Goal: Task Accomplishment & Management: Use online tool/utility

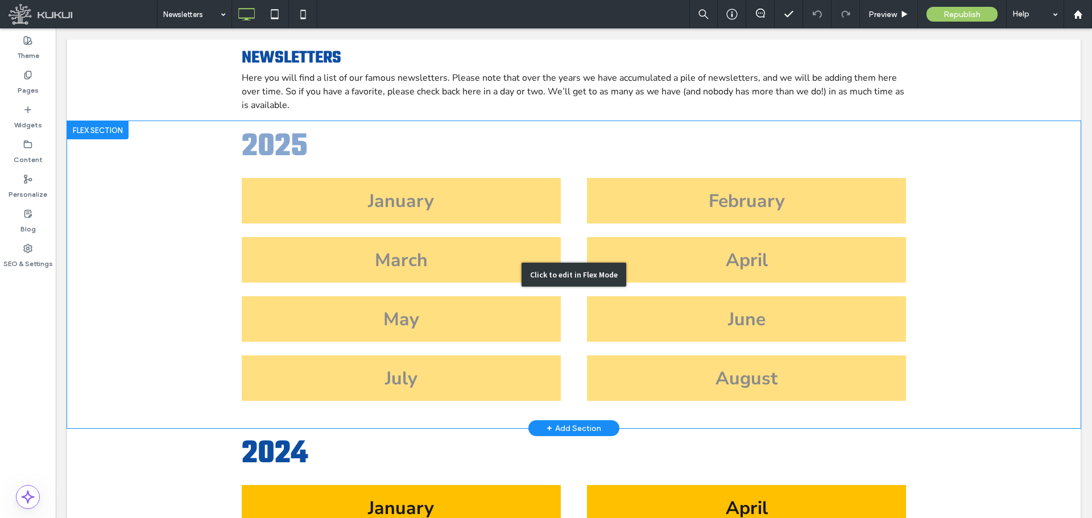
scroll to position [171, 0]
click at [690, 394] on div "Click to edit in Flex Mode" at bounding box center [573, 275] width 1013 height 307
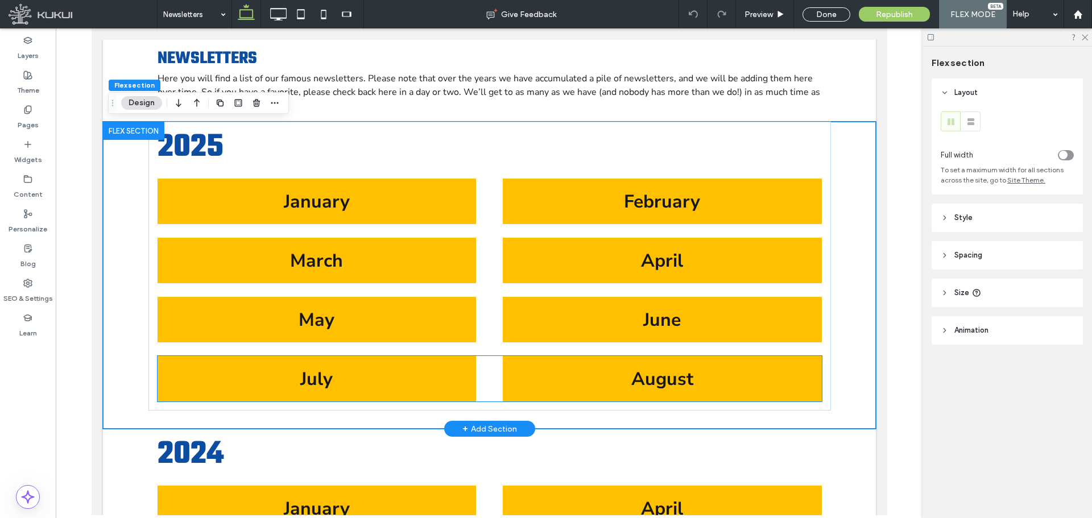
click at [689, 394] on link "August" at bounding box center [661, 378] width 319 height 45
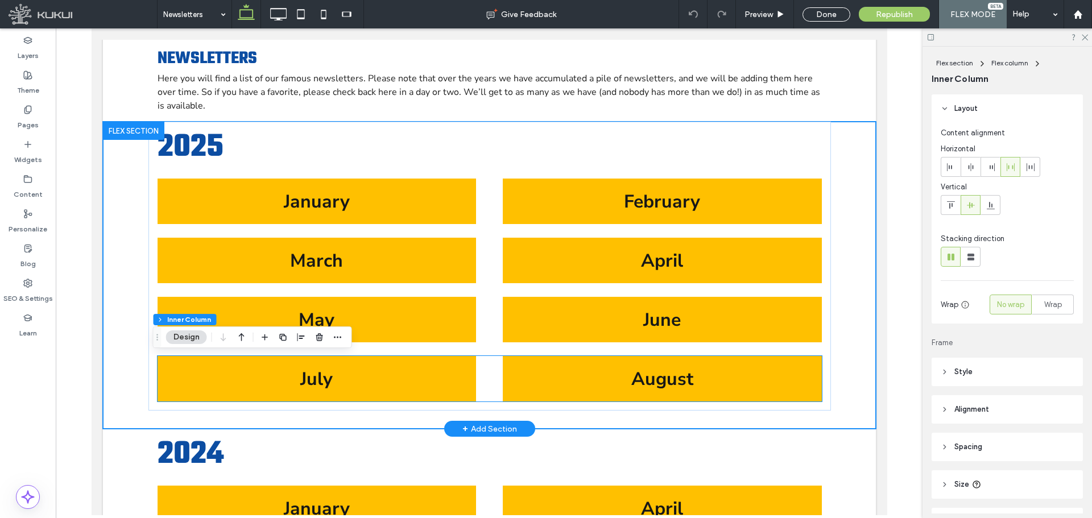
type input "**"
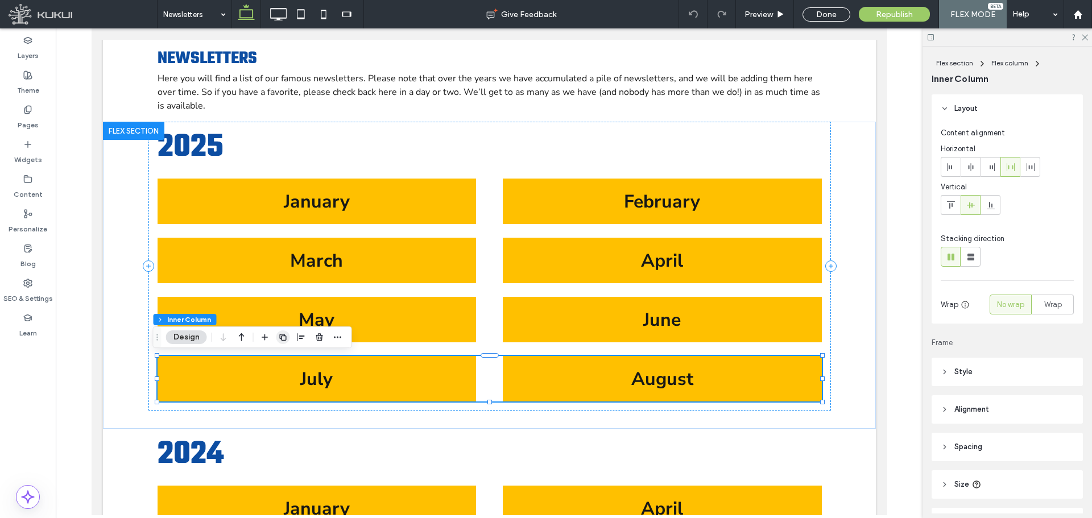
click at [279, 337] on icon "button" at bounding box center [283, 337] width 9 height 9
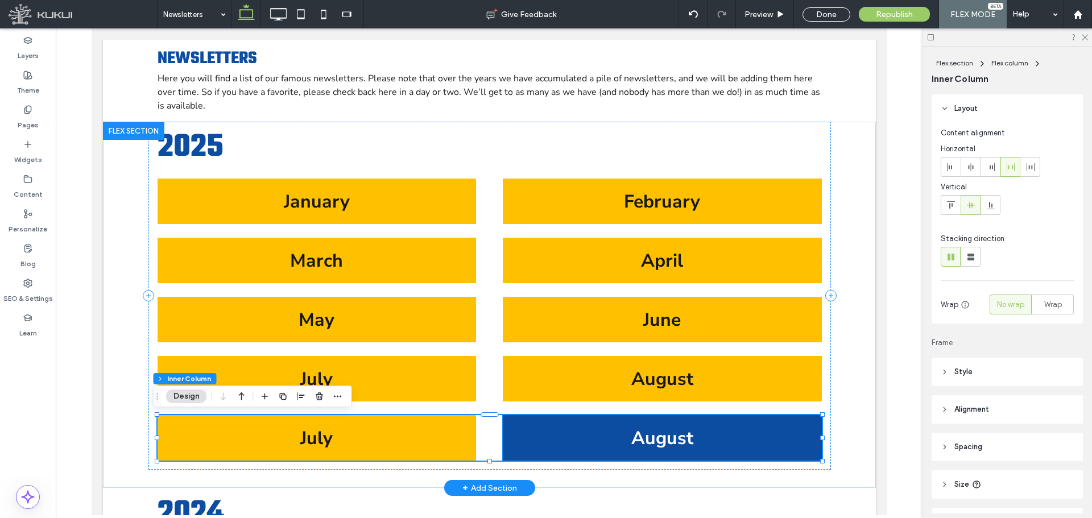
click at [669, 432] on span "August" at bounding box center [662, 438] width 62 height 24
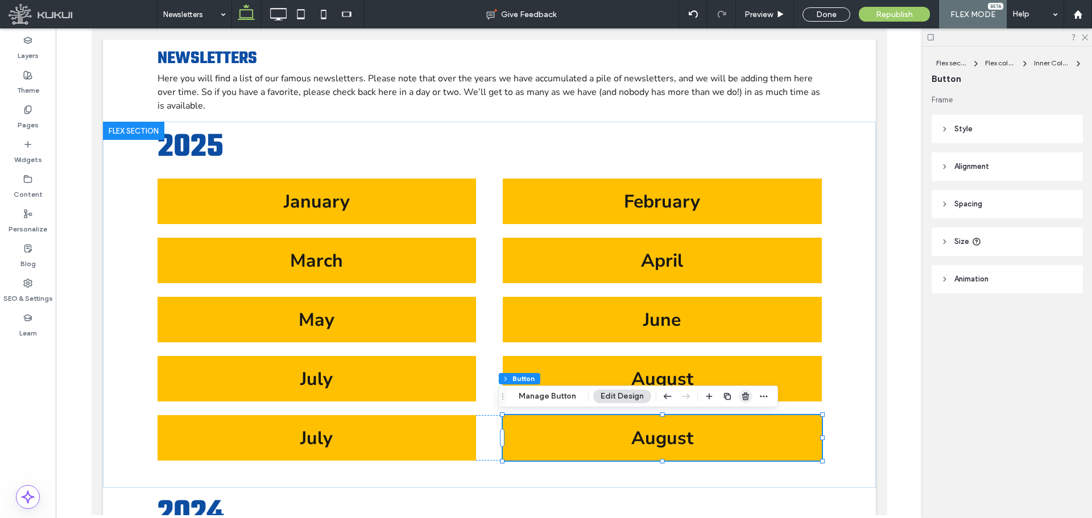
click at [742, 397] on use "button" at bounding box center [745, 395] width 7 height 7
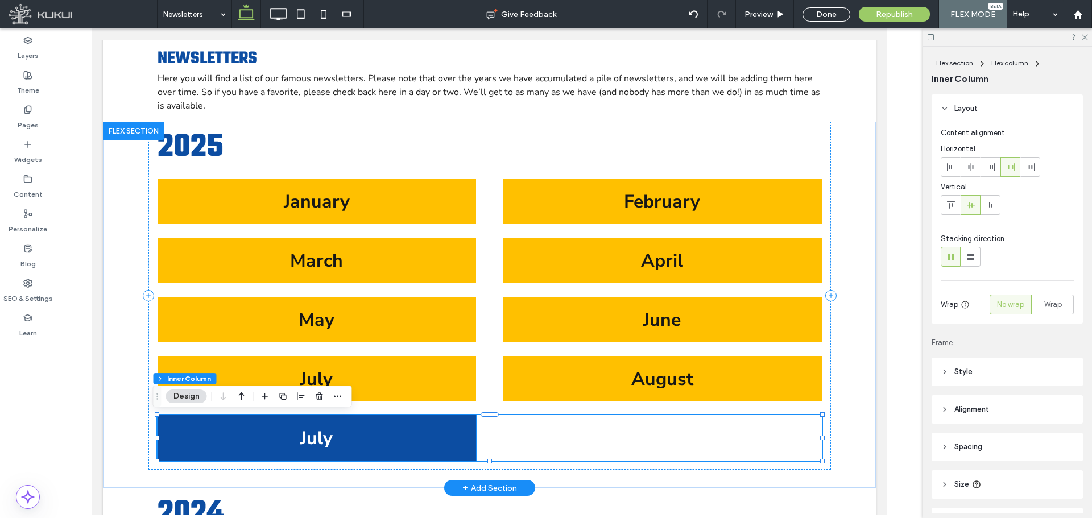
click at [439, 447] on link "July" at bounding box center [316, 437] width 319 height 45
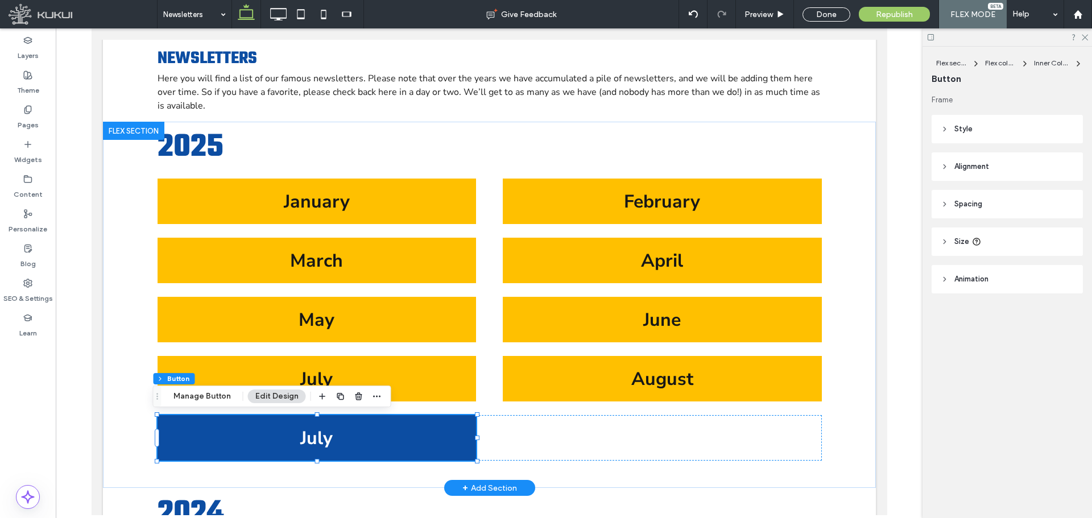
click at [439, 447] on link "July" at bounding box center [316, 437] width 319 height 45
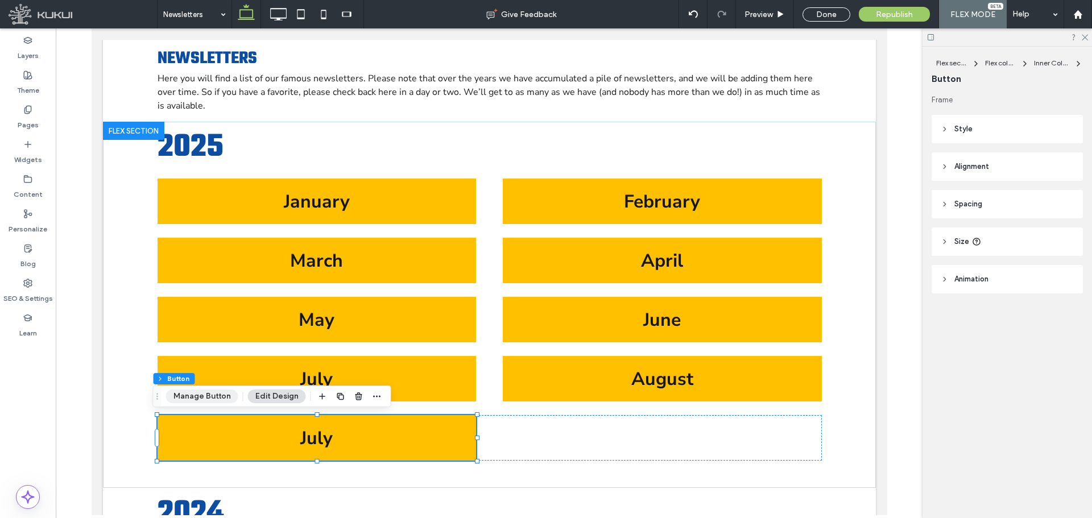
click at [193, 398] on button "Manage Button" at bounding box center [202, 396] width 72 height 14
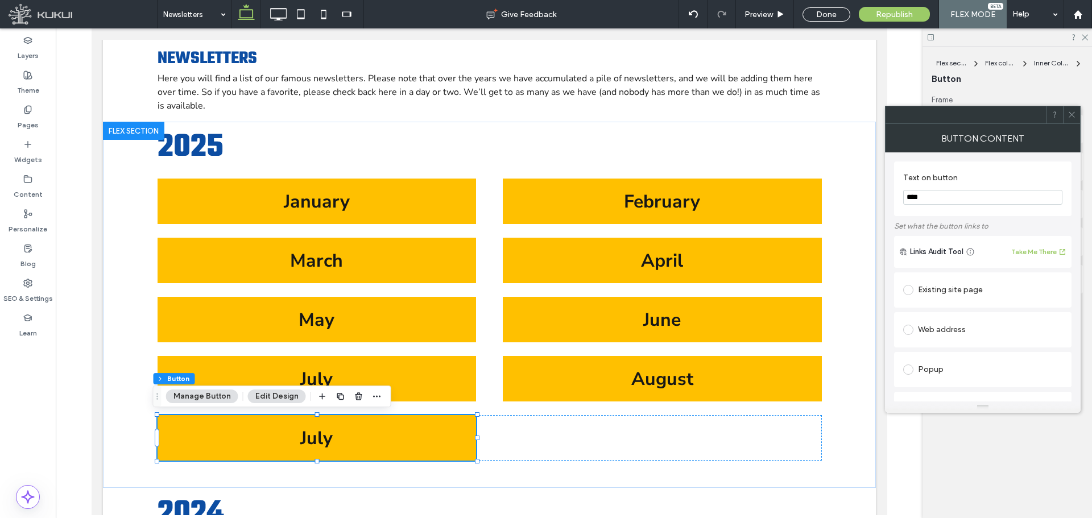
click at [966, 200] on input "****" at bounding box center [982, 197] width 159 height 15
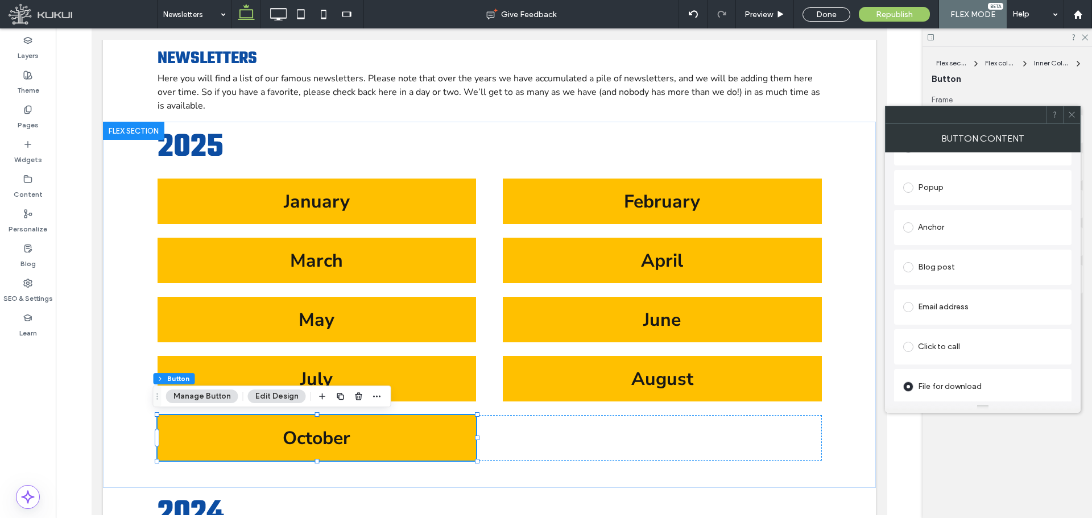
scroll to position [221, 0]
type input "*******"
click at [927, 393] on div "Change file" at bounding box center [921, 391] width 37 height 9
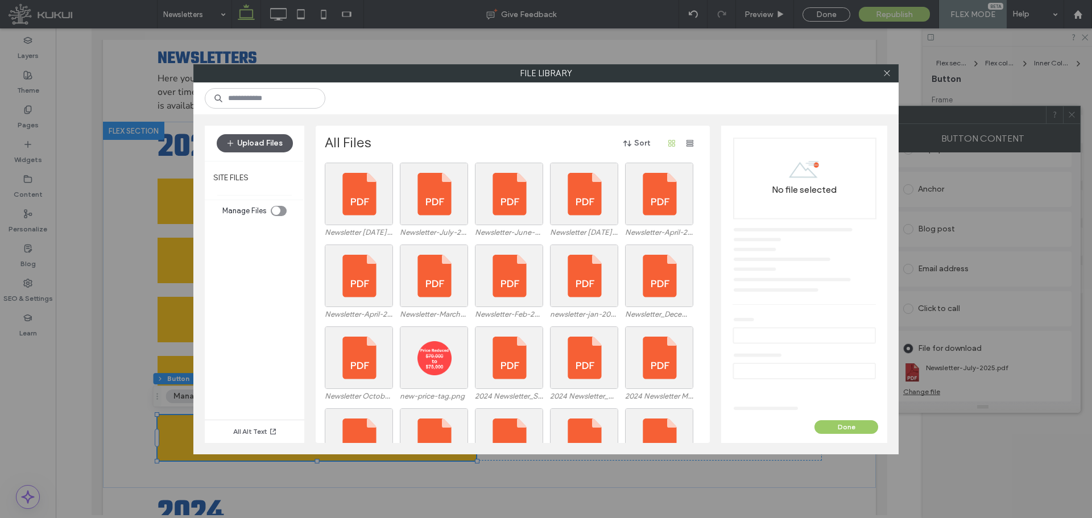
click at [264, 139] on button "Upload Files" at bounding box center [255, 143] width 76 height 18
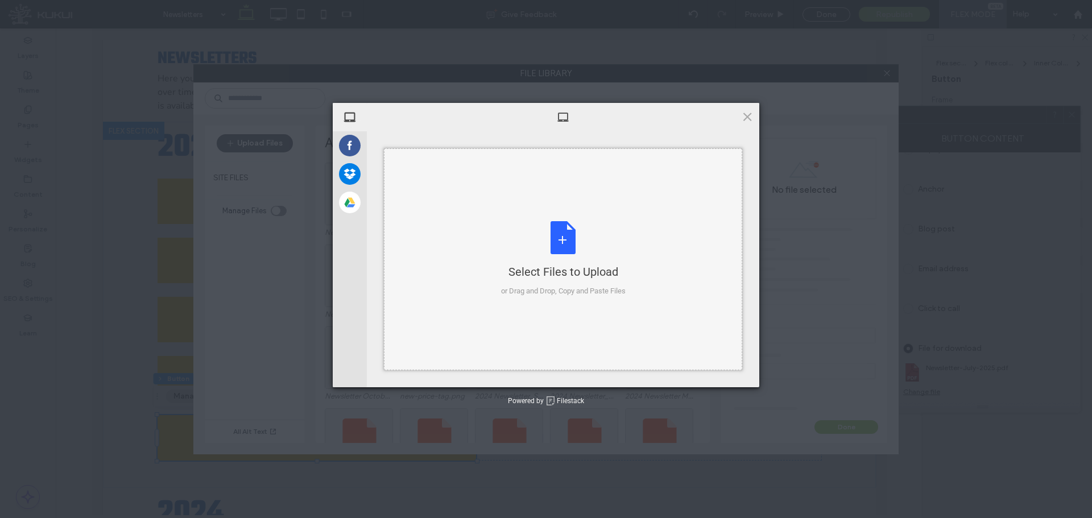
click at [425, 210] on div "Select Files to Upload or Drag and Drop, Copy and Paste Files" at bounding box center [563, 259] width 358 height 222
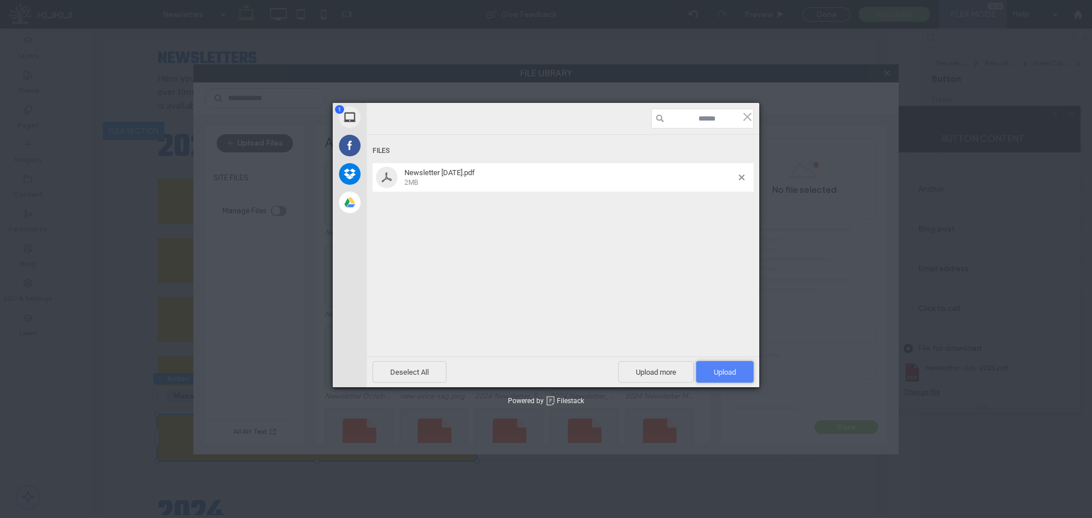
click at [727, 371] on span "Upload 1" at bounding box center [725, 372] width 22 height 9
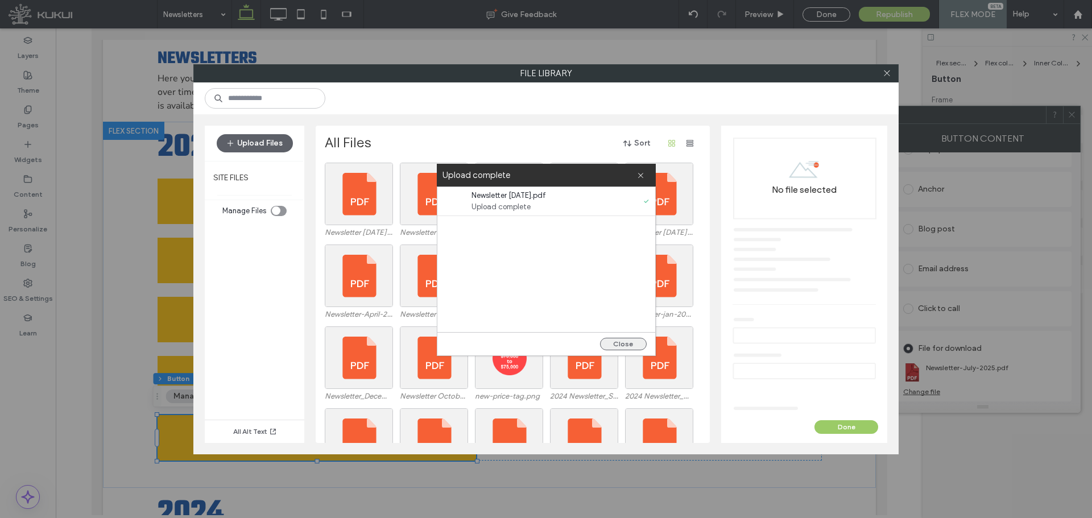
click at [630, 339] on button "Close" at bounding box center [623, 344] width 47 height 13
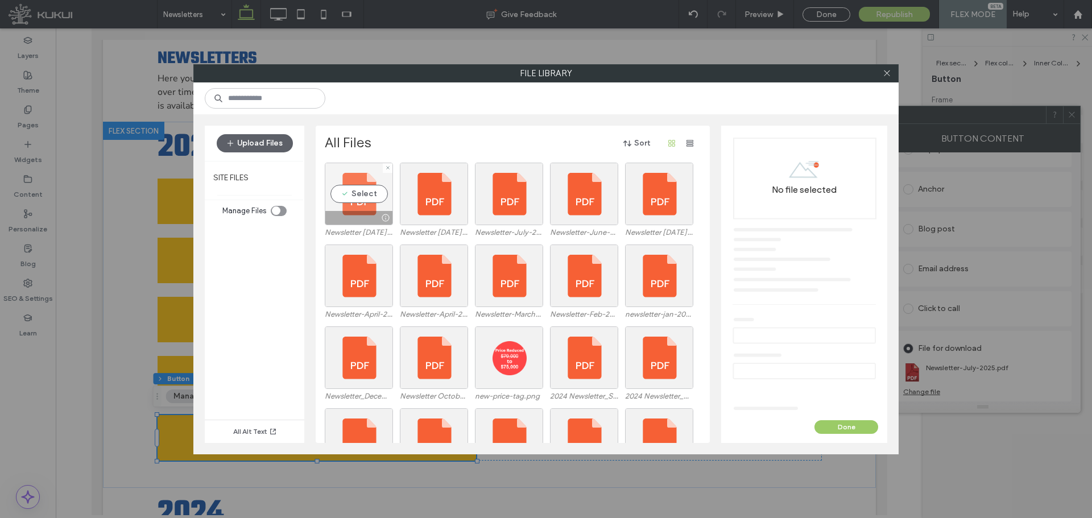
click at [364, 196] on div "Select" at bounding box center [359, 194] width 68 height 63
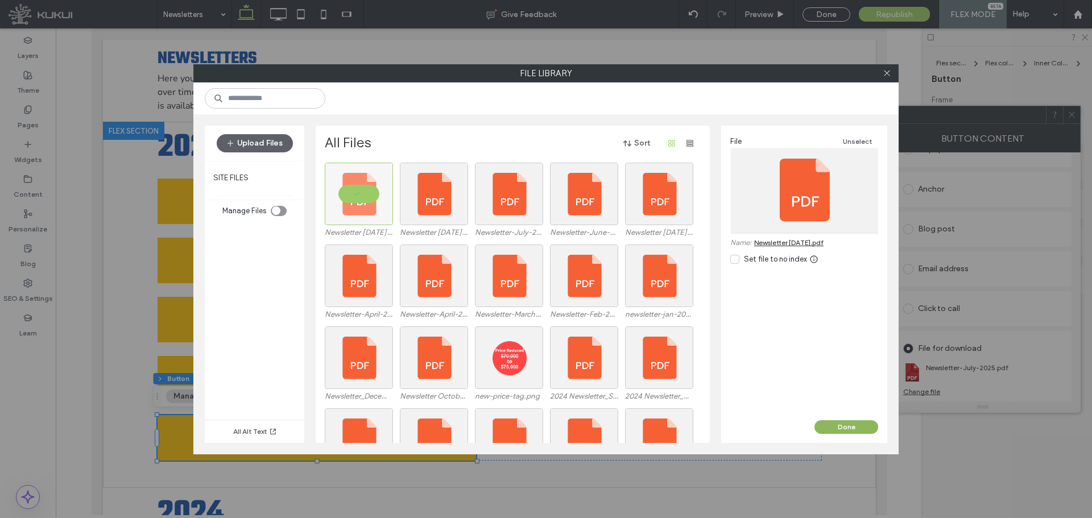
click at [857, 426] on button "Done" at bounding box center [846, 427] width 64 height 14
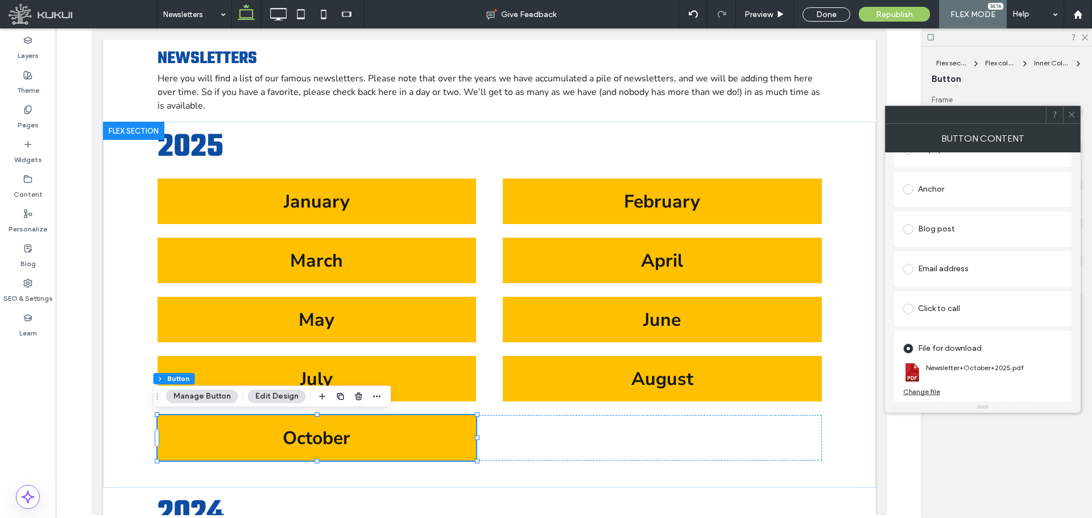
click at [1073, 112] on icon at bounding box center [1071, 114] width 9 height 9
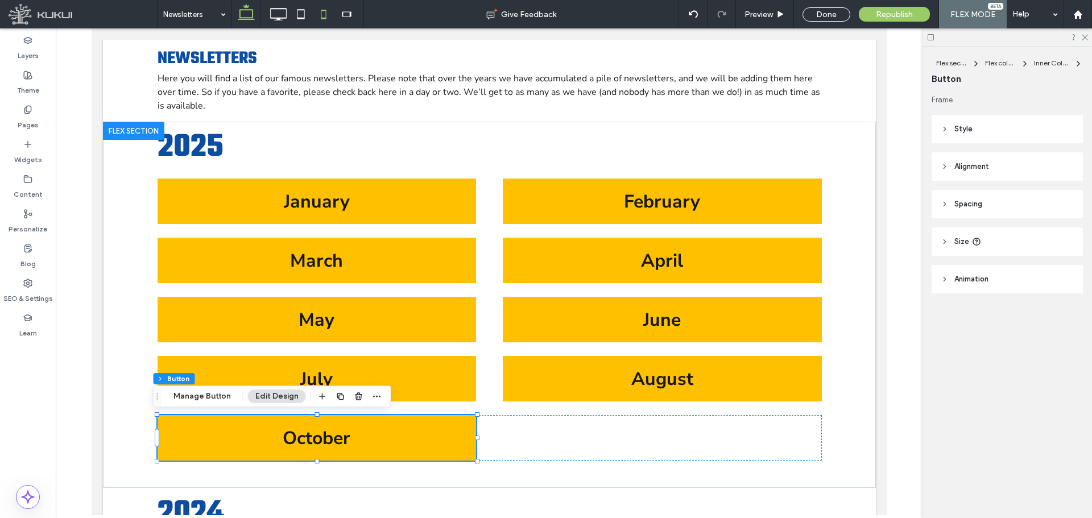
click at [323, 24] on icon at bounding box center [323, 14] width 23 height 23
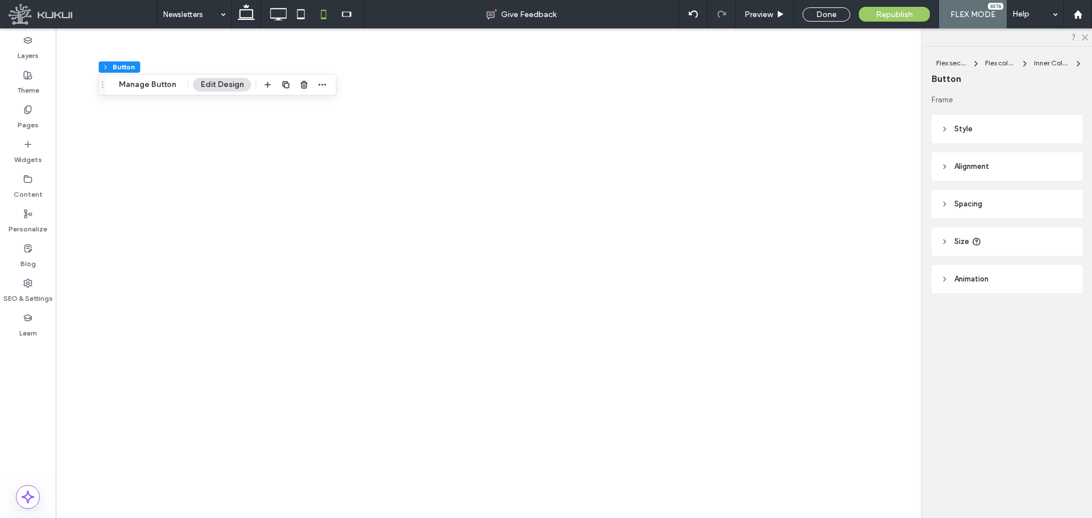
type input "***"
type input "**"
type input "***"
type input "**"
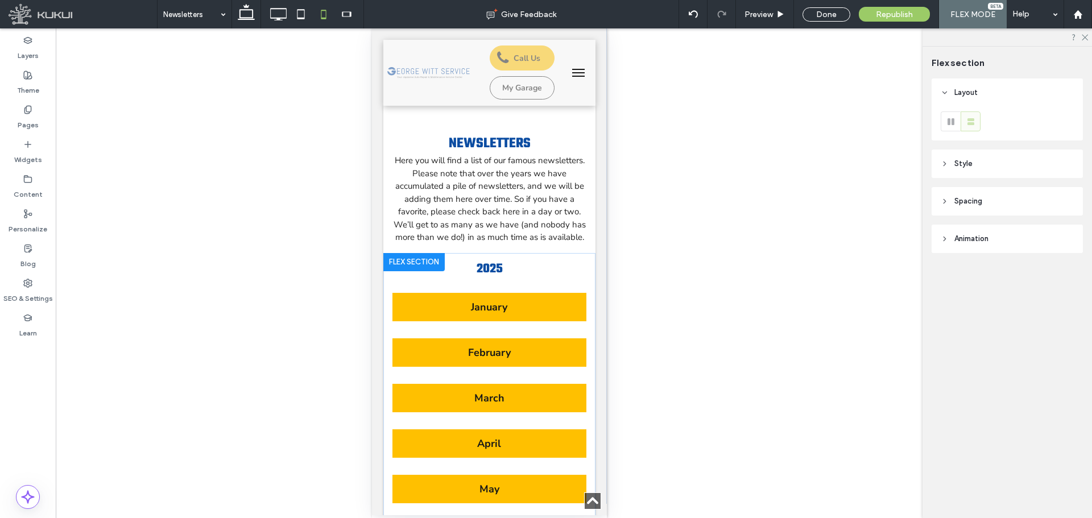
scroll to position [412, 0]
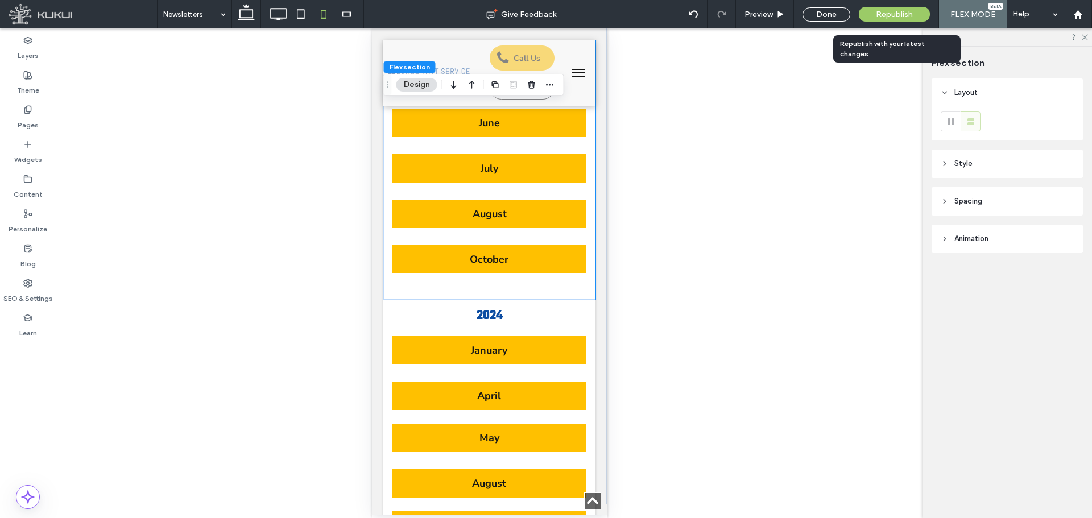
click at [873, 16] on div "Republish" at bounding box center [894, 14] width 71 height 15
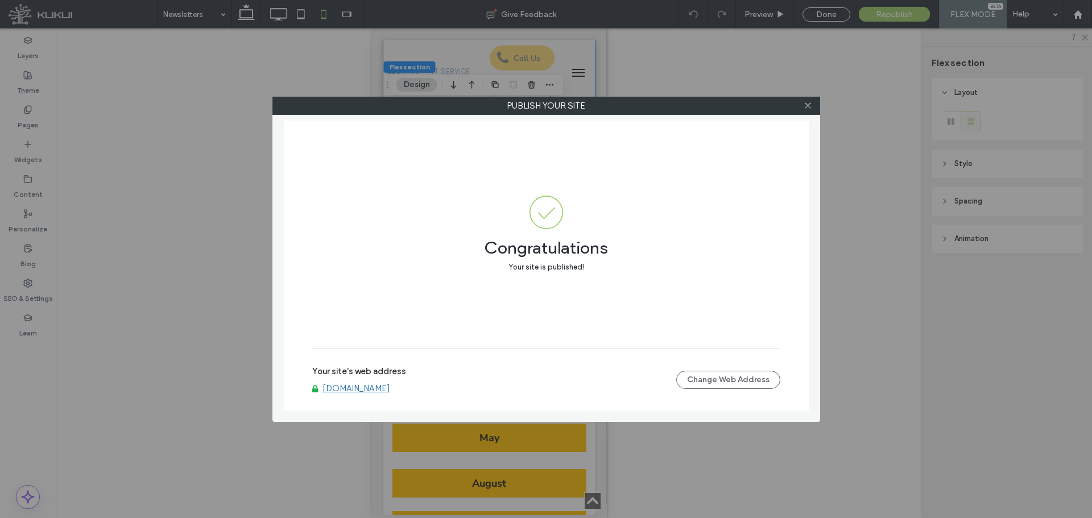
click at [360, 384] on link "www.georgewitt.com" at bounding box center [356, 388] width 68 height 10
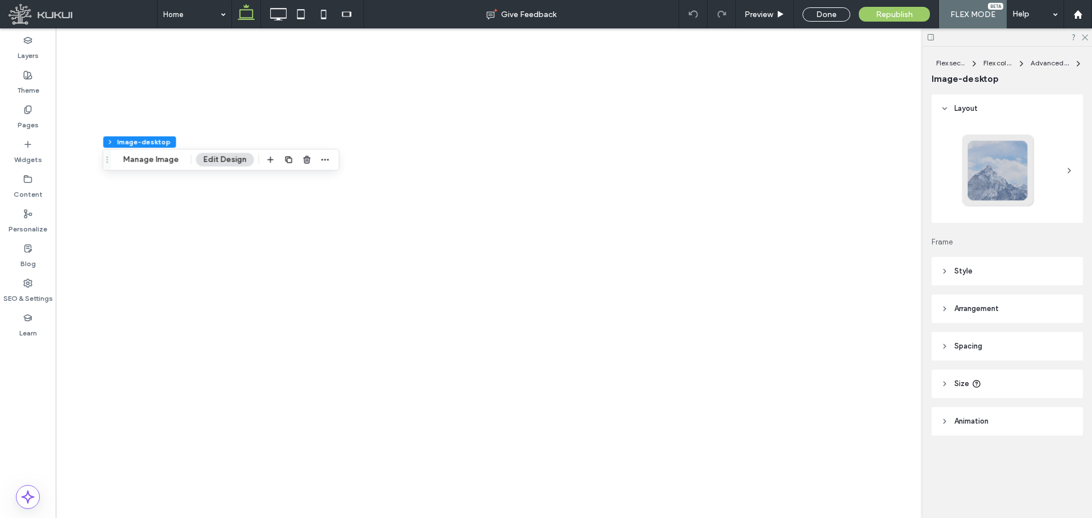
click at [168, 161] on button "Manage Image" at bounding box center [151, 160] width 70 height 14
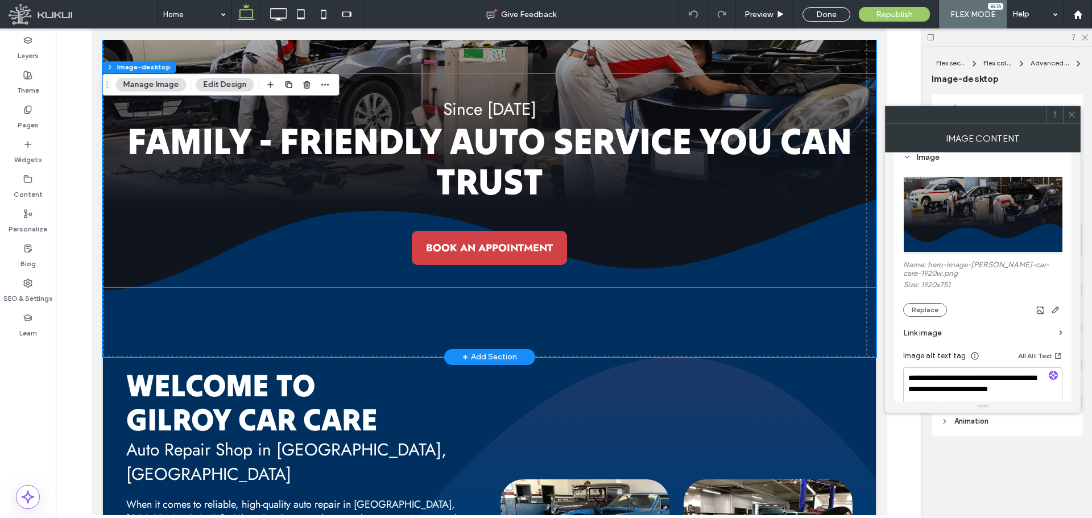
scroll to position [284, 0]
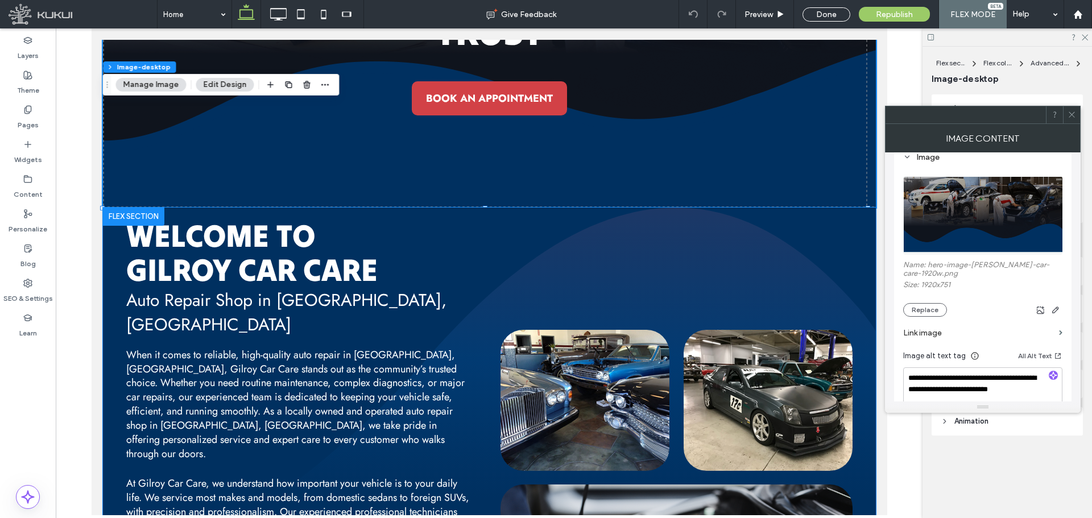
click at [611, 362] on img at bounding box center [584, 400] width 169 height 141
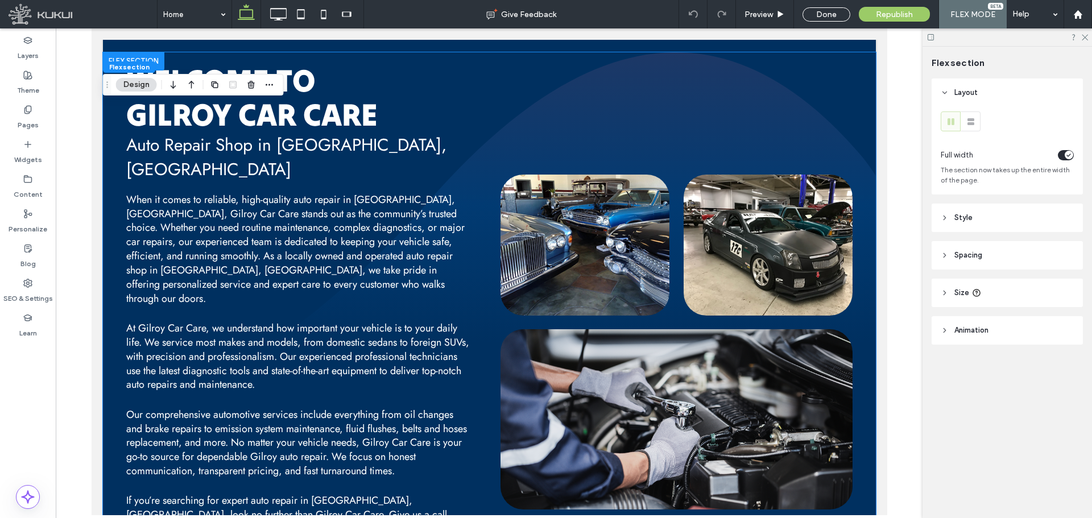
scroll to position [577, 0]
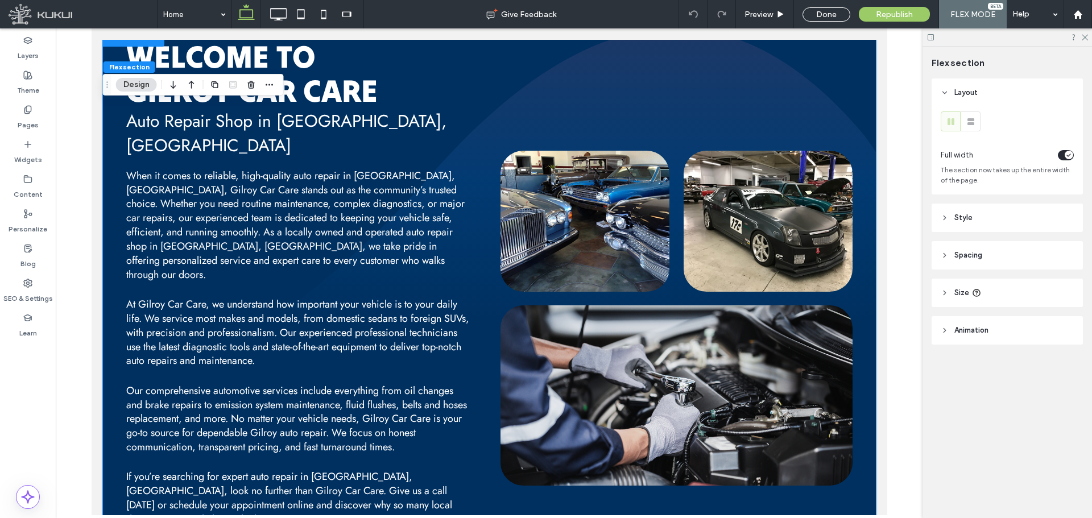
click at [615, 254] on img at bounding box center [584, 221] width 169 height 141
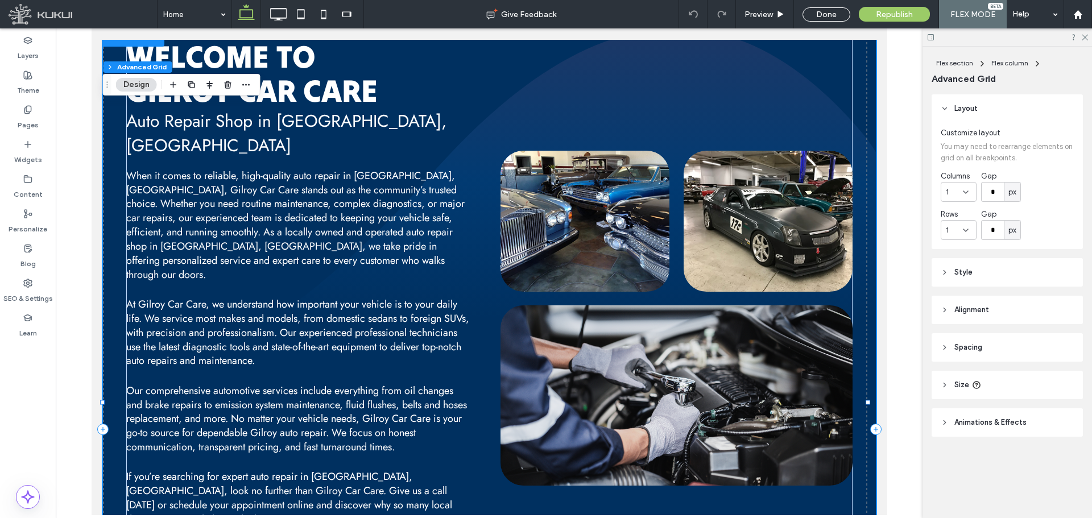
click at [615, 254] on img at bounding box center [584, 221] width 169 height 141
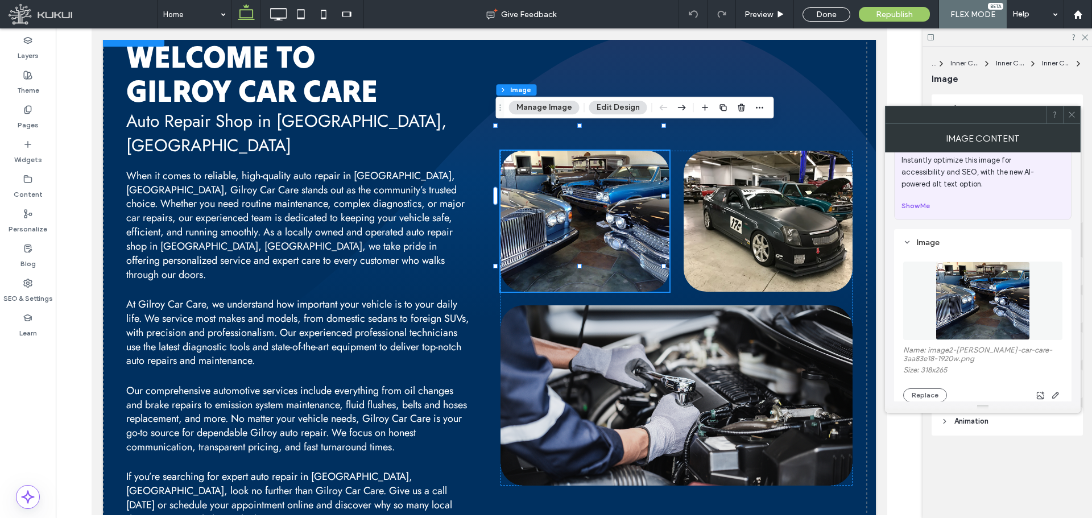
scroll to position [57, 0]
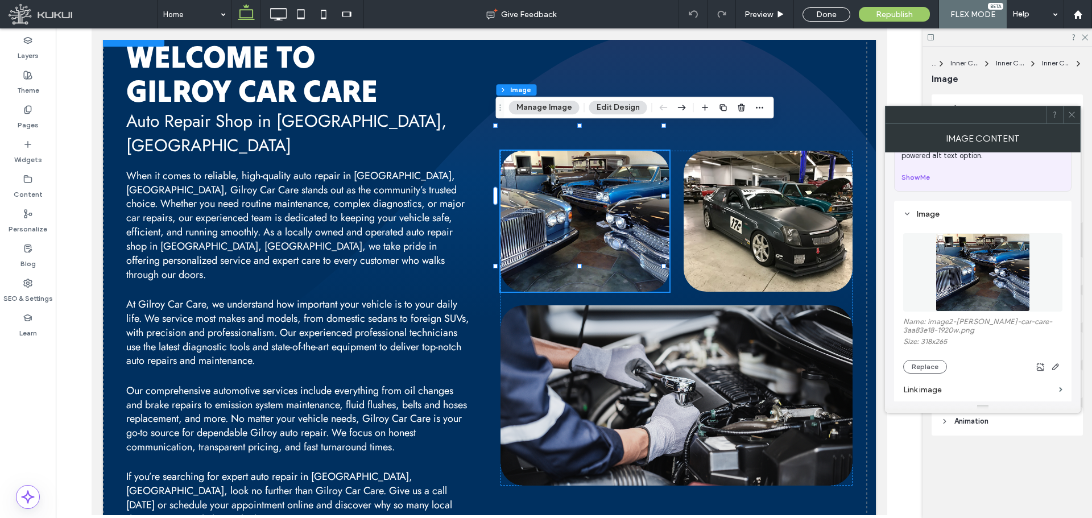
click at [1068, 119] on span at bounding box center [1071, 114] width 9 height 17
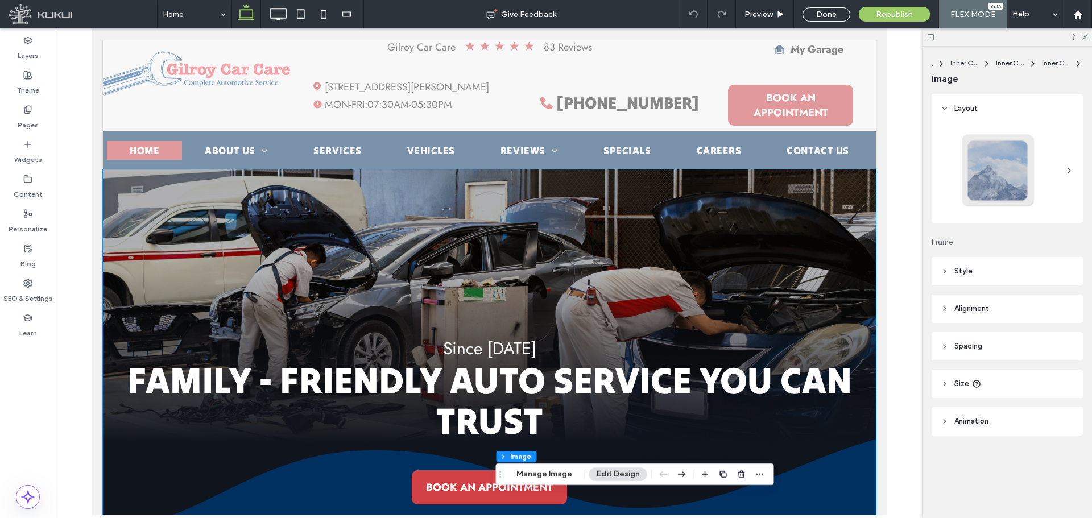
scroll to position [9, 0]
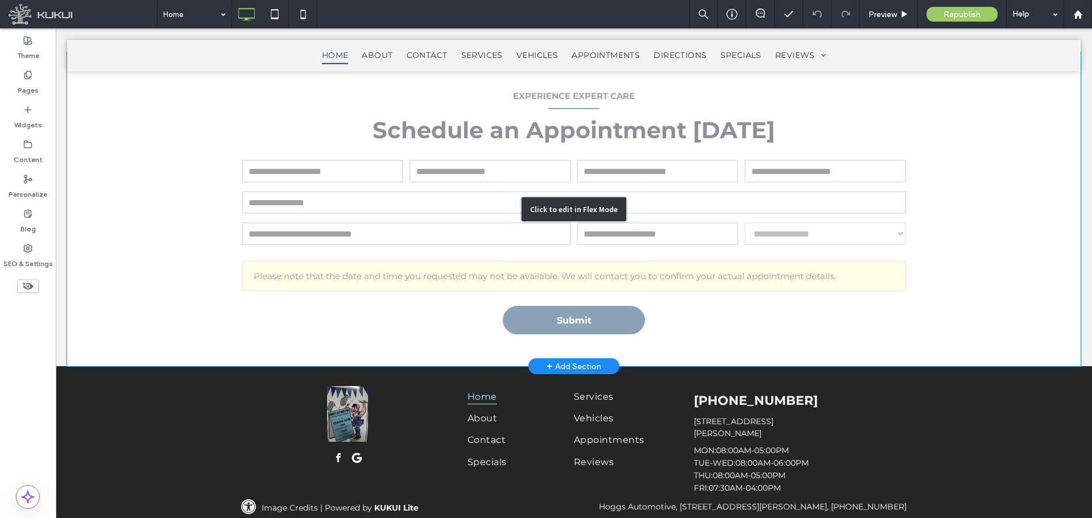
scroll to position [2000, 0]
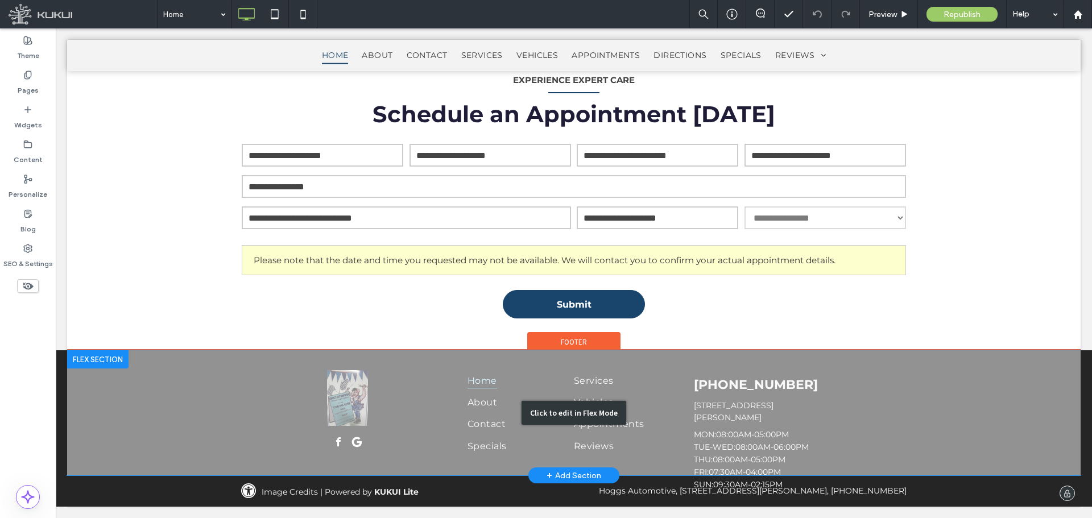
click at [766, 412] on div "Click to edit in Flex Mode" at bounding box center [573, 412] width 1013 height 125
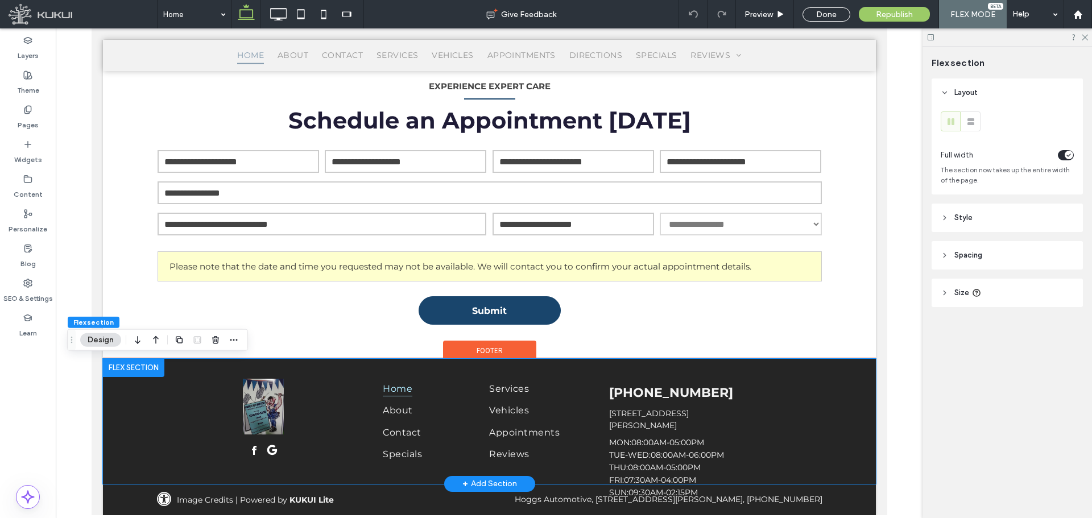
scroll to position [1992, 0]
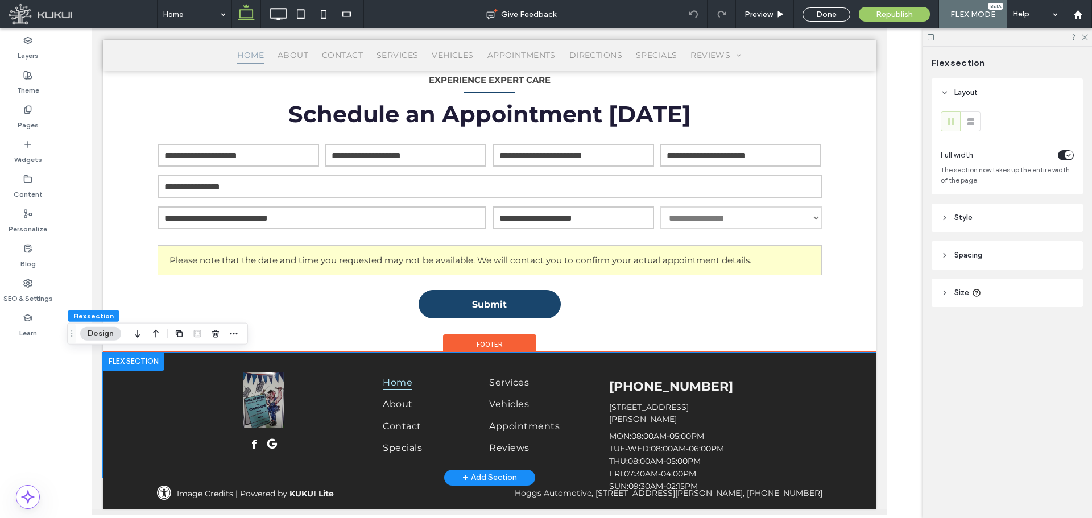
click at [731, 467] on div "MON: 08:00AM-05:00PM | TUE-WED: 08:00AM-06:00PM | THU: 08:00AM-05:00PM | FRI: 0…" at bounding box center [714, 461] width 213 height 60
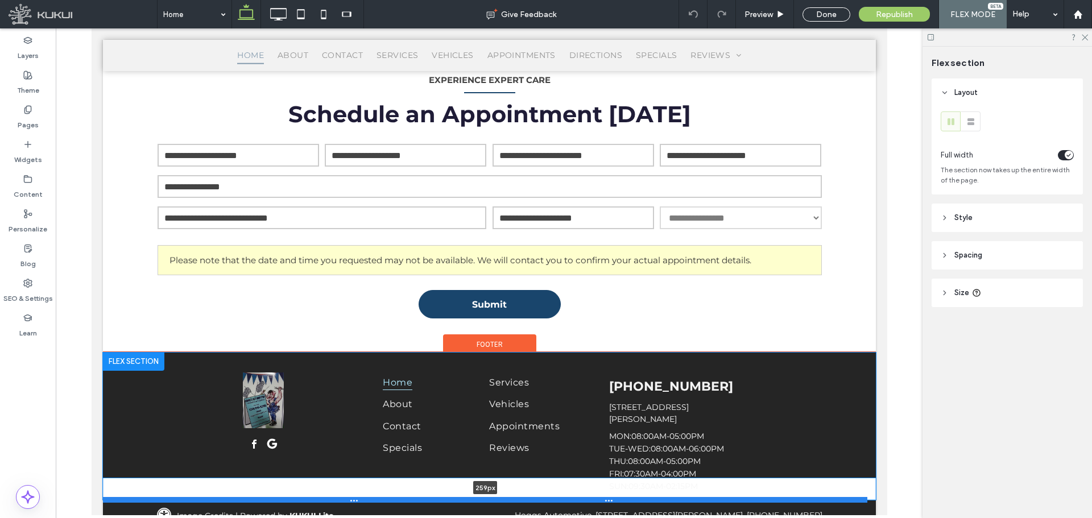
drag, startPoint x: 749, startPoint y: 477, endPoint x: 747, endPoint y: 499, distance: 22.2
click at [747, 499] on div at bounding box center [484, 500] width 764 height 6
type input "***"
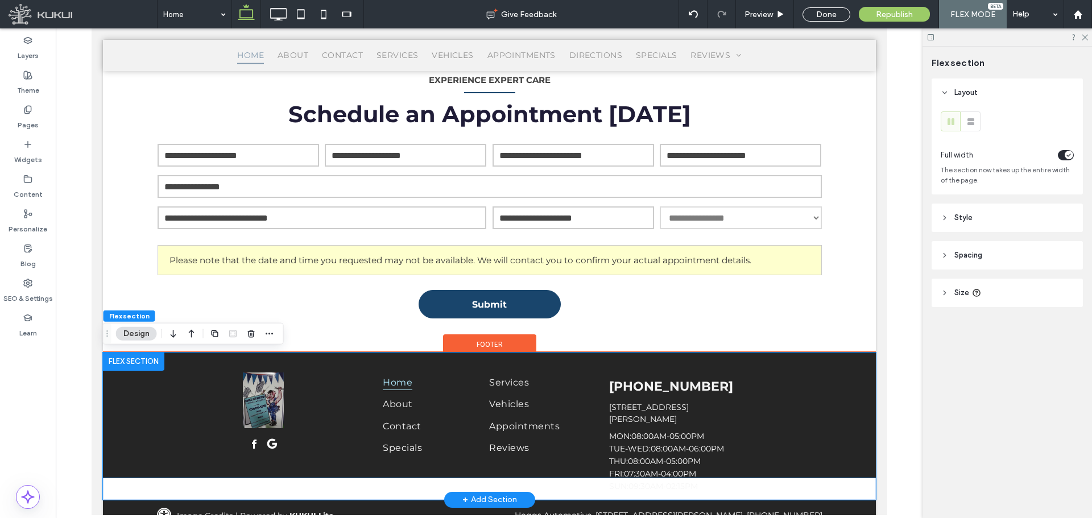
click at [744, 471] on div "MON: 08:00AM-05:00PM | TUE-WED: 08:00AM-06:00PM | THU: 08:00AM-05:00PM | FRI: 0…" at bounding box center [714, 461] width 213 height 60
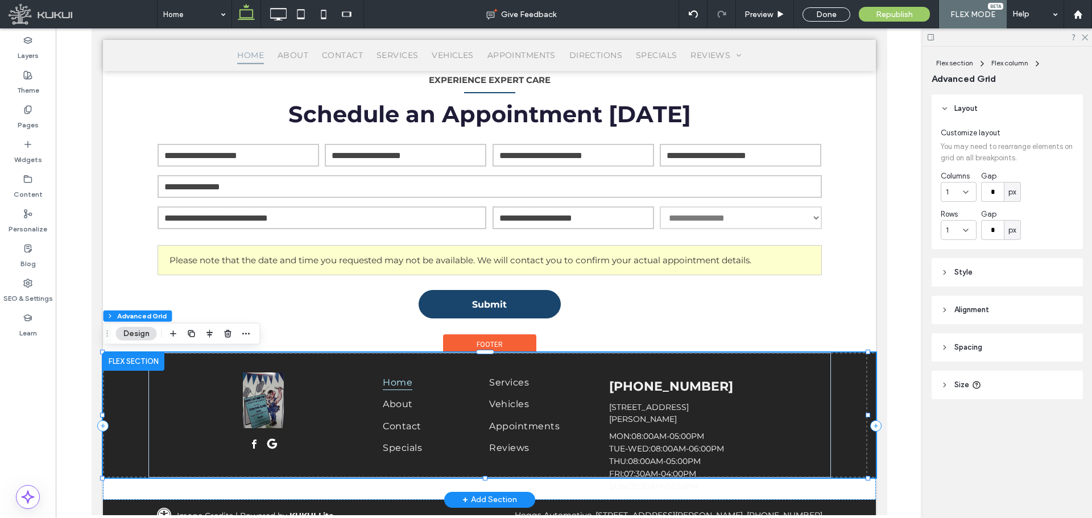
click at [845, 467] on div "Home About Contact Specials Services Vehicles Appointments Reviews (214) 810-82…" at bounding box center [488, 414] width 773 height 125
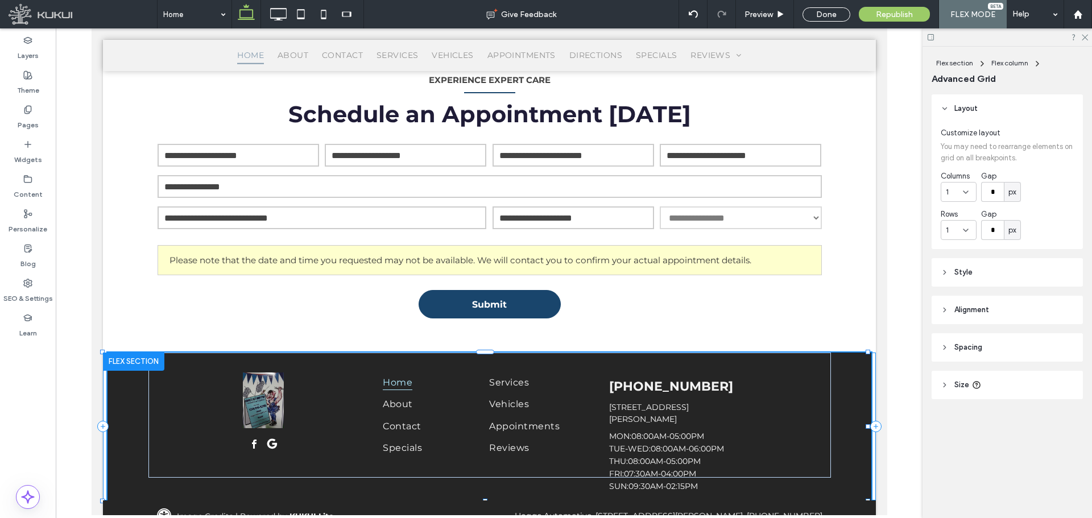
drag, startPoint x: 866, startPoint y: 478, endPoint x: 869, endPoint y: 500, distance: 22.9
type input "***"
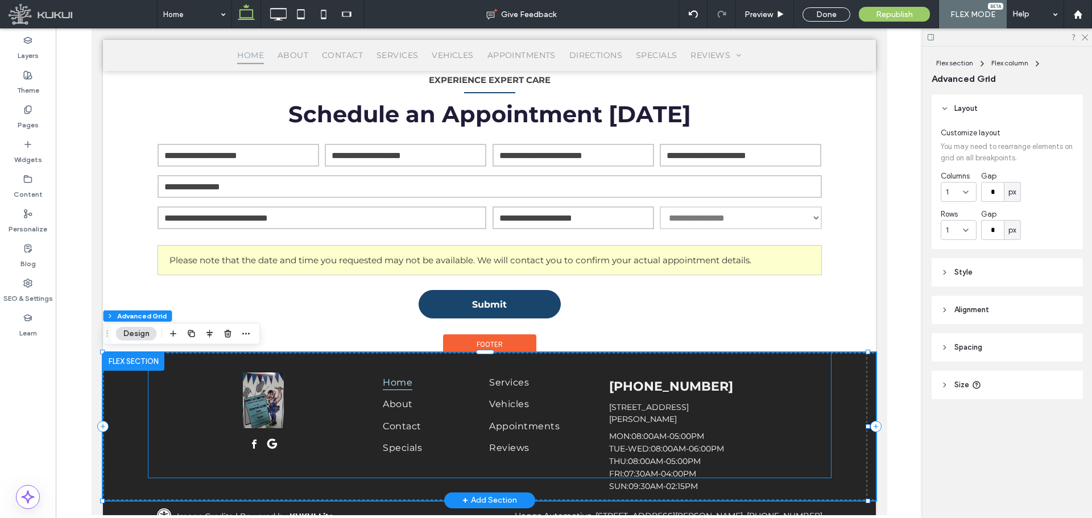
click at [764, 471] on div "MON: 08:00AM-05:00PM | TUE-WED: 08:00AM-06:00PM | THU: 08:00AM-05:00PM | FRI: 0…" at bounding box center [714, 461] width 213 height 60
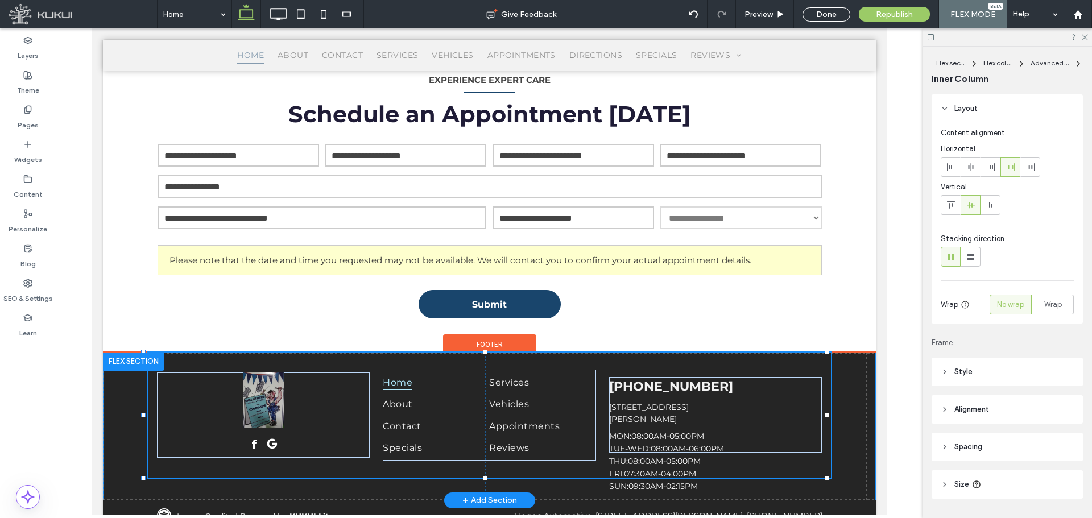
scroll to position [31, 0]
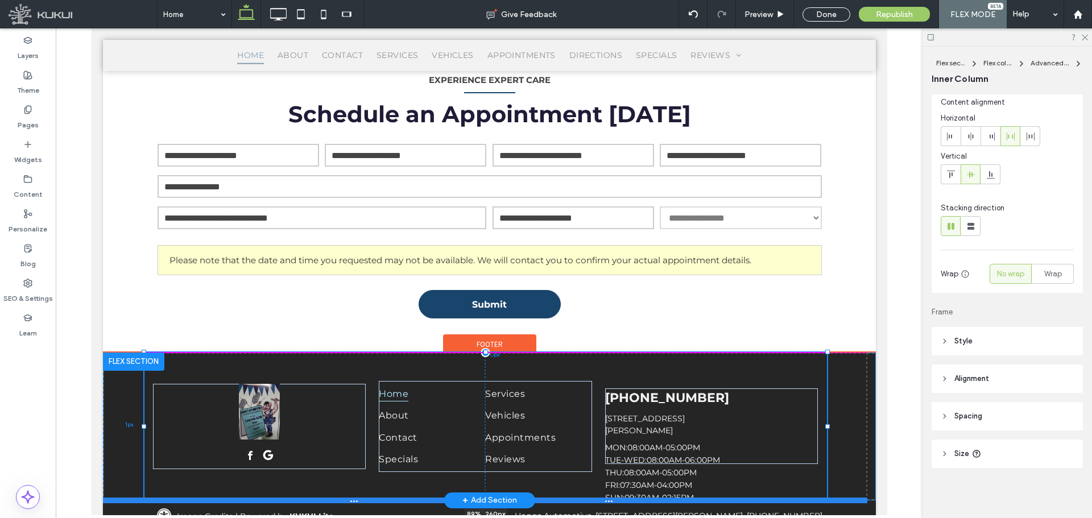
drag, startPoint x: 827, startPoint y: 479, endPoint x: 832, endPoint y: 501, distance: 22.3
click at [832, 500] on div "Home About Contact Specials Services Vehicles Appointments Reviews (214) 810-82…" at bounding box center [488, 426] width 773 height 148
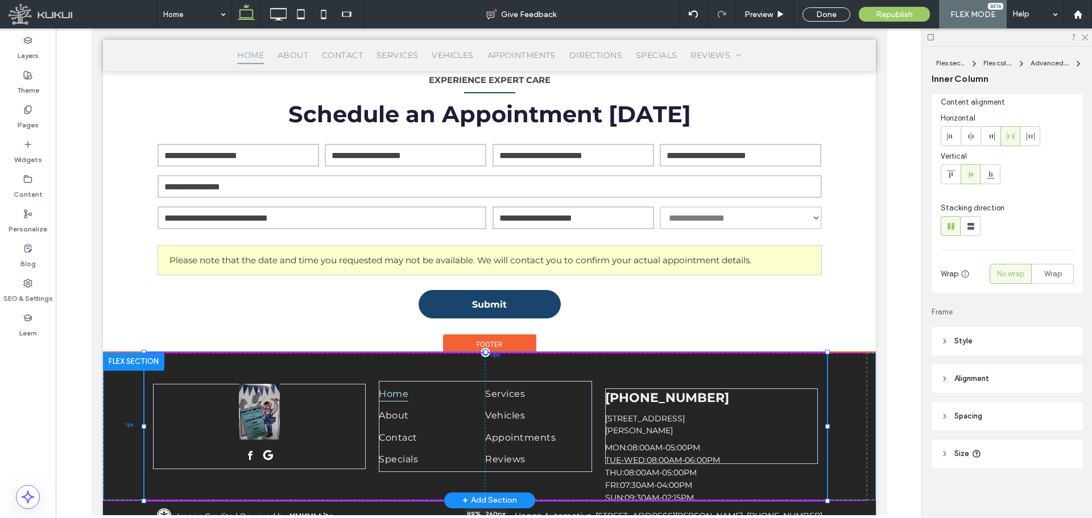
type input "**"
type input "****"
type input "***"
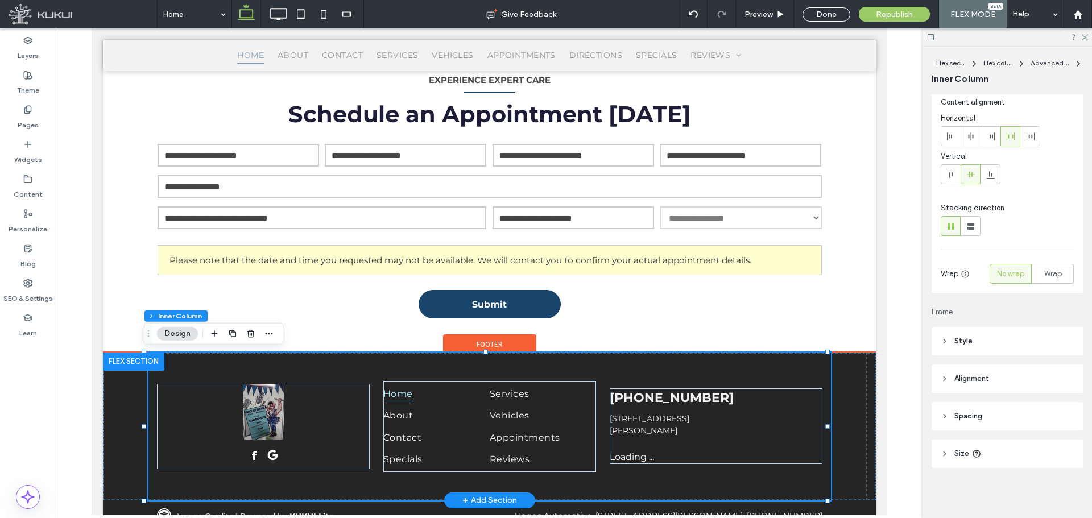
click at [676, 370] on div "Home About Contact Specials Services Vehicles Appointments Reviews (214) 810-82…" at bounding box center [489, 426] width 682 height 148
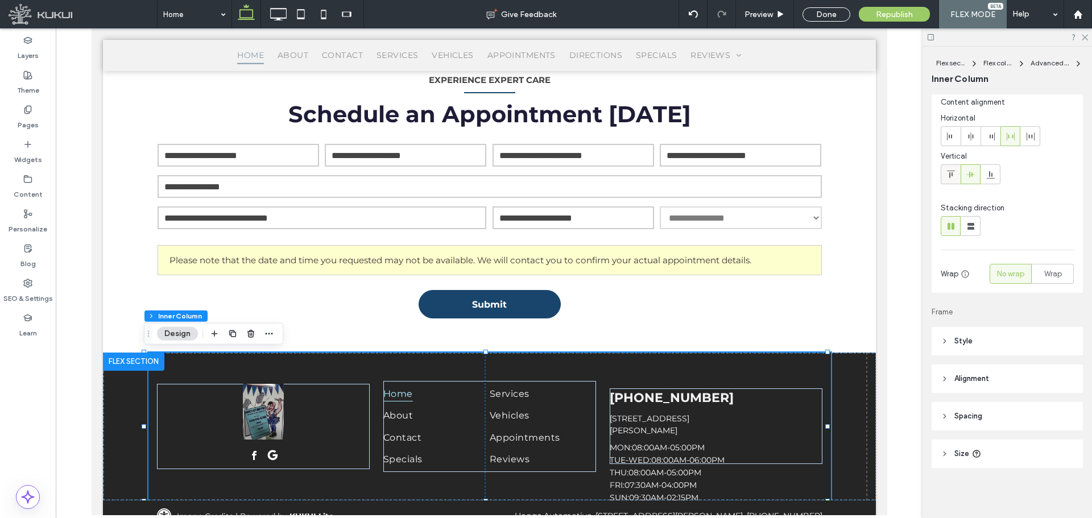
click at [955, 180] on div at bounding box center [950, 174] width 19 height 19
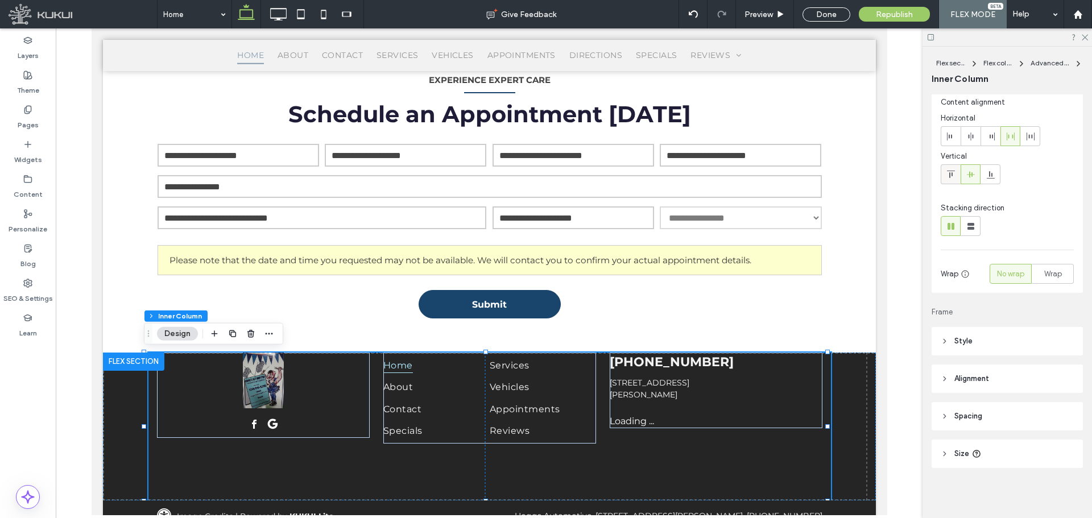
type input "**"
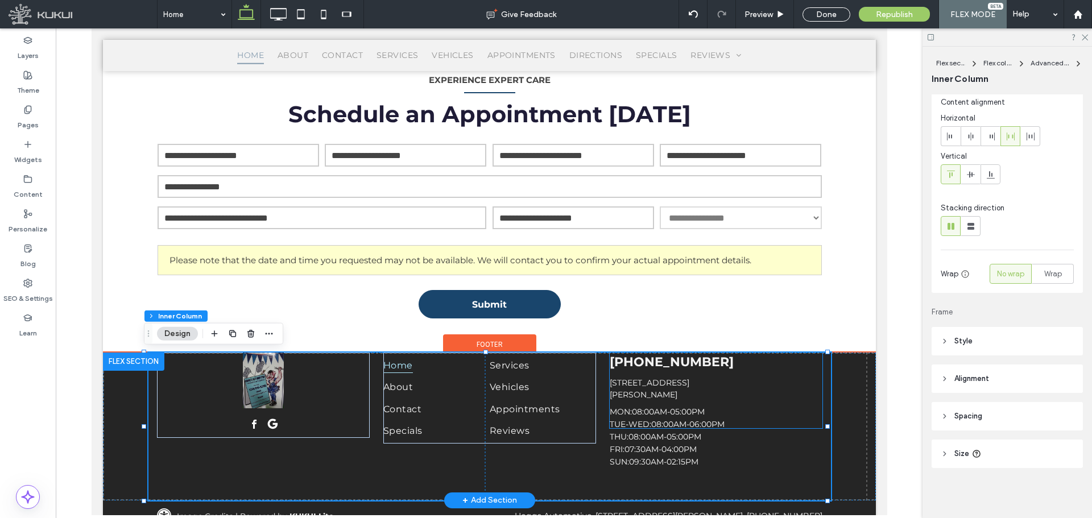
click at [750, 424] on div "MON: 08:00AM-05:00PM | TUE-WED: 08:00AM-06:00PM | THU: 08:00AM-05:00PM | FRI: 0…" at bounding box center [715, 437] width 213 height 60
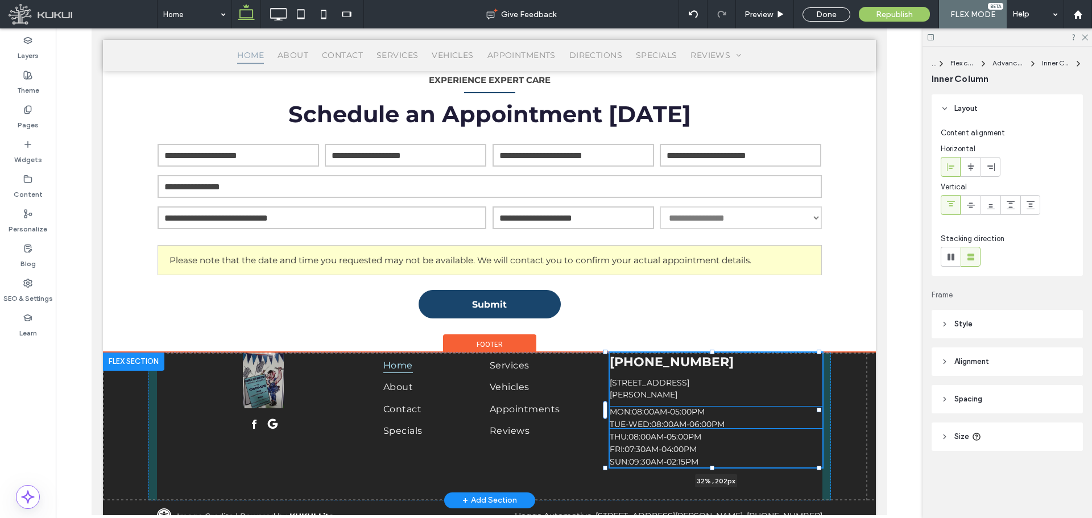
drag, startPoint x: 711, startPoint y: 429, endPoint x: 718, endPoint y: 468, distance: 39.7
click at [718, 468] on div "Home About Contact Specials Services Vehicles Appointments Reviews (214) 810-82…" at bounding box center [488, 426] width 773 height 148
type input "**"
type input "***"
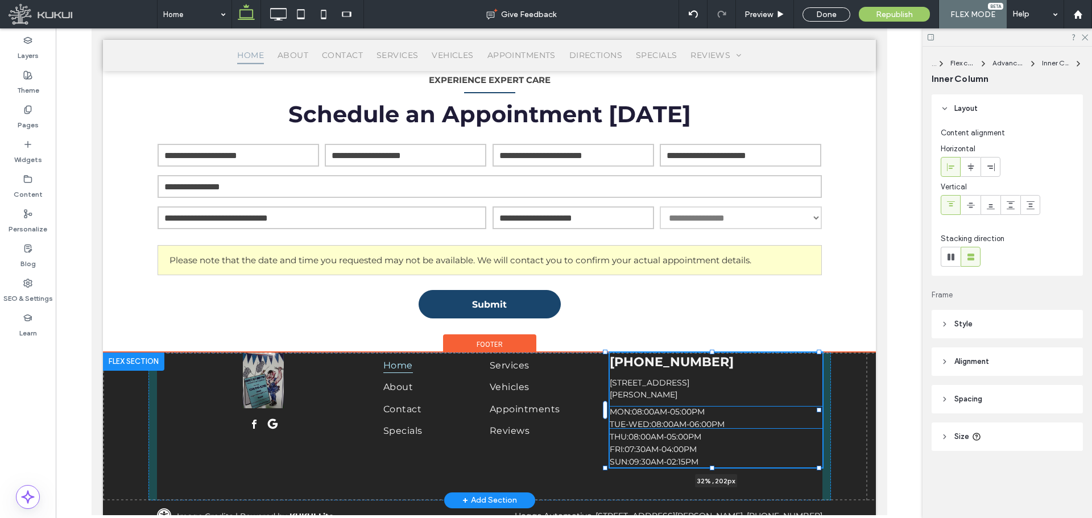
type input "**"
click at [715, 422] on span "08:00AM-06:00PM" at bounding box center [686, 424] width 73 height 10
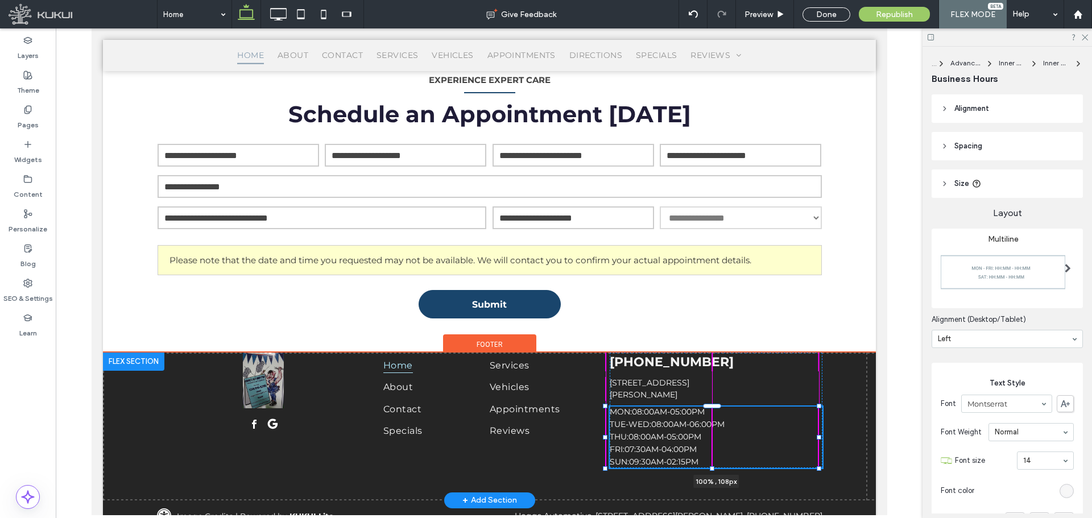
drag, startPoint x: 711, startPoint y: 430, endPoint x: 712, endPoint y: 470, distance: 39.8
click at [712, 470] on div at bounding box center [711, 468] width 5 height 5
type input "***"
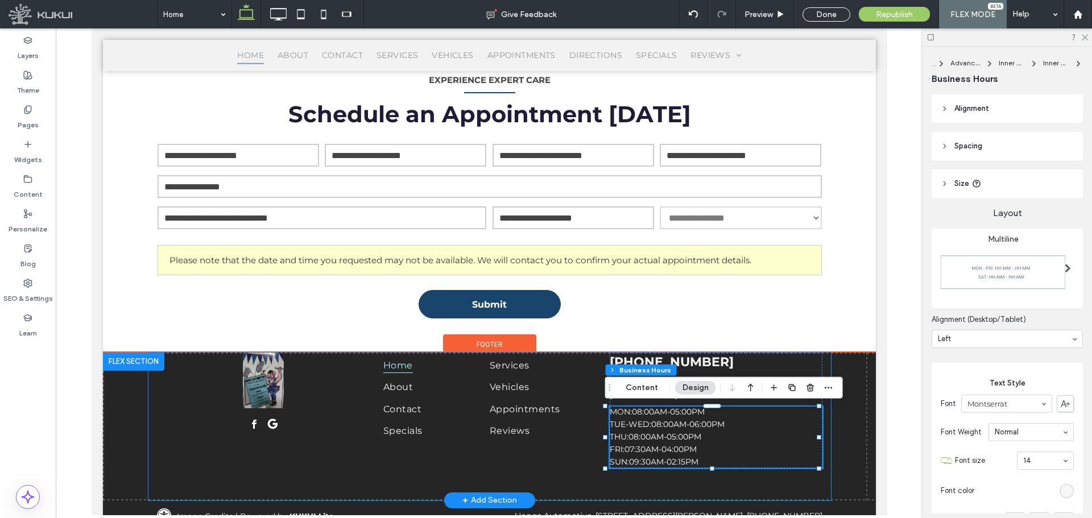
click at [703, 486] on div "Home About Contact Specials Services Vehicles Appointments Reviews (214) 810-82…" at bounding box center [489, 426] width 682 height 148
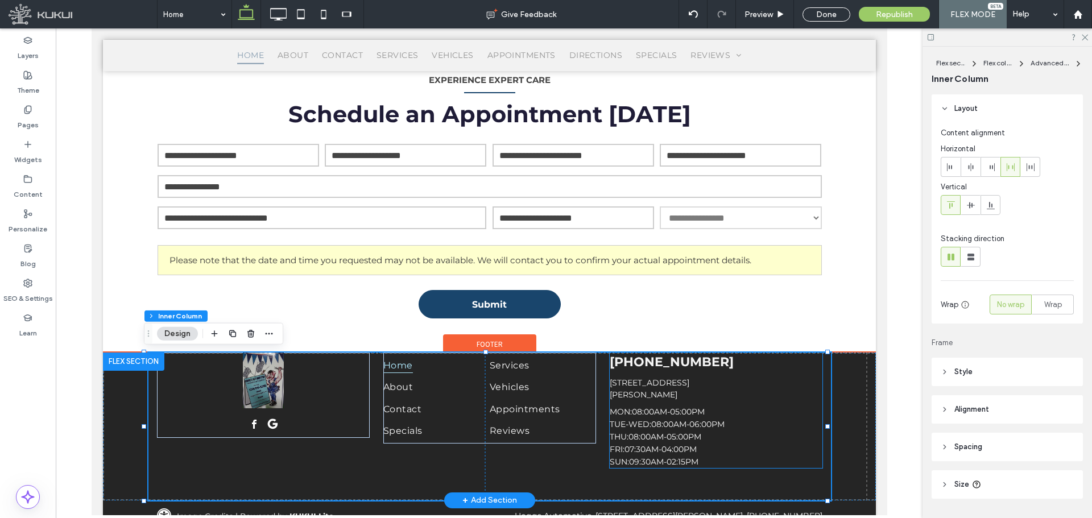
click at [729, 443] on div "MON: 08:00AM-05:00PM | TUE-WED: 08:00AM-06:00PM | THU: 08:00AM-05:00PM | FRI: 0…" at bounding box center [715, 437] width 213 height 60
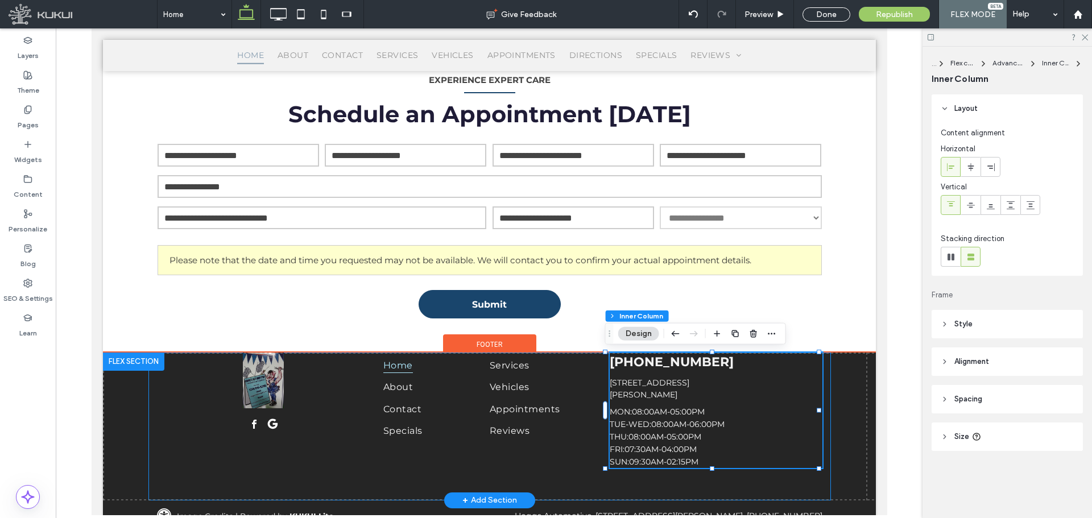
click at [779, 474] on div "Home About Contact Specials Services Vehicles Appointments Reviews (214) 810-82…" at bounding box center [489, 426] width 682 height 148
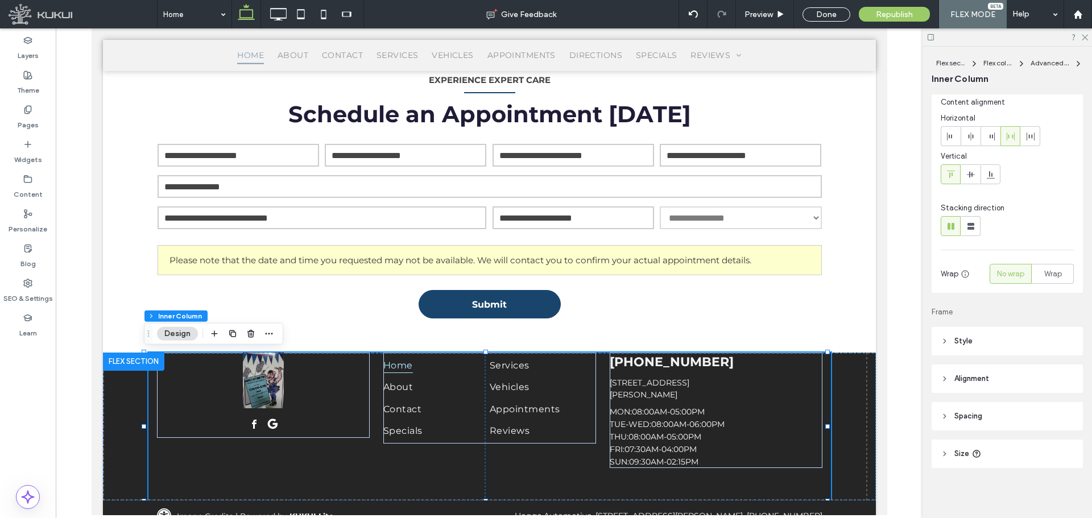
click at [1004, 453] on header "Size" at bounding box center [1006, 453] width 151 height 28
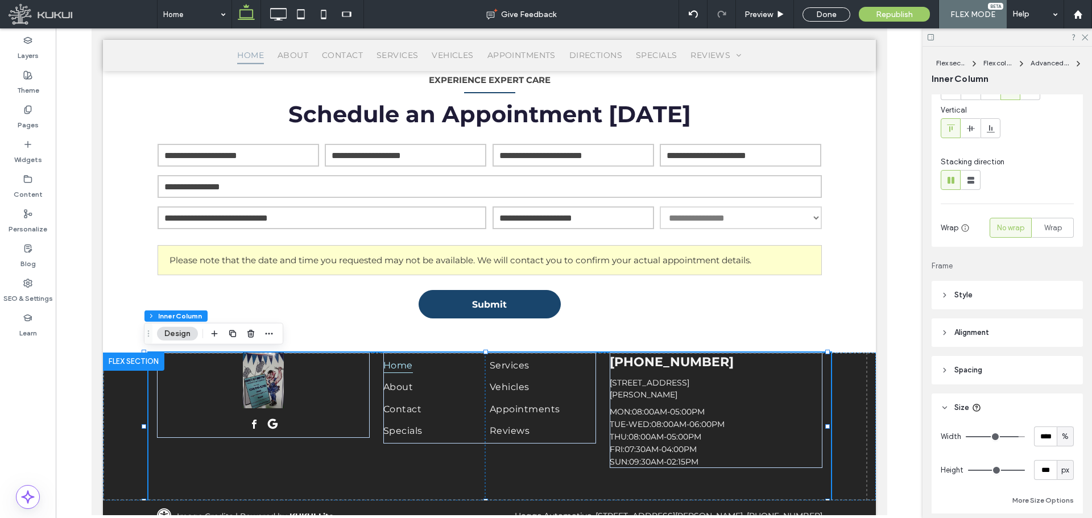
scroll to position [125, 0]
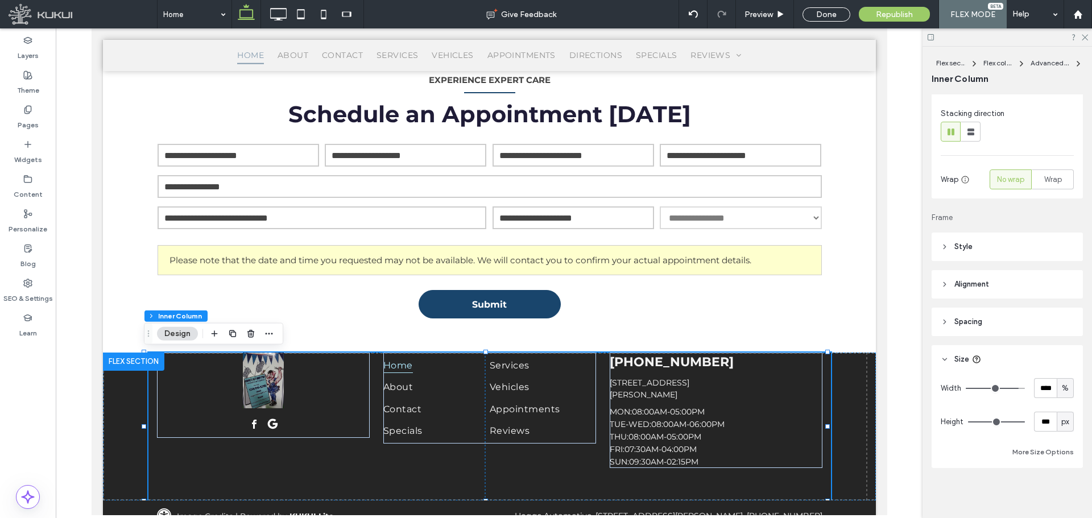
click at [1064, 416] on div "px" at bounding box center [1064, 421] width 11 height 11
click at [1064, 410] on div "A" at bounding box center [1059, 402] width 16 height 20
type input "**"
type input "*"
type input "**"
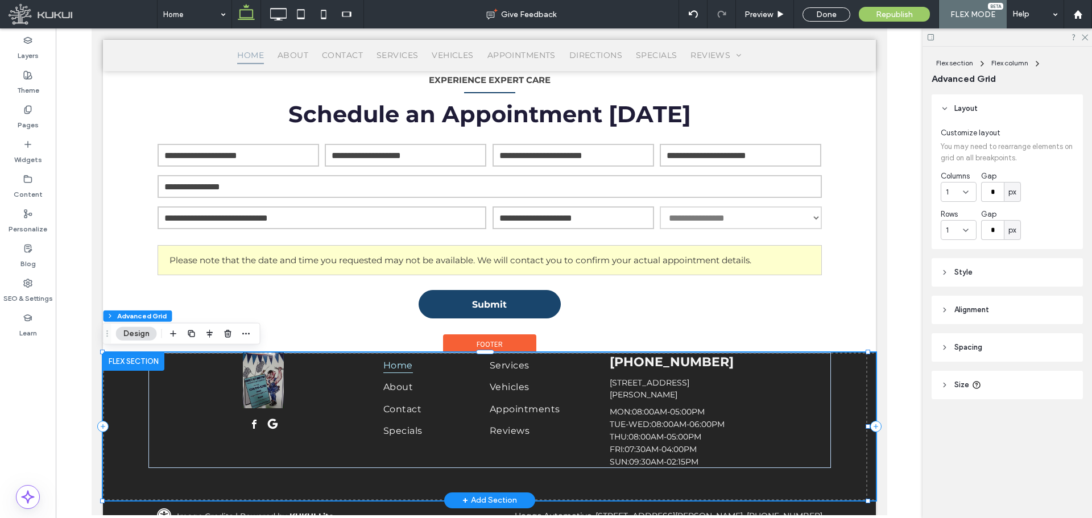
click at [832, 475] on div "Home About Contact Specials Services Vehicles Appointments Reviews (214) 810-82…" at bounding box center [488, 426] width 773 height 148
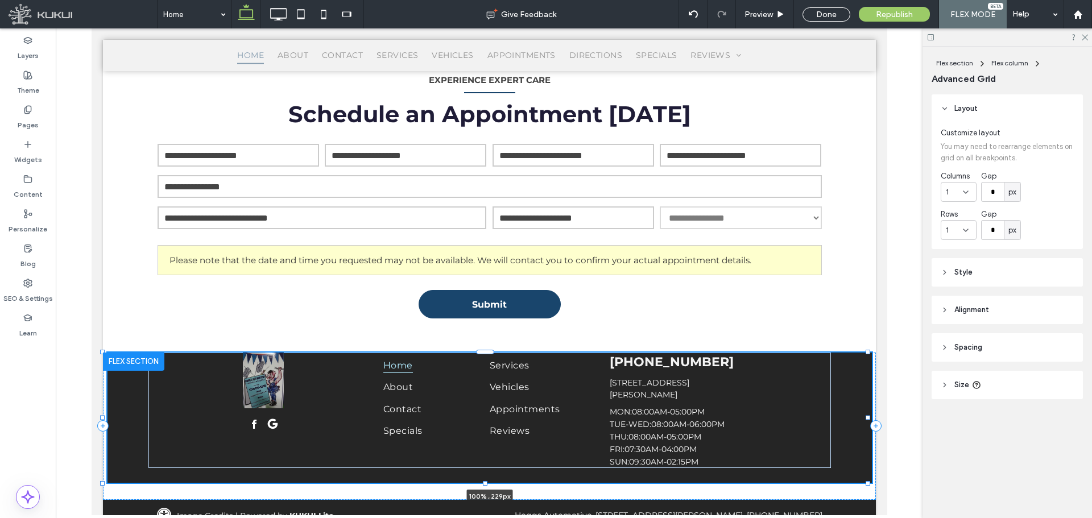
drag, startPoint x: 867, startPoint y: 499, endPoint x: 868, endPoint y: 481, distance: 17.6
click at [868, 481] on div at bounding box center [867, 482] width 5 height 5
type input "***"
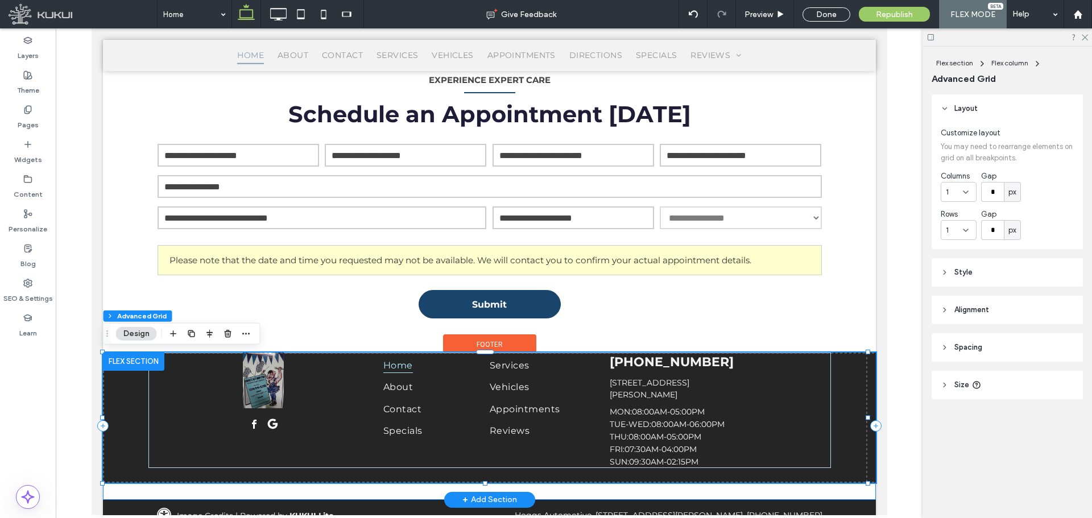
click at [860, 499] on div at bounding box center [484, 500] width 764 height 6
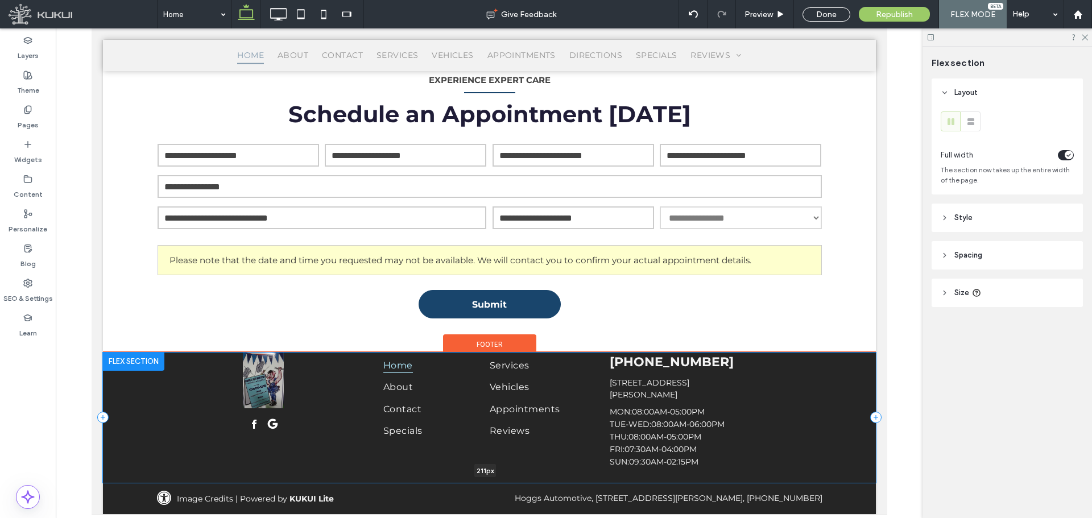
drag, startPoint x: 861, startPoint y: 499, endPoint x: 861, endPoint y: 471, distance: 27.3
click at [861, 471] on div "Home About Contact Specials Services Vehicles Appointments Reviews (214) 810-82…" at bounding box center [488, 417] width 773 height 130
type input "***"
click at [749, 404] on div "(214) 810-8289 11118 Leta Drive, Balch Springs, TX 75180 Loading ... Missing bu…" at bounding box center [715, 409] width 213 height 115
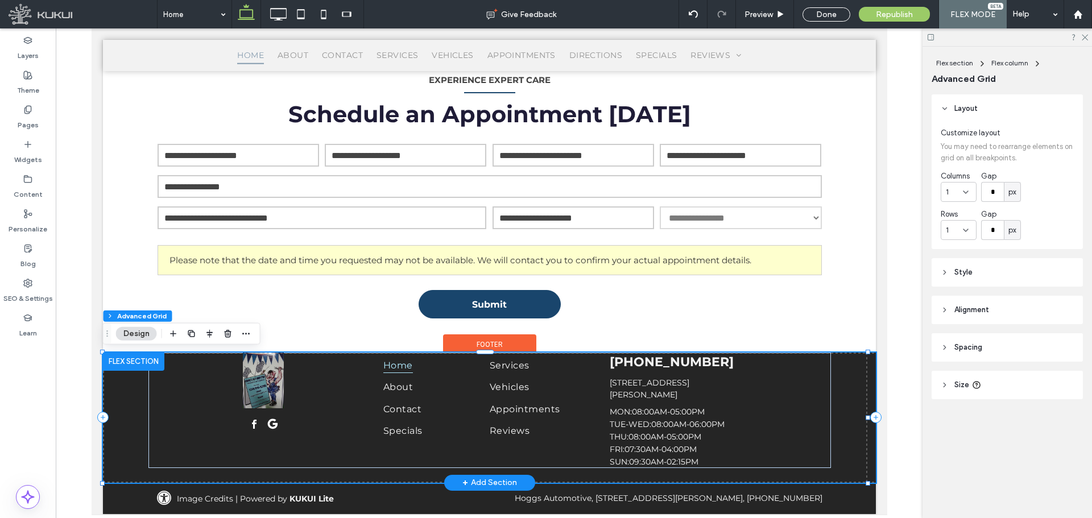
click at [844, 392] on div "Home About Contact Specials Services Vehicles Appointments Reviews (214) 810-82…" at bounding box center [488, 417] width 773 height 130
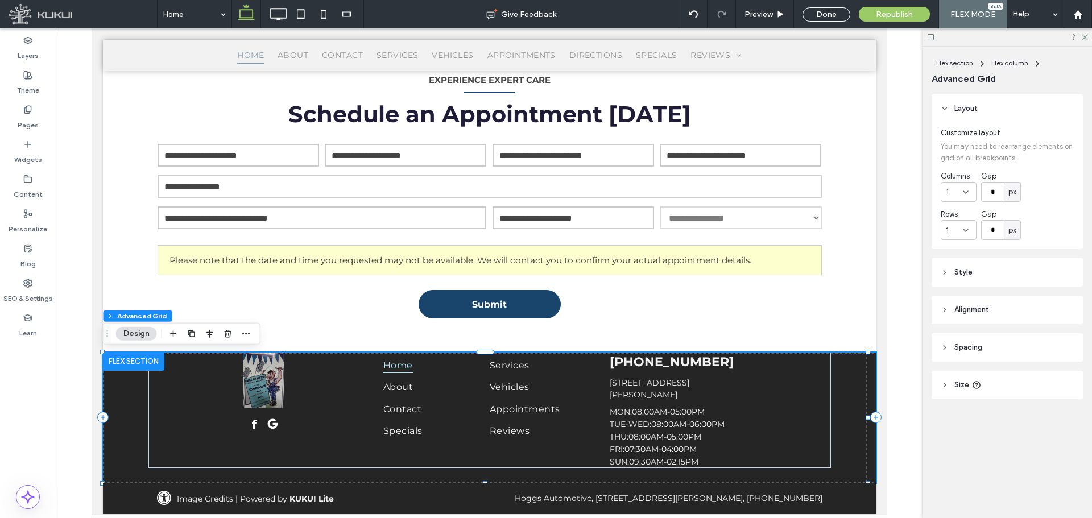
click at [981, 299] on header "Alignment" at bounding box center [1006, 310] width 151 height 28
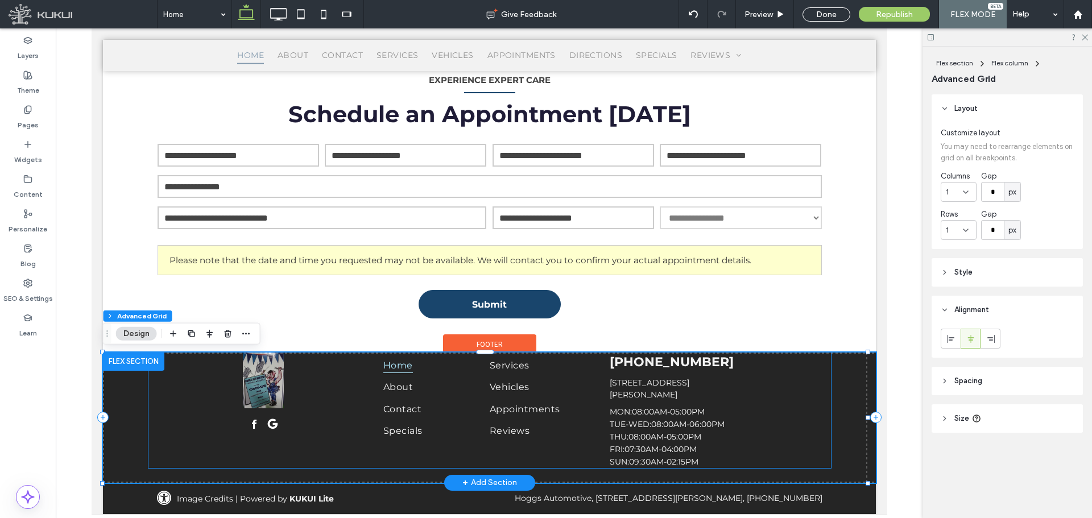
click at [806, 378] on div "(214) 810-8289 11118 Leta Drive, Balch Springs, TX 75180 Loading ... Missing bu…" at bounding box center [715, 409] width 213 height 115
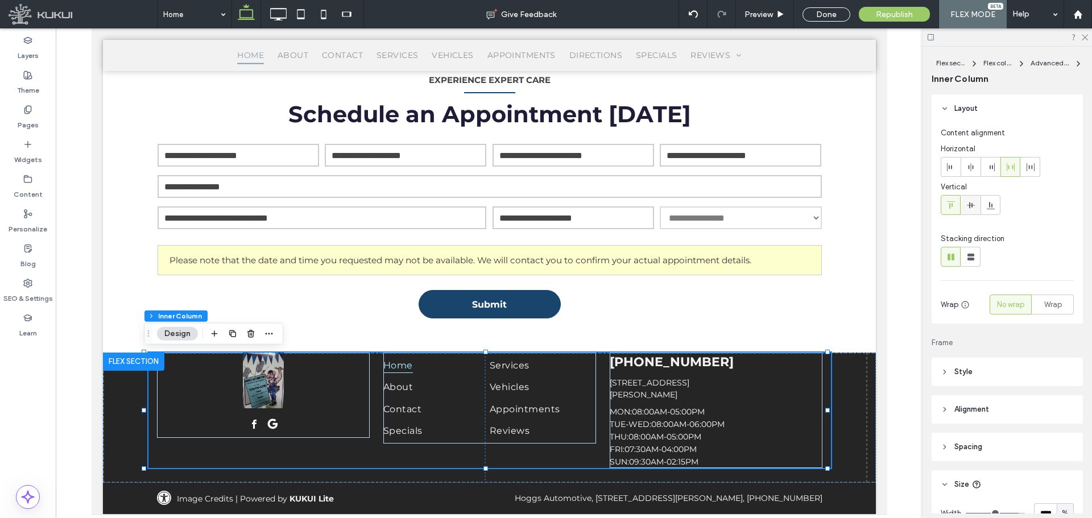
click at [970, 201] on icon at bounding box center [970, 205] width 9 height 9
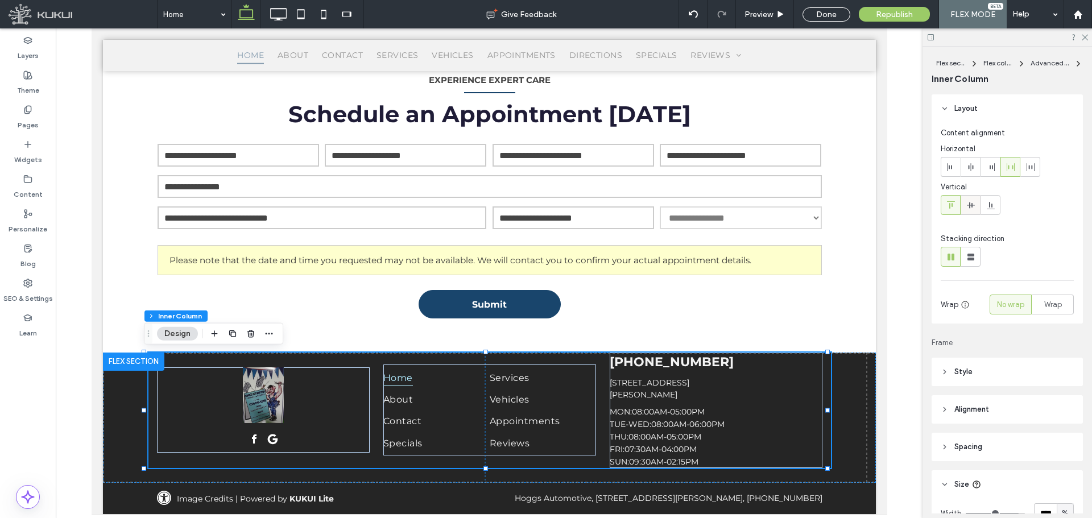
type input "**"
click at [848, 391] on div "Home About Contact Specials Services Vehicles Appointments Reviews (214) 810-82…" at bounding box center [488, 417] width 773 height 130
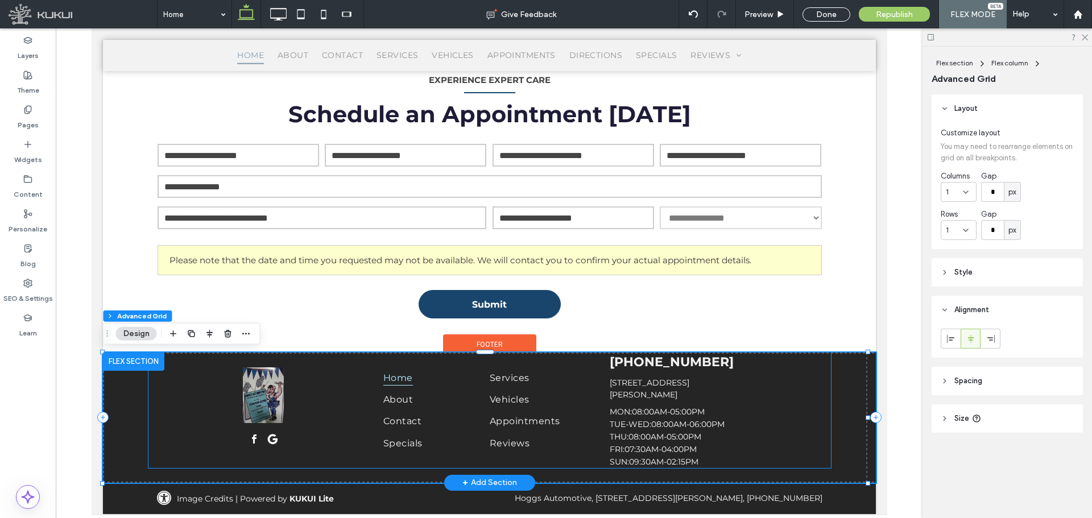
click at [787, 411] on div "MON: 08:00AM-05:00PM | TUE-WED: 08:00AM-06:00PM | THU: 08:00AM-05:00PM | FRI: 0…" at bounding box center [715, 437] width 213 height 60
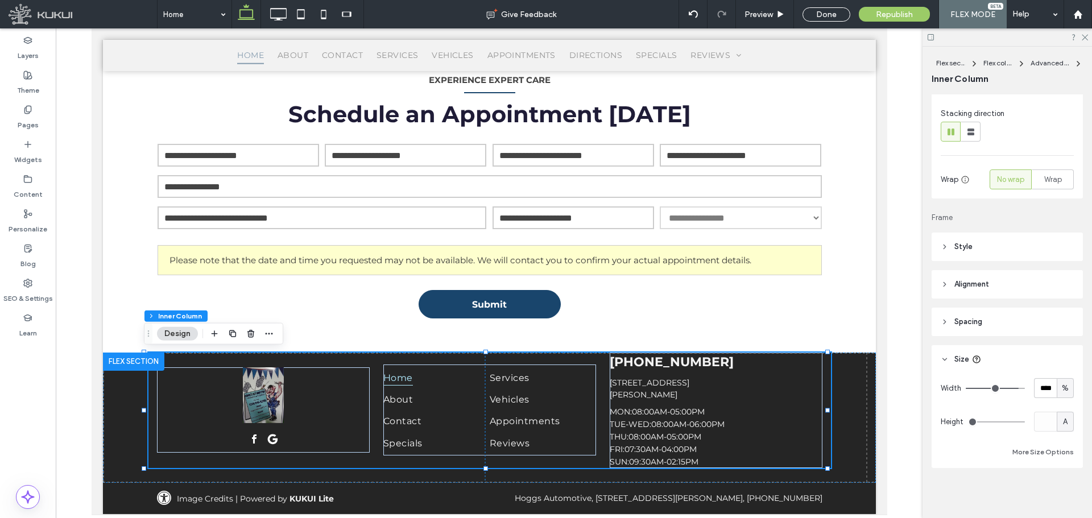
click at [983, 316] on header "Spacing" at bounding box center [1006, 322] width 151 height 28
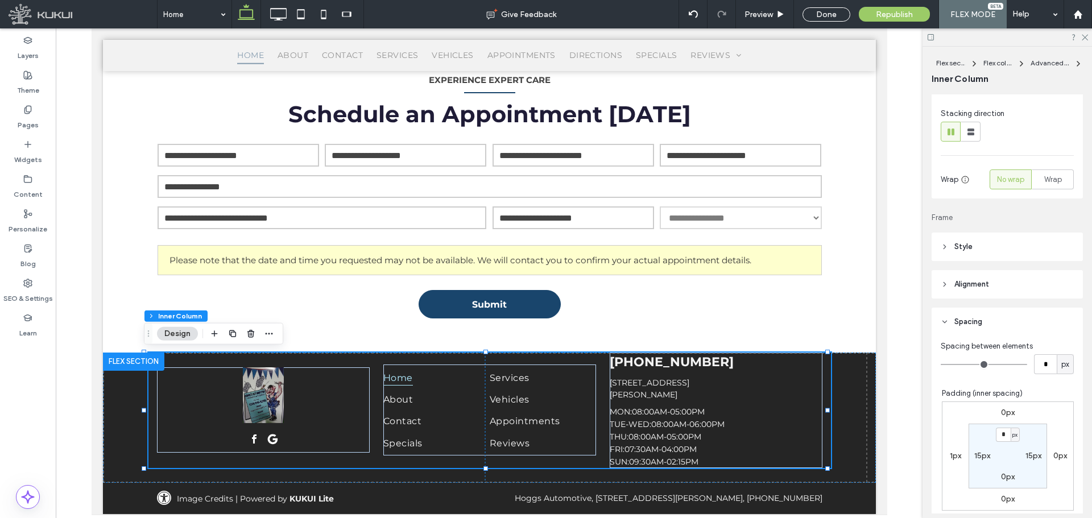
scroll to position [182, 0]
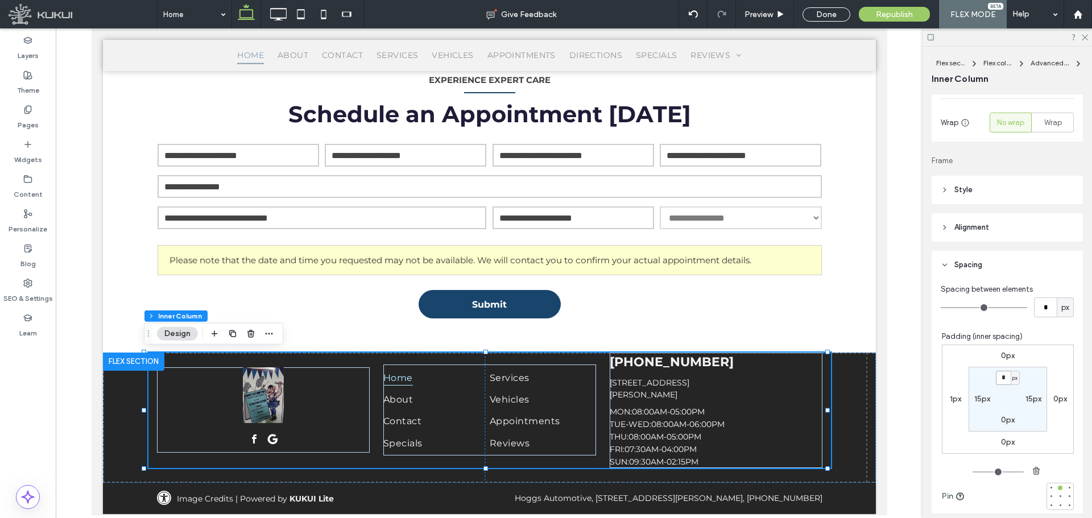
click at [997, 376] on input "*" at bounding box center [1003, 378] width 15 height 14
type input "**"
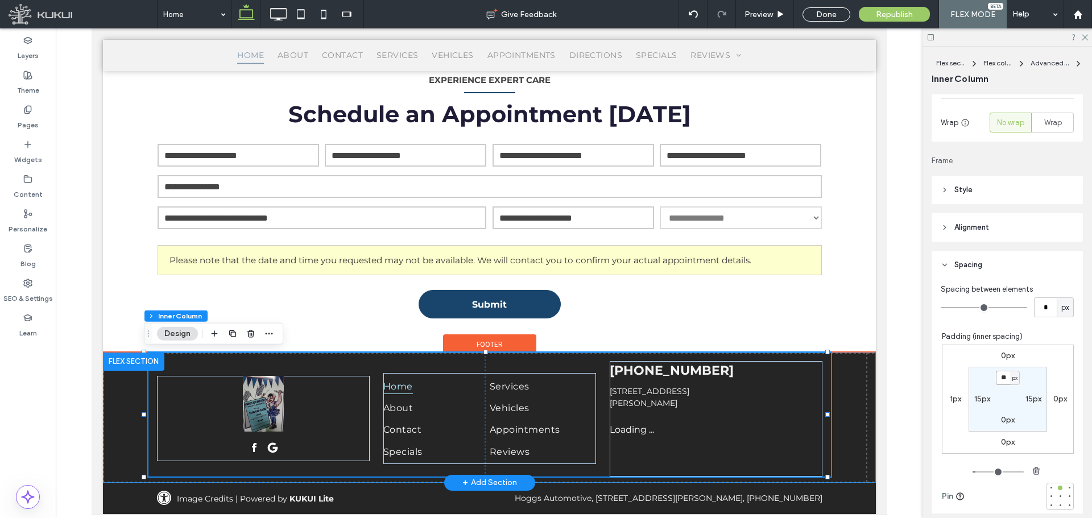
click at [837, 406] on div "Home About Contact Specials Services Vehicles Appointments Reviews (214) 810-82…" at bounding box center [488, 417] width 773 height 130
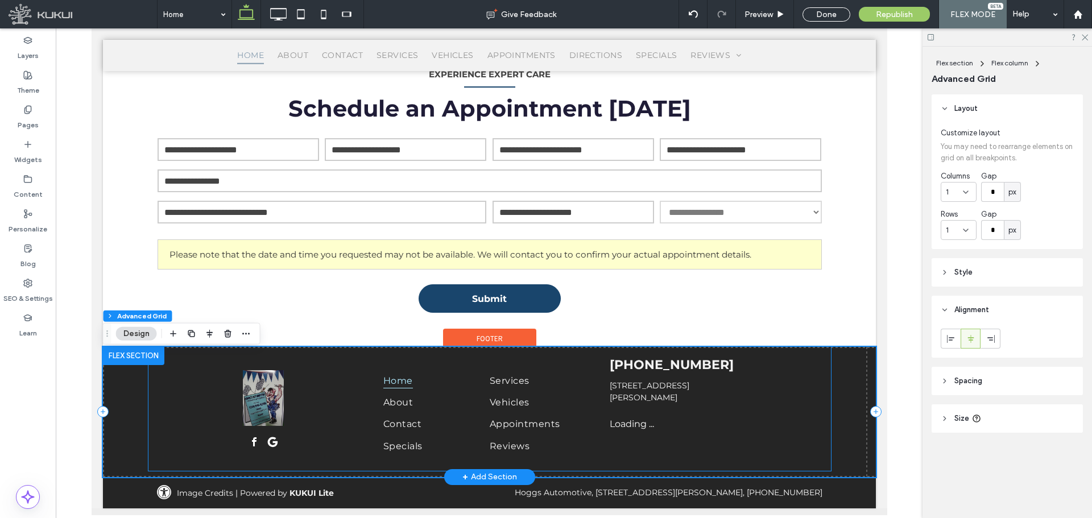
scroll to position [1998, 0]
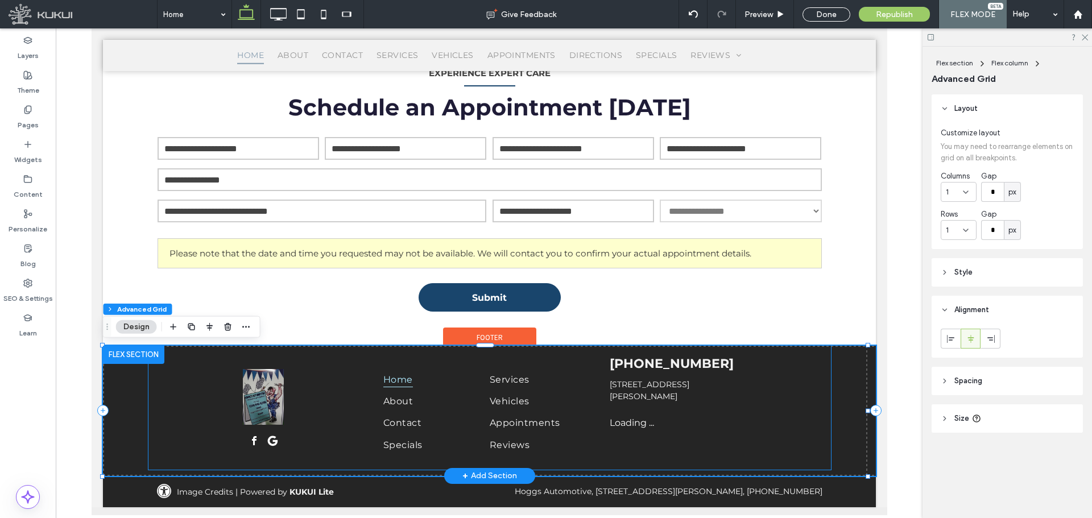
click at [653, 428] on div "Loading ... Missing business hours data / Error occurred while getting the data." at bounding box center [715, 447] width 213 height 61
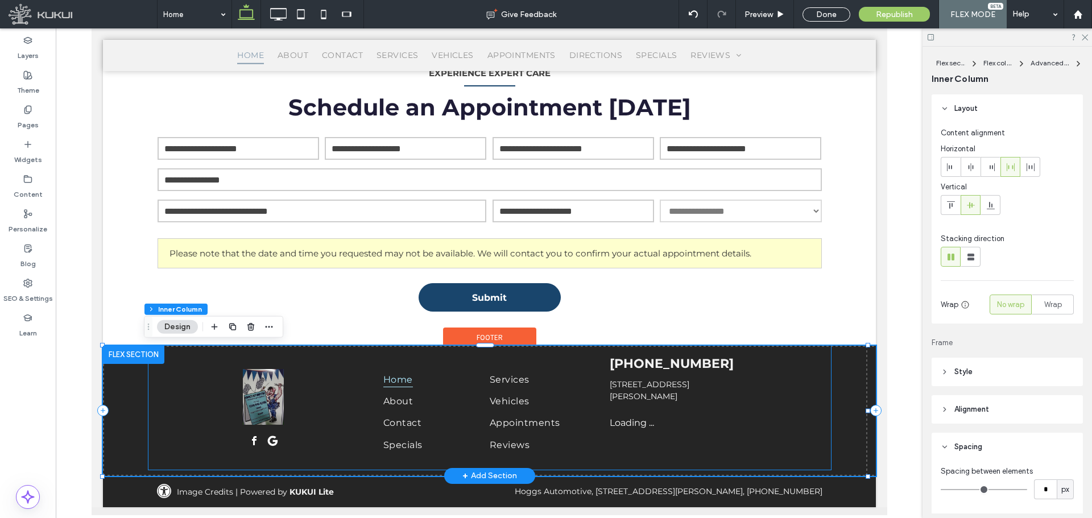
type input "**"
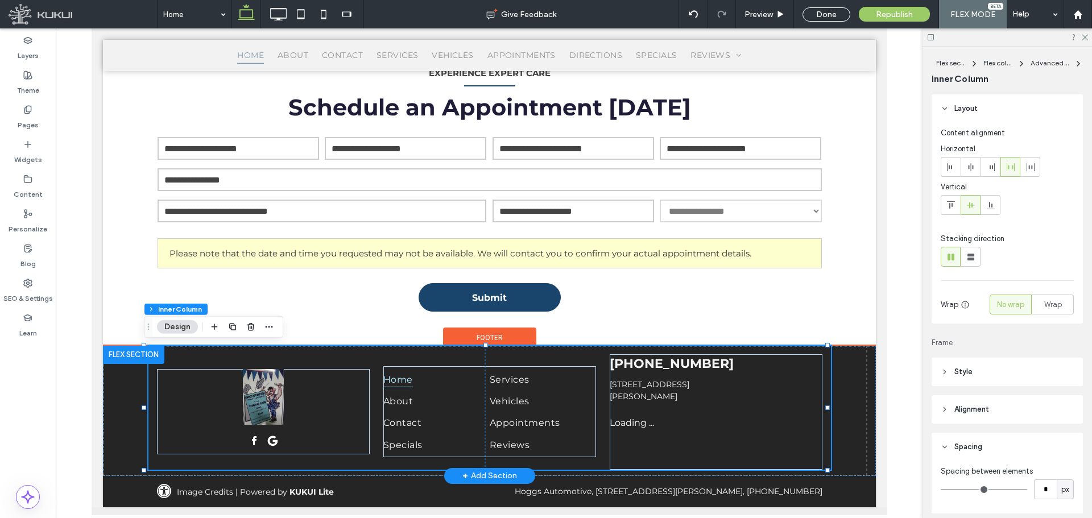
click at [653, 428] on div "Loading ... Missing business hours data / Error occurred while getting the data." at bounding box center [715, 447] width 213 height 61
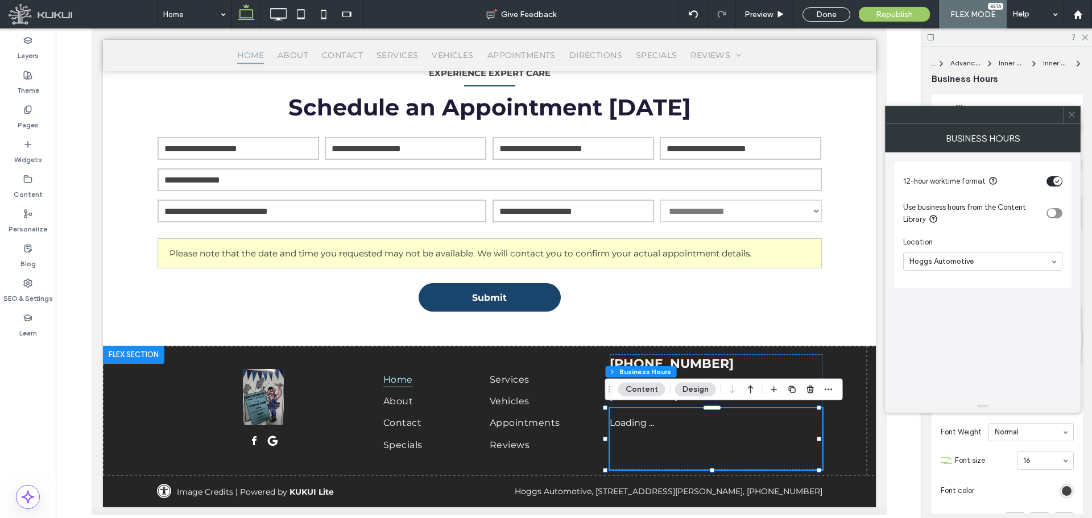
click at [1079, 112] on div at bounding box center [1071, 114] width 17 height 17
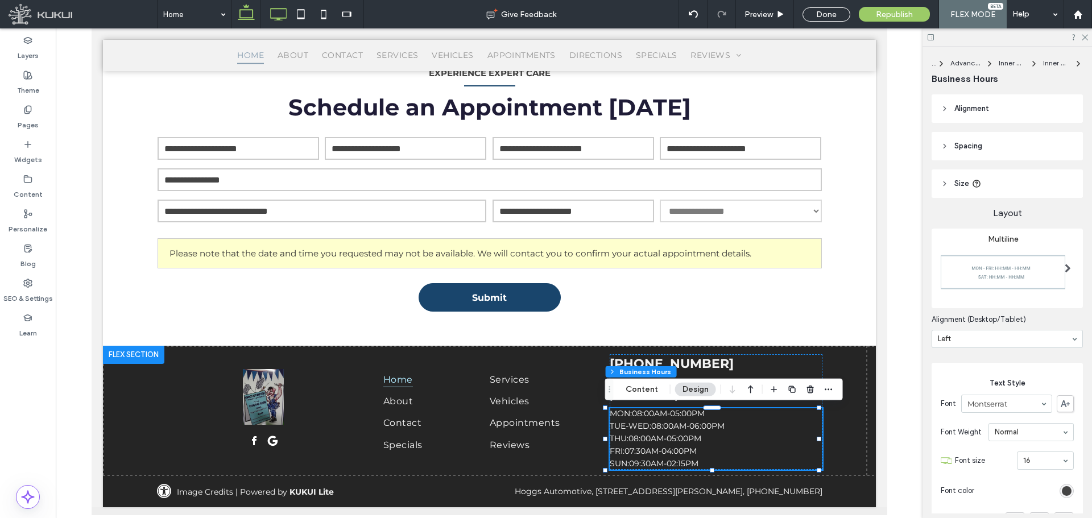
click at [274, 13] on icon at bounding box center [278, 14] width 23 height 23
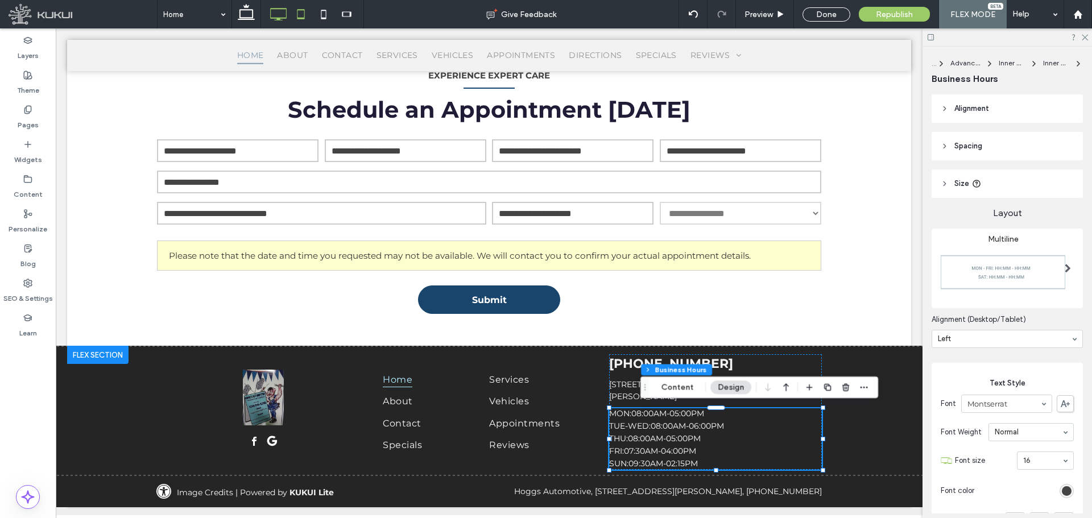
click at [308, 16] on icon at bounding box center [300, 14] width 23 height 23
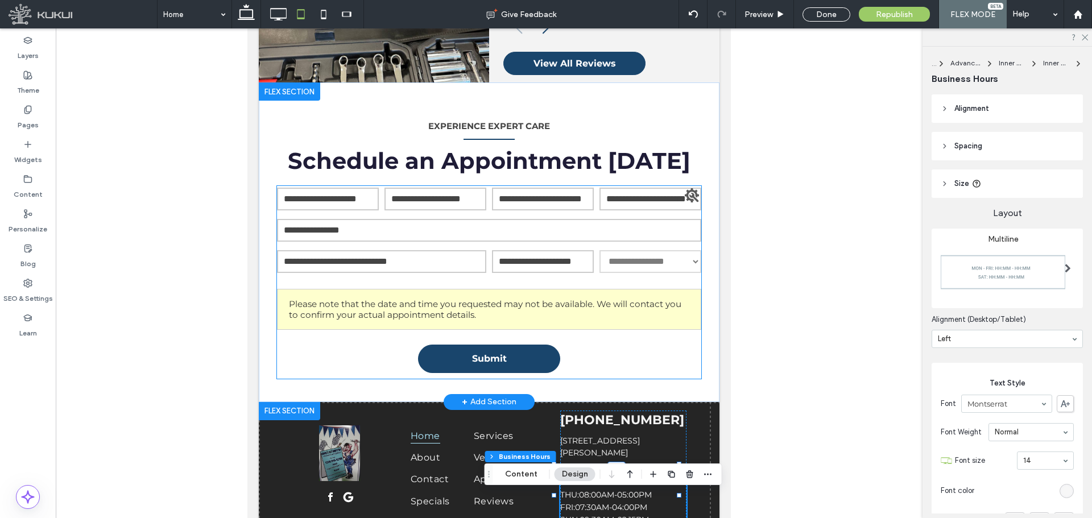
scroll to position [240, 0]
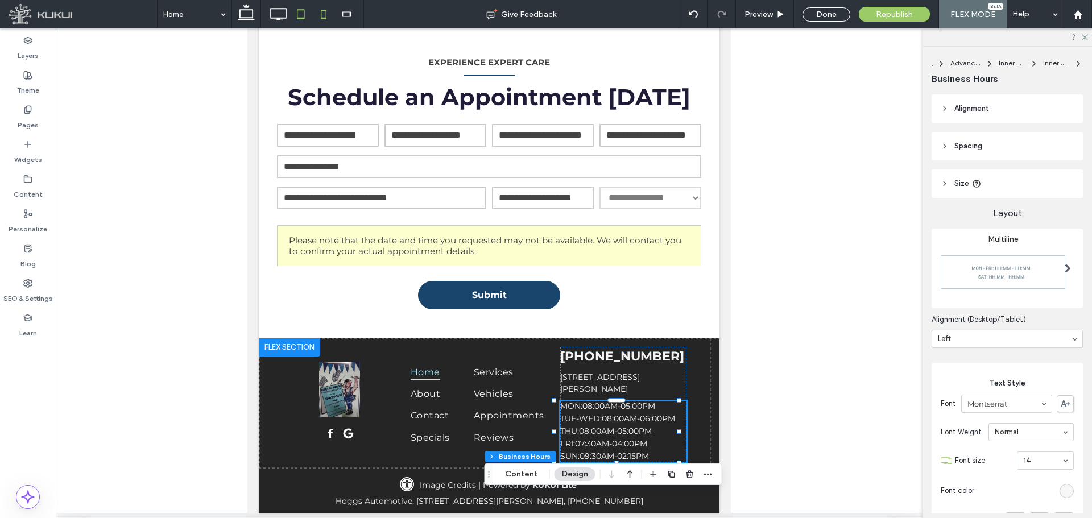
click at [318, 20] on icon at bounding box center [323, 14] width 23 height 23
type input "**"
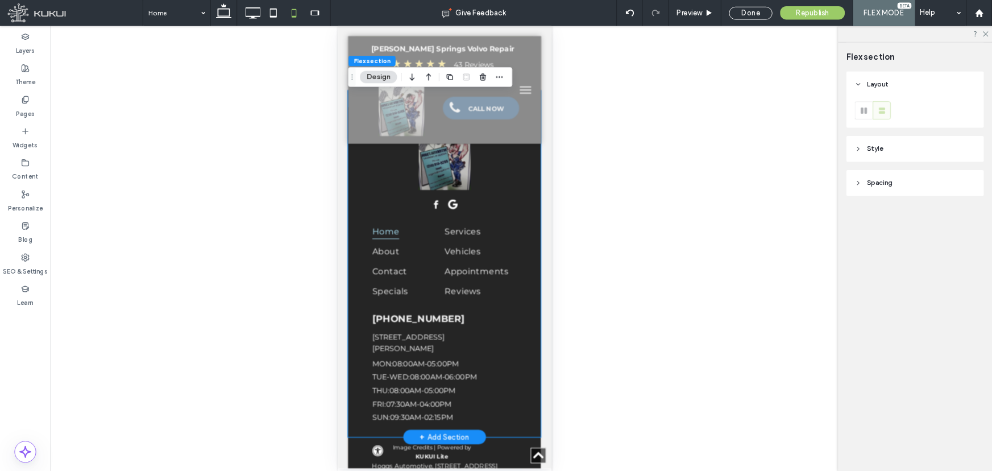
scroll to position [2562, 0]
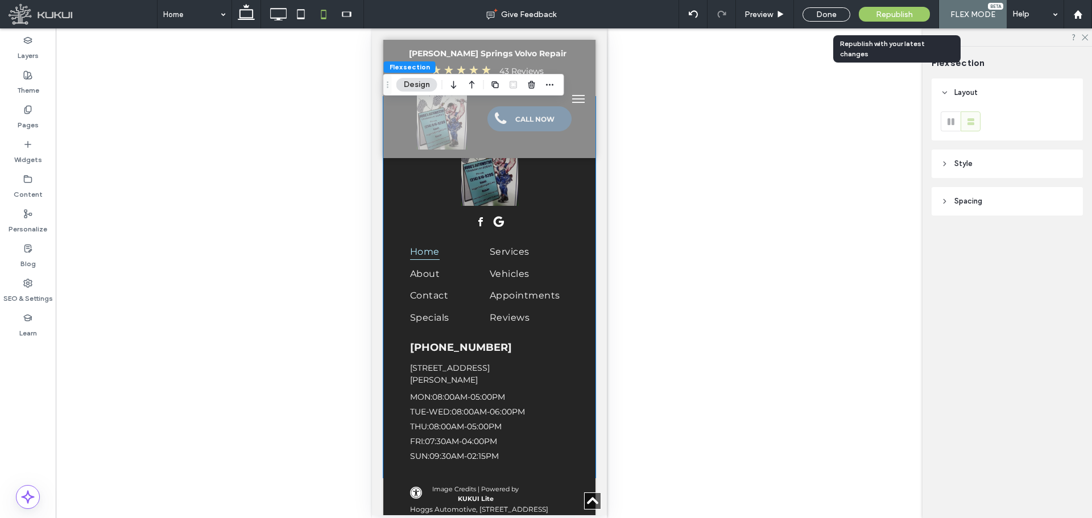
click at [902, 14] on span "Republish" at bounding box center [894, 15] width 37 height 10
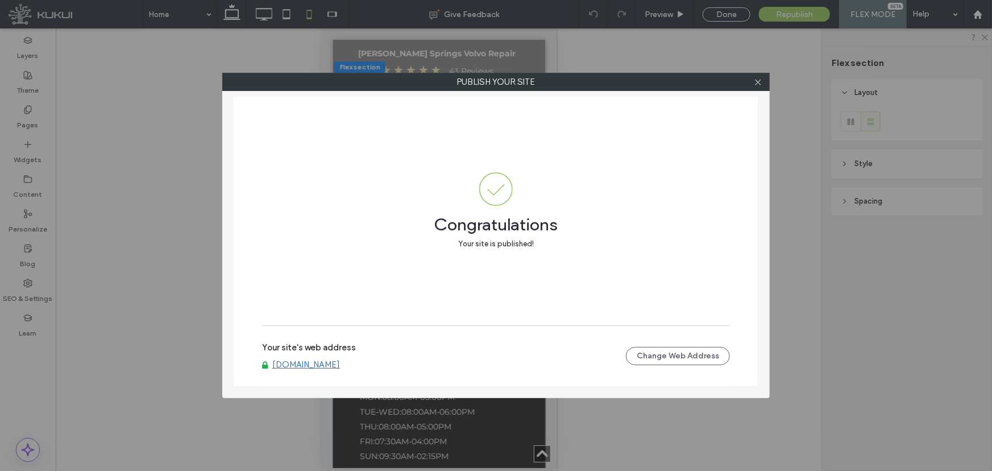
click at [340, 364] on link "[DOMAIN_NAME]" at bounding box center [306, 364] width 68 height 10
click at [752, 75] on div at bounding box center [757, 81] width 17 height 17
click at [755, 77] on span at bounding box center [758, 81] width 9 height 17
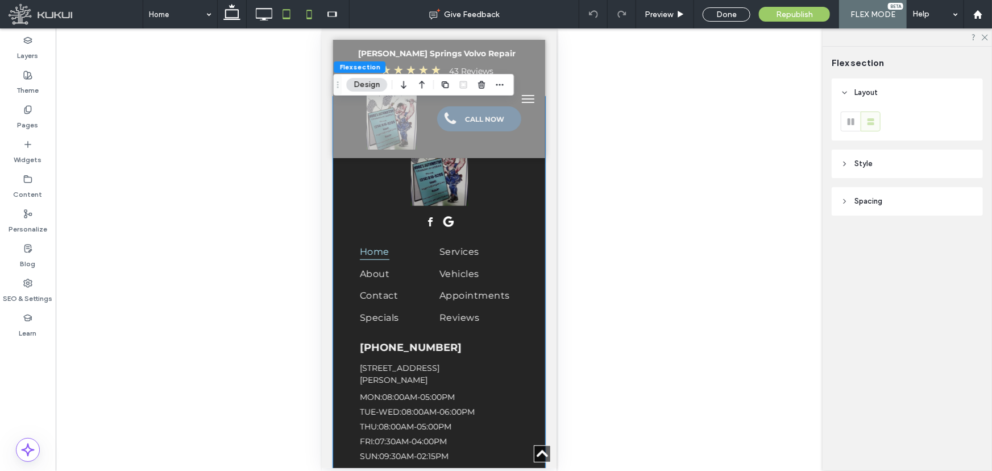
click at [293, 21] on icon at bounding box center [286, 14] width 23 height 23
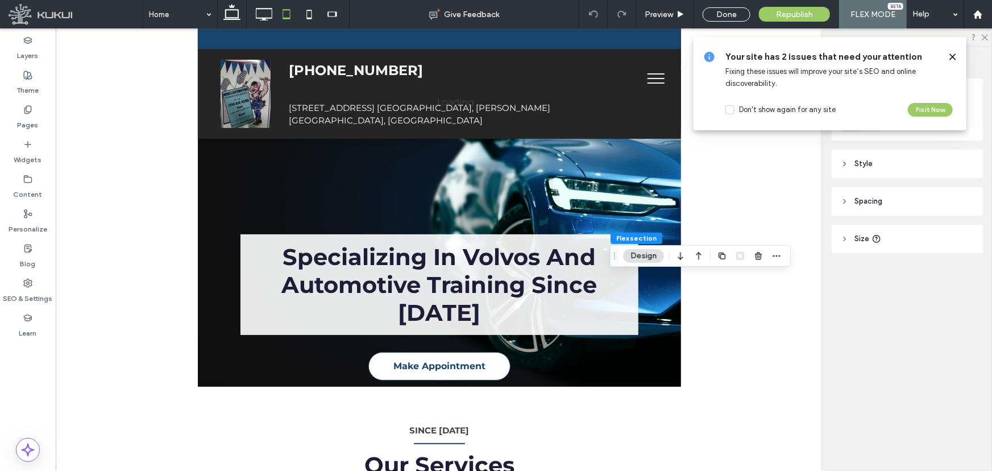
scroll to position [0, 0]
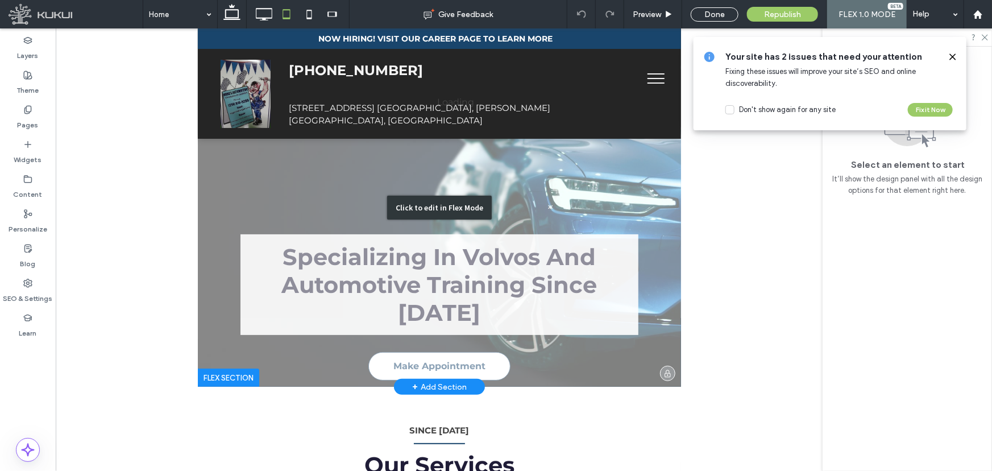
drag, startPoint x: 532, startPoint y: 115, endPoint x: 617, endPoint y: 255, distance: 163.8
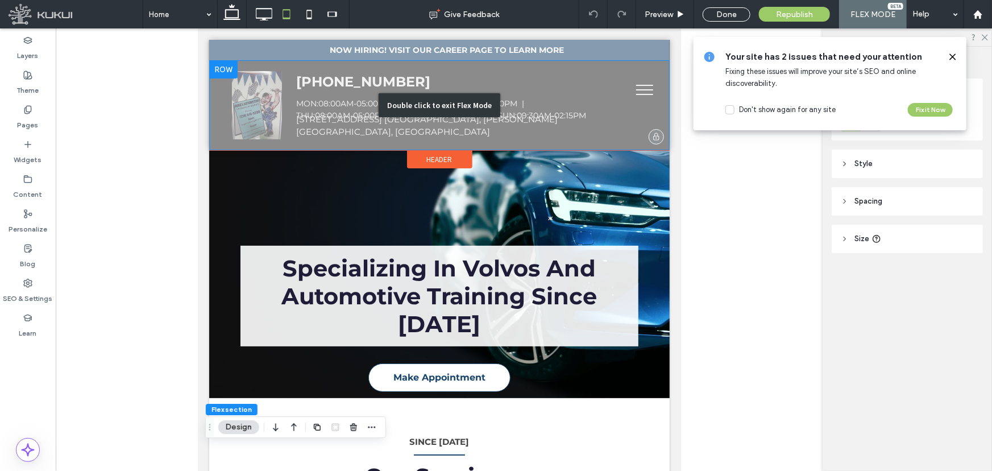
click at [544, 102] on div "Double click to exit Flex Mode" at bounding box center [439, 105] width 461 height 90
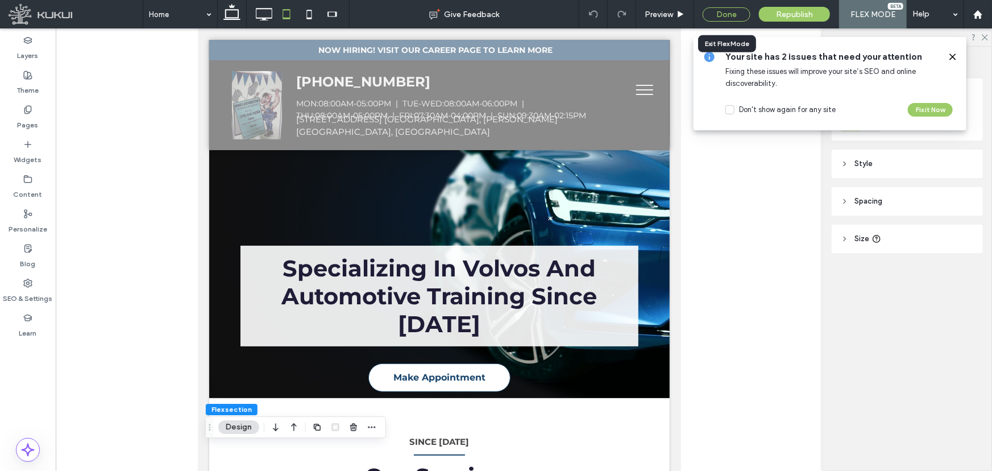
drag, startPoint x: 739, startPoint y: 18, endPoint x: 407, endPoint y: 44, distance: 333.1
click at [739, 18] on div "Done" at bounding box center [727, 14] width 48 height 14
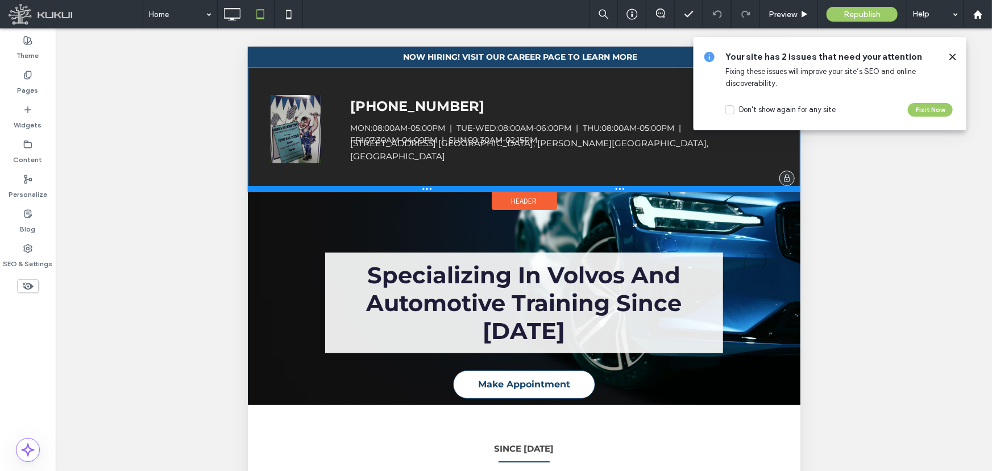
drag, startPoint x: 584, startPoint y: 144, endPoint x: 571, endPoint y: 183, distance: 40.6
click at [571, 185] on div at bounding box center [523, 188] width 553 height 6
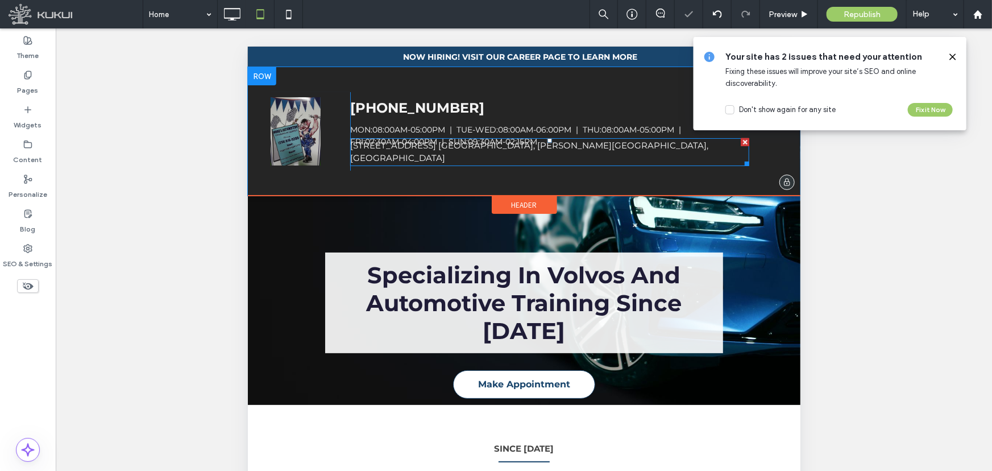
click at [520, 147] on link "[STREET_ADDRESS] [GEOGRAPHIC_DATA], [PERSON_NAME][GEOGRAPHIC_DATA], [GEOGRAPHIC…" at bounding box center [529, 151] width 358 height 24
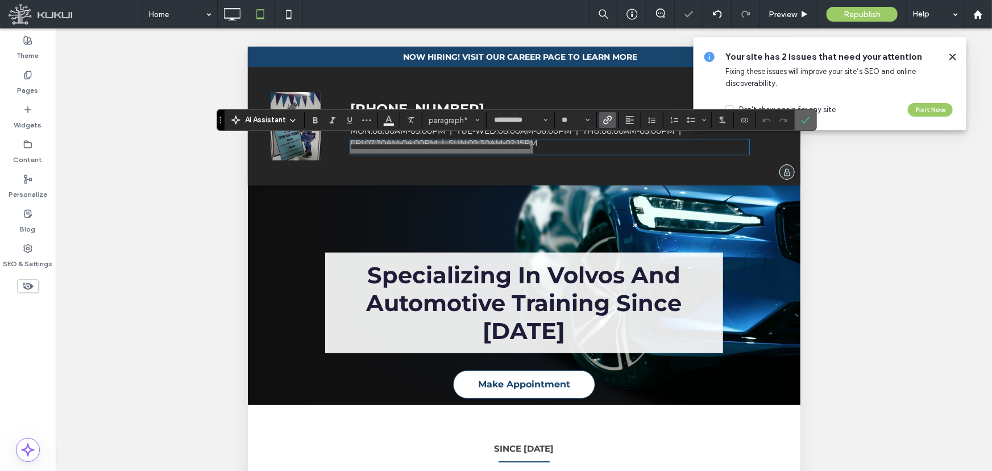
click at [809, 125] on label "Confirm" at bounding box center [805, 120] width 17 height 20
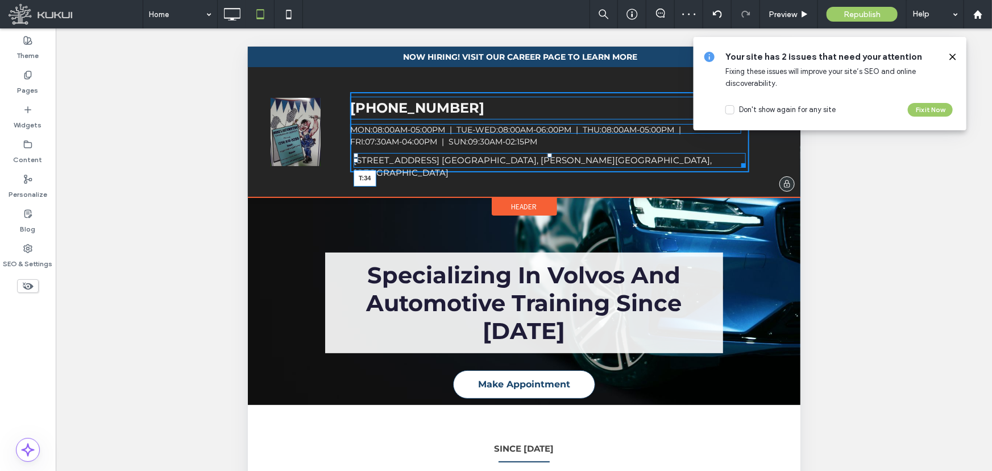
drag, startPoint x: 544, startPoint y: 138, endPoint x: 540, endPoint y: 153, distance: 15.5
click at [540, 153] on div "2205 S. Peachtree Rd. Ste AD, Balch Springs, TX 75180 T:34" at bounding box center [549, 159] width 392 height 15
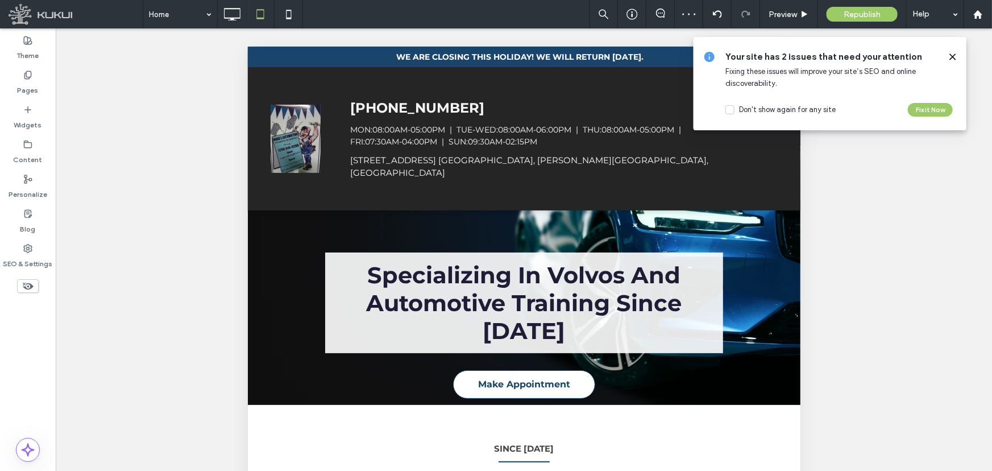
click at [950, 57] on icon at bounding box center [952, 56] width 9 height 9
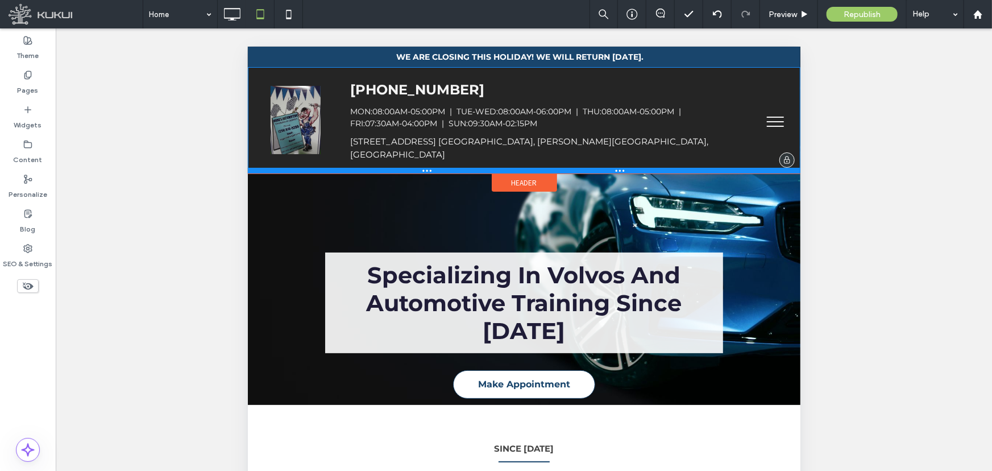
drag, startPoint x: 569, startPoint y: 194, endPoint x: 578, endPoint y: 157, distance: 38.1
click at [578, 167] on div at bounding box center [523, 170] width 553 height 6
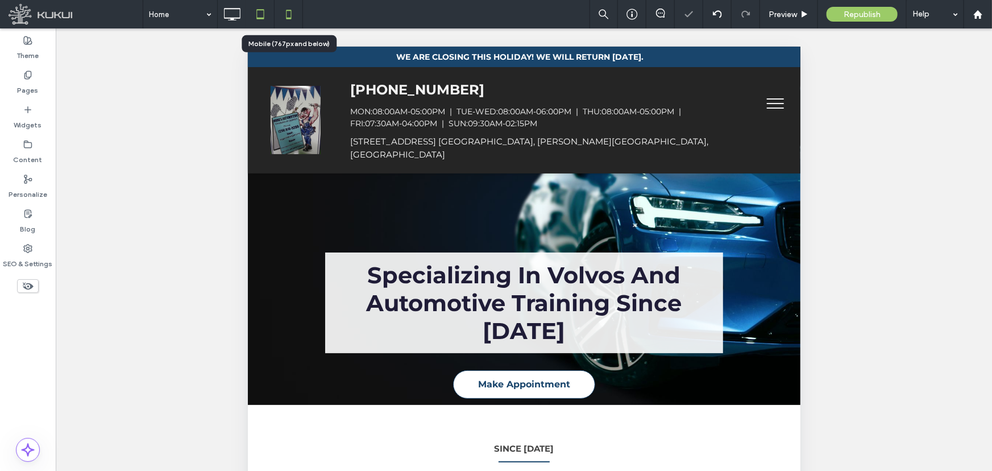
click at [291, 16] on icon at bounding box center [288, 14] width 23 height 23
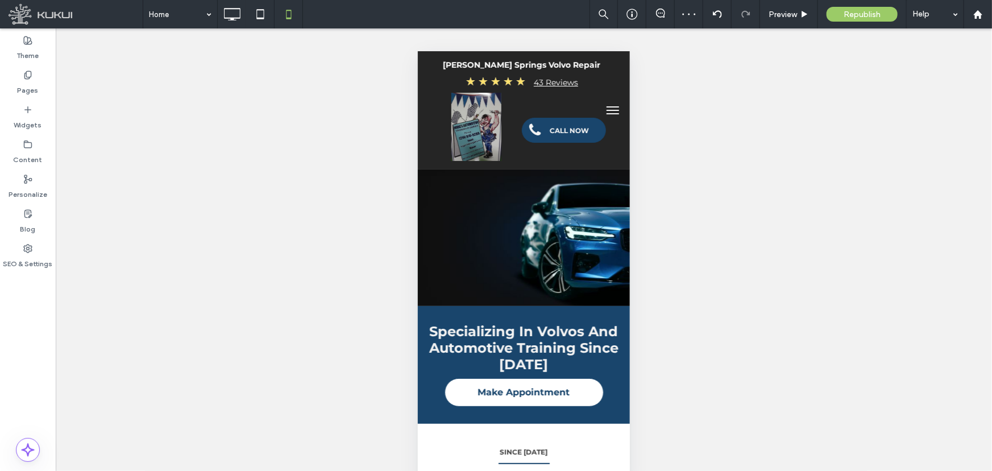
click at [601, 102] on button "menu" at bounding box center [612, 109] width 23 height 23
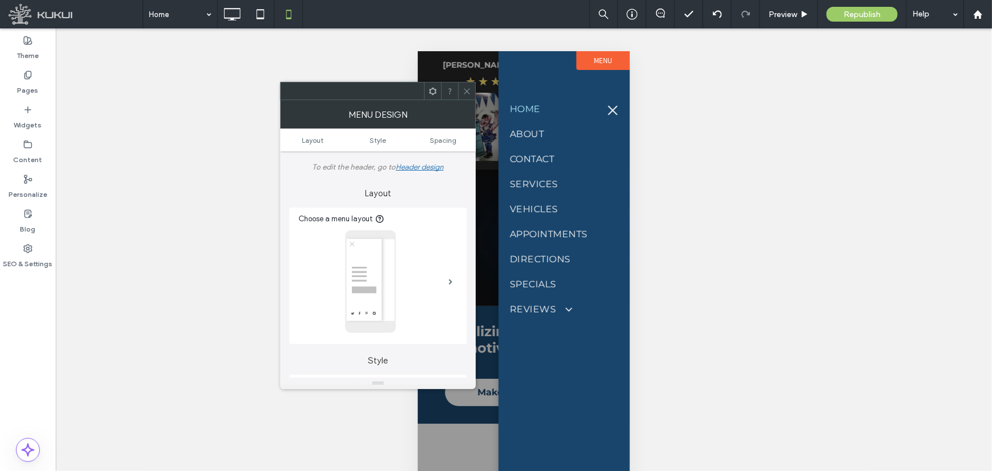
click at [611, 103] on button "menu" at bounding box center [612, 109] width 23 height 23
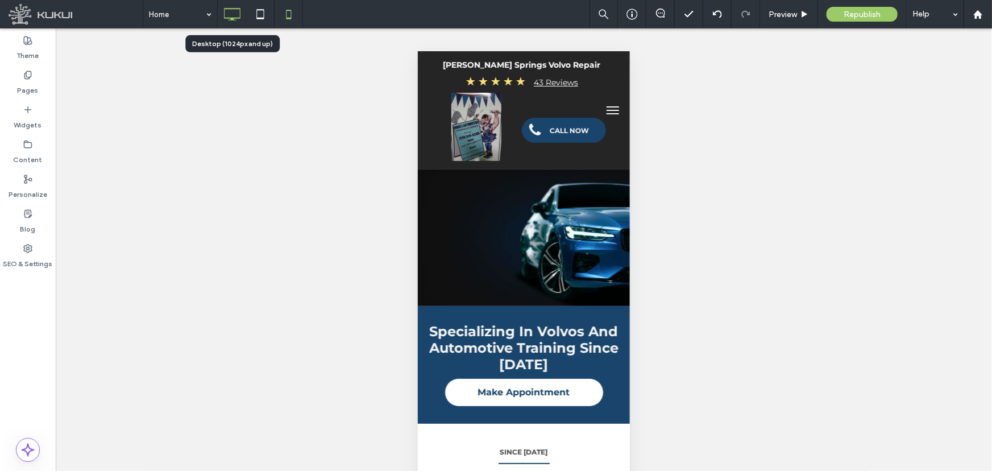
click at [239, 16] on icon at bounding box center [232, 14] width 23 height 23
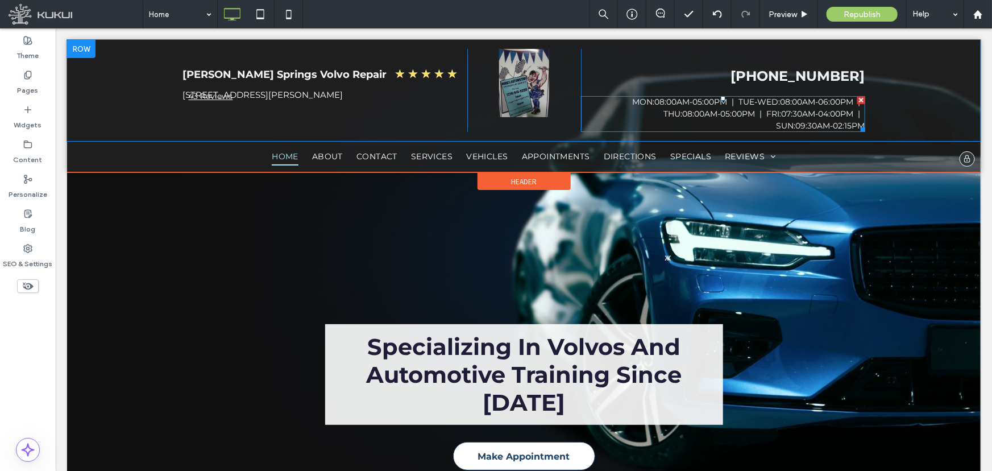
click at [754, 115] on span at bounding box center [722, 114] width 284 height 36
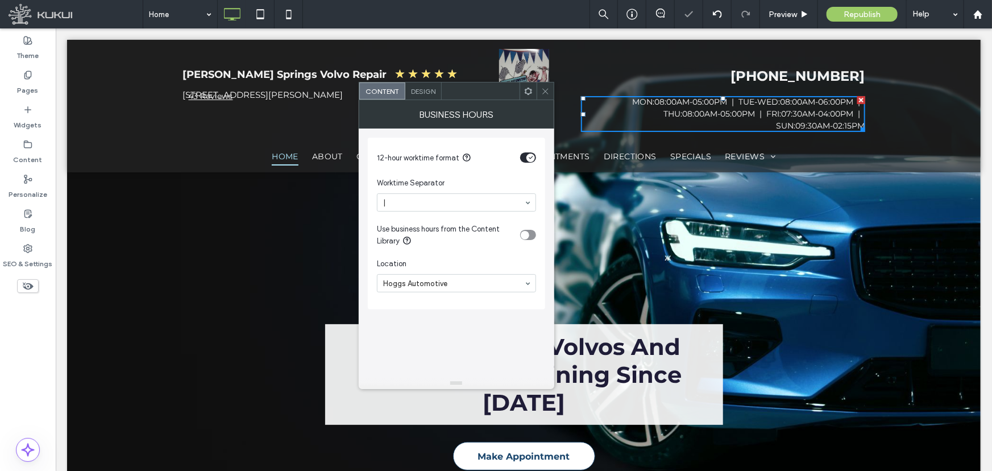
click at [545, 93] on icon at bounding box center [545, 91] width 9 height 9
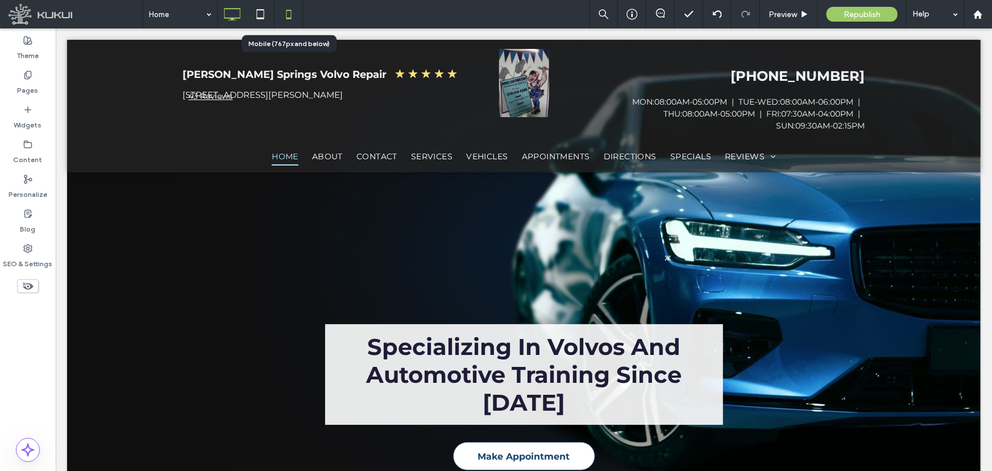
click at [285, 15] on icon at bounding box center [288, 14] width 23 height 23
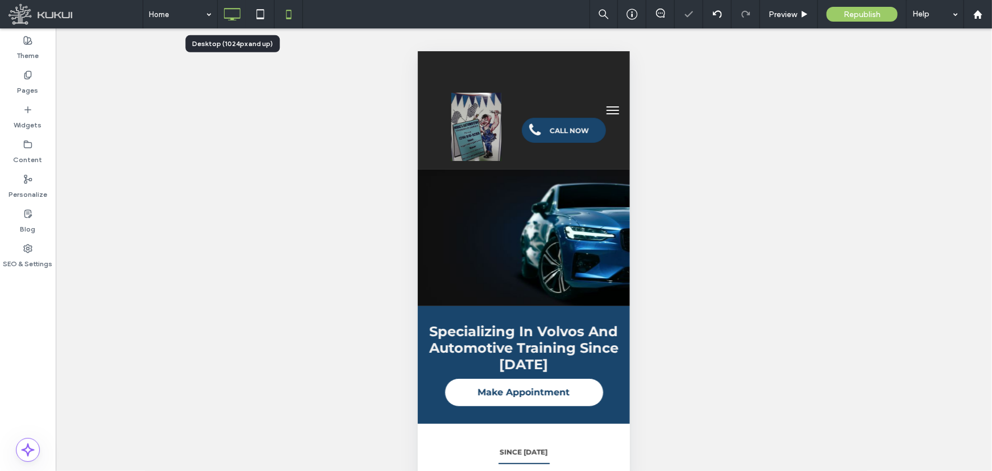
click at [235, 15] on icon at bounding box center [232, 14] width 23 height 23
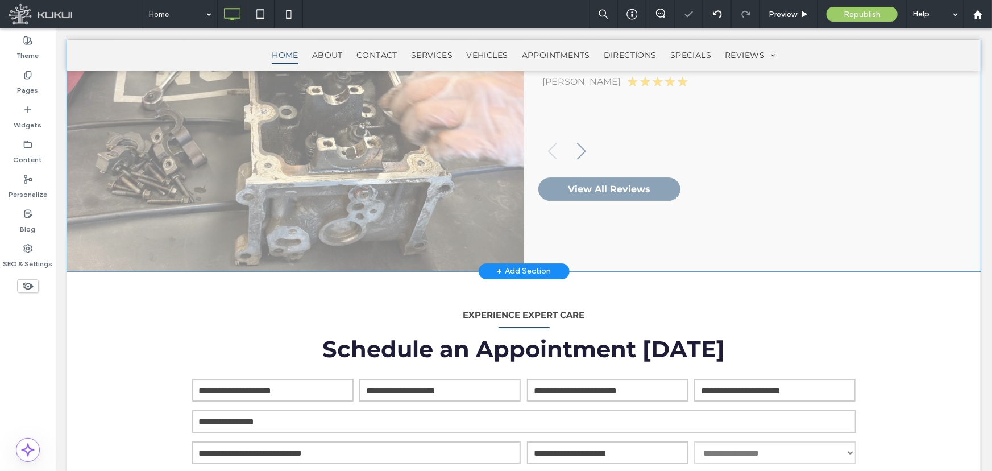
scroll to position [2051, 0]
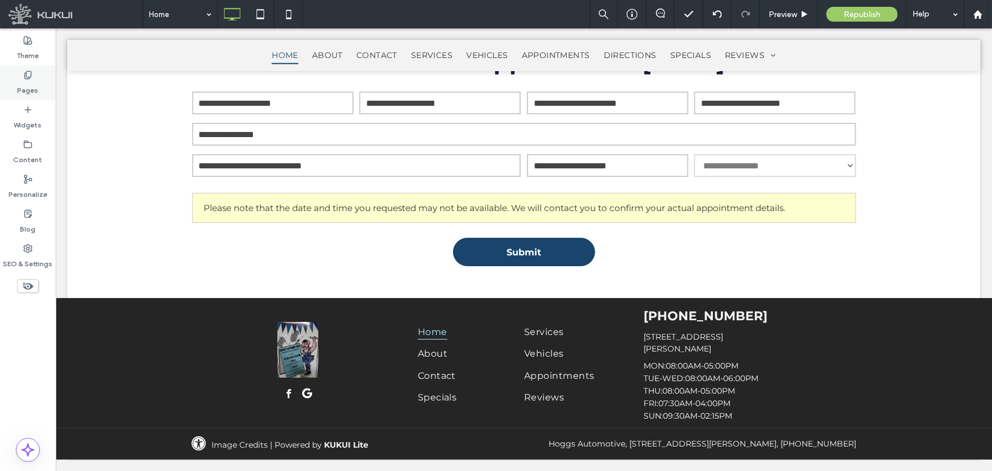
click at [26, 76] on icon at bounding box center [27, 74] width 9 height 9
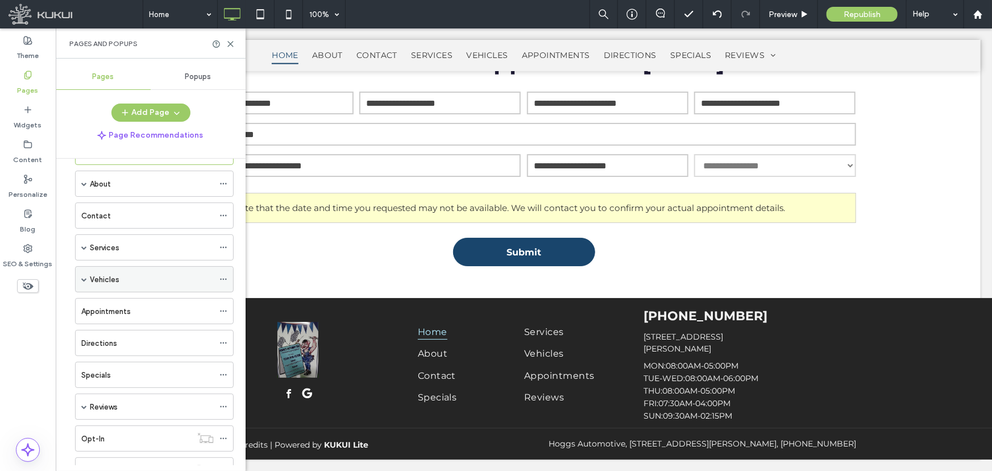
scroll to position [84, 0]
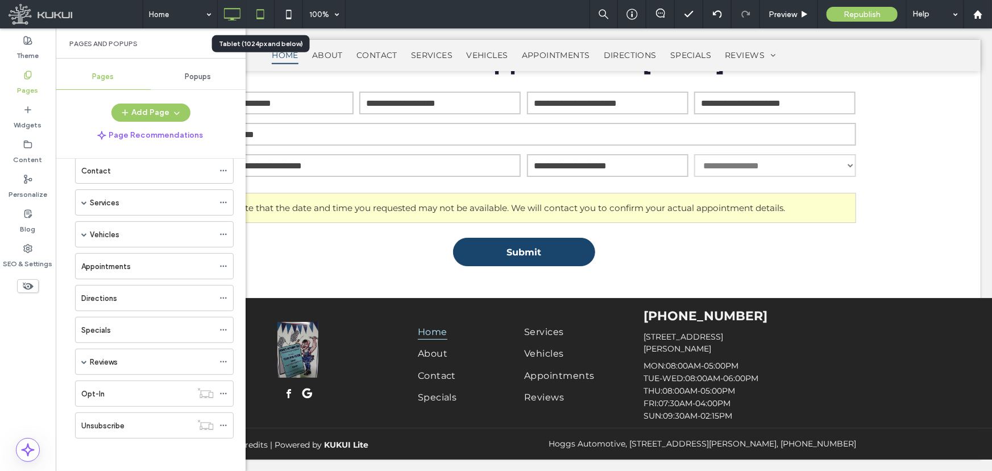
click at [259, 14] on icon at bounding box center [260, 14] width 23 height 23
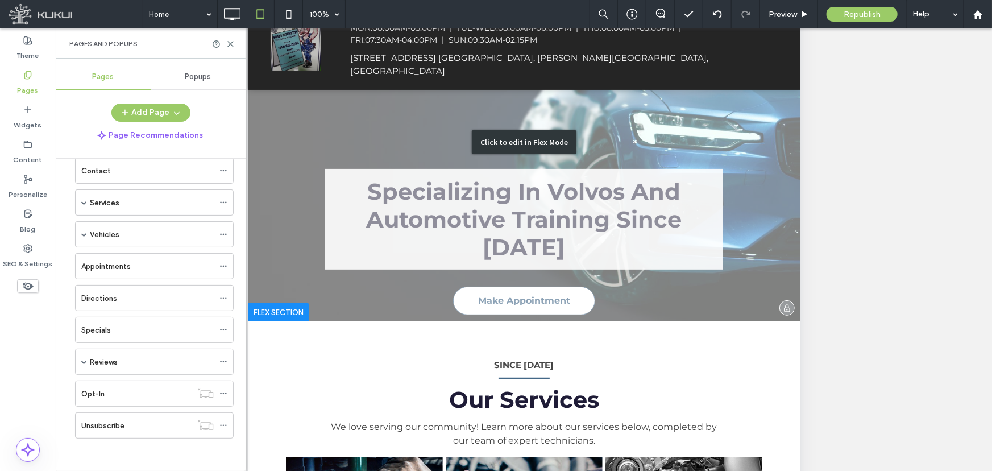
scroll to position [0, 0]
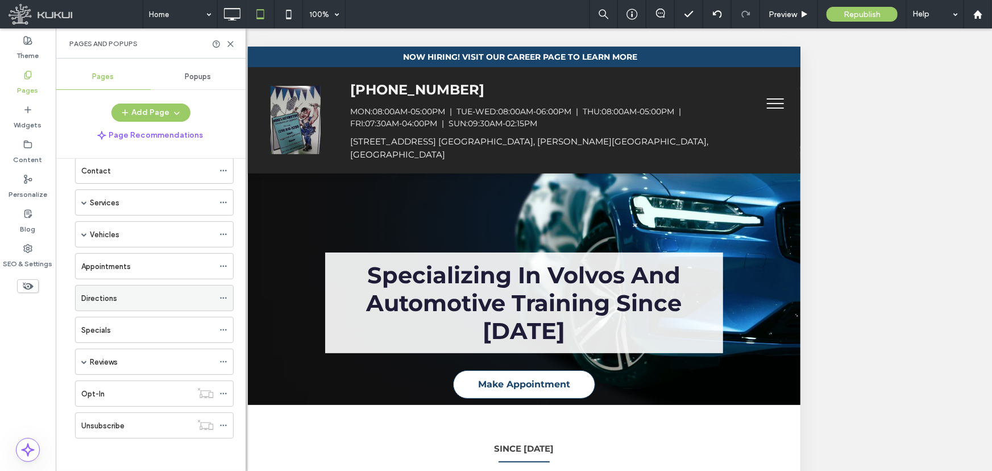
click at [118, 294] on div "Directions" at bounding box center [147, 298] width 132 height 12
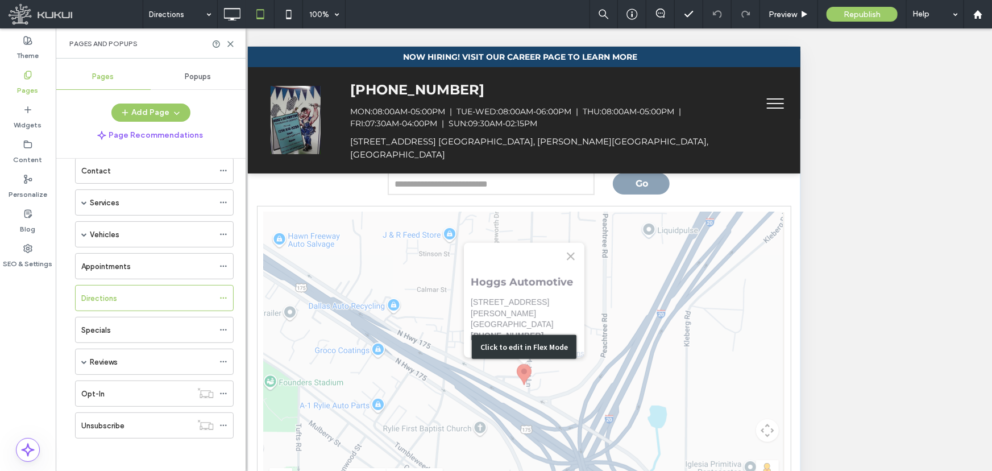
scroll to position [114, 0]
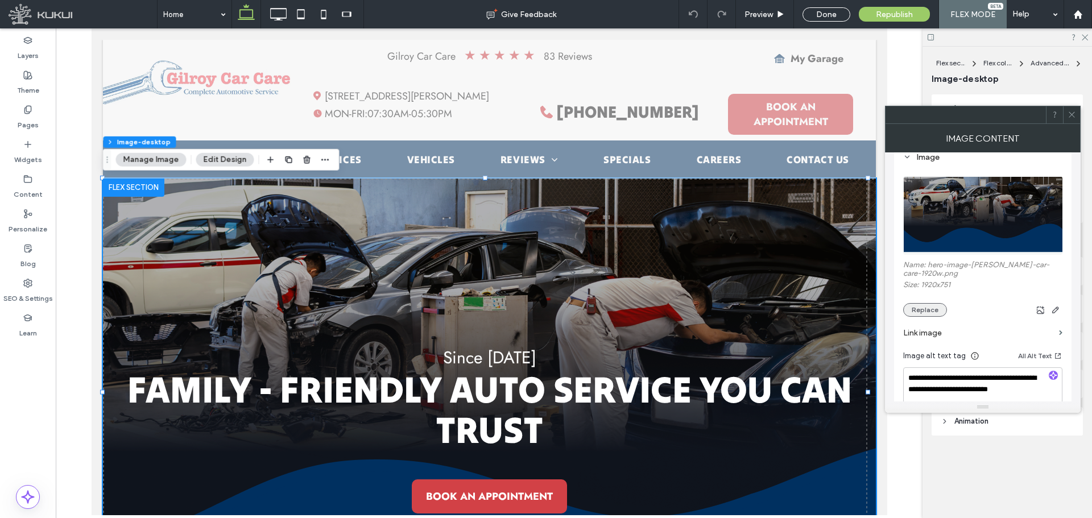
click at [923, 308] on button "Replace" at bounding box center [925, 310] width 44 height 14
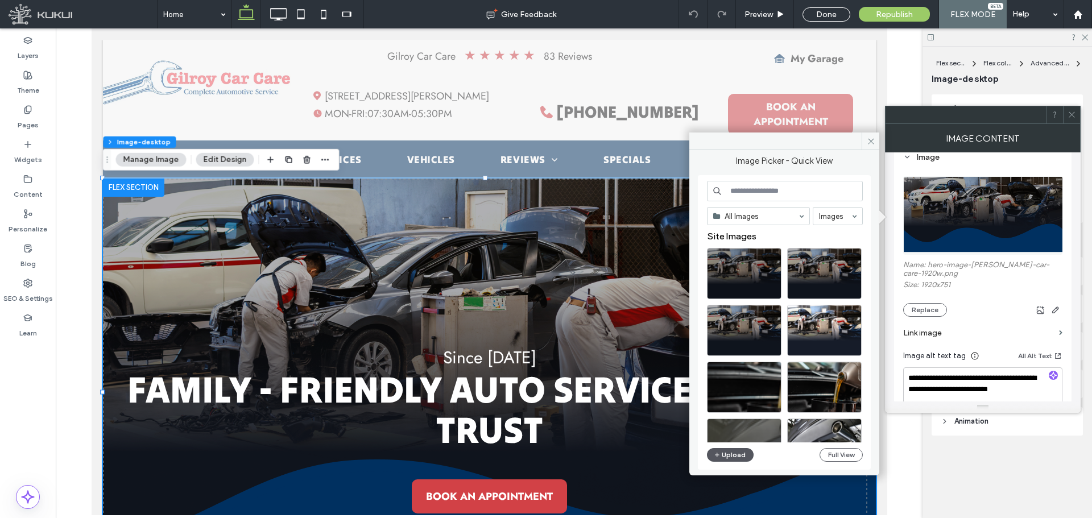
click at [739, 454] on button "Upload" at bounding box center [730, 455] width 47 height 14
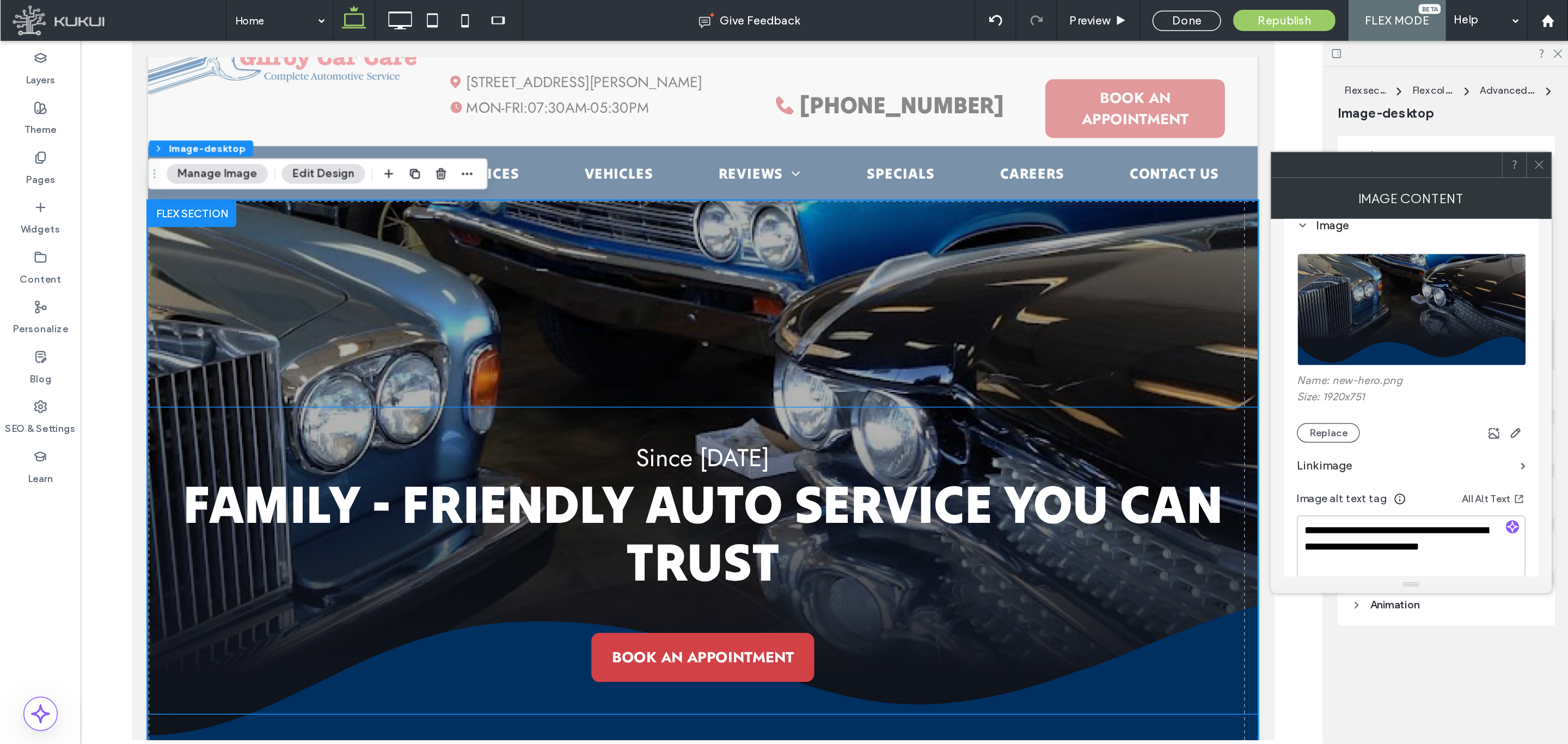
scroll to position [55, 0]
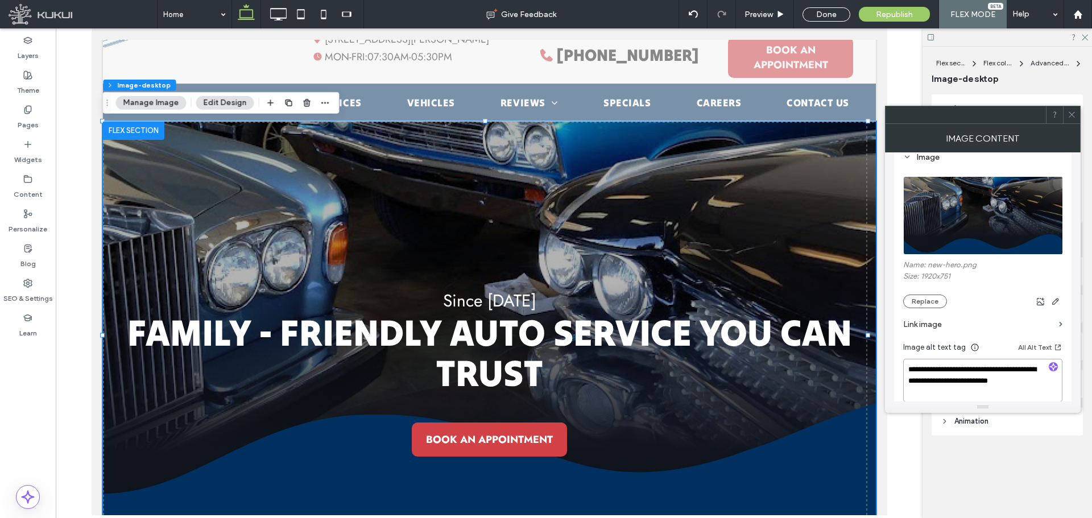
drag, startPoint x: 1057, startPoint y: 409, endPoint x: 882, endPoint y: 362, distance: 181.0
click at [953, 376] on textarea "**********" at bounding box center [982, 380] width 159 height 43
drag, startPoint x: 1053, startPoint y: 408, endPoint x: 879, endPoint y: 366, distance: 179.1
type textarea "**********"
click at [1071, 114] on icon at bounding box center [1071, 114] width 9 height 9
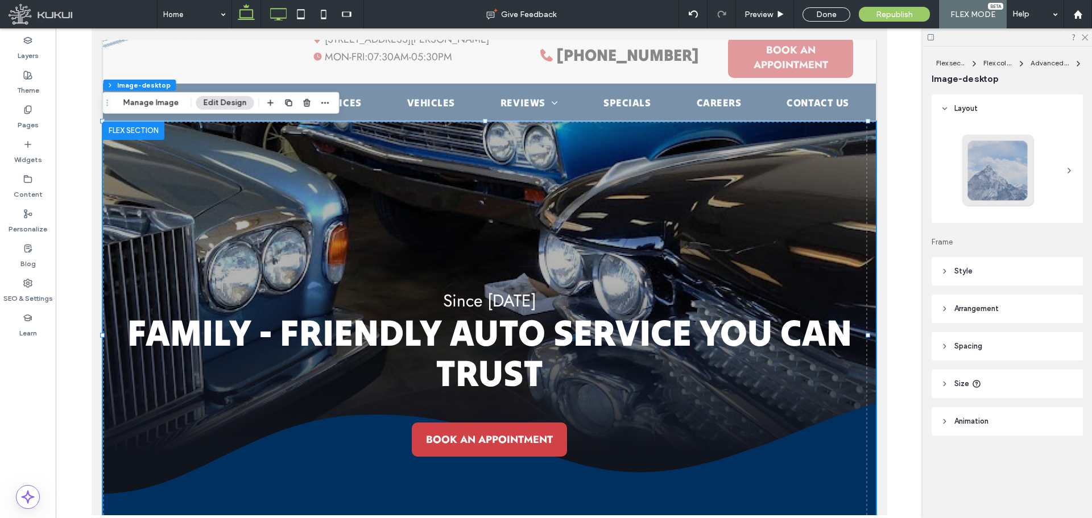
click at [271, 9] on use at bounding box center [279, 14] width 16 height 13
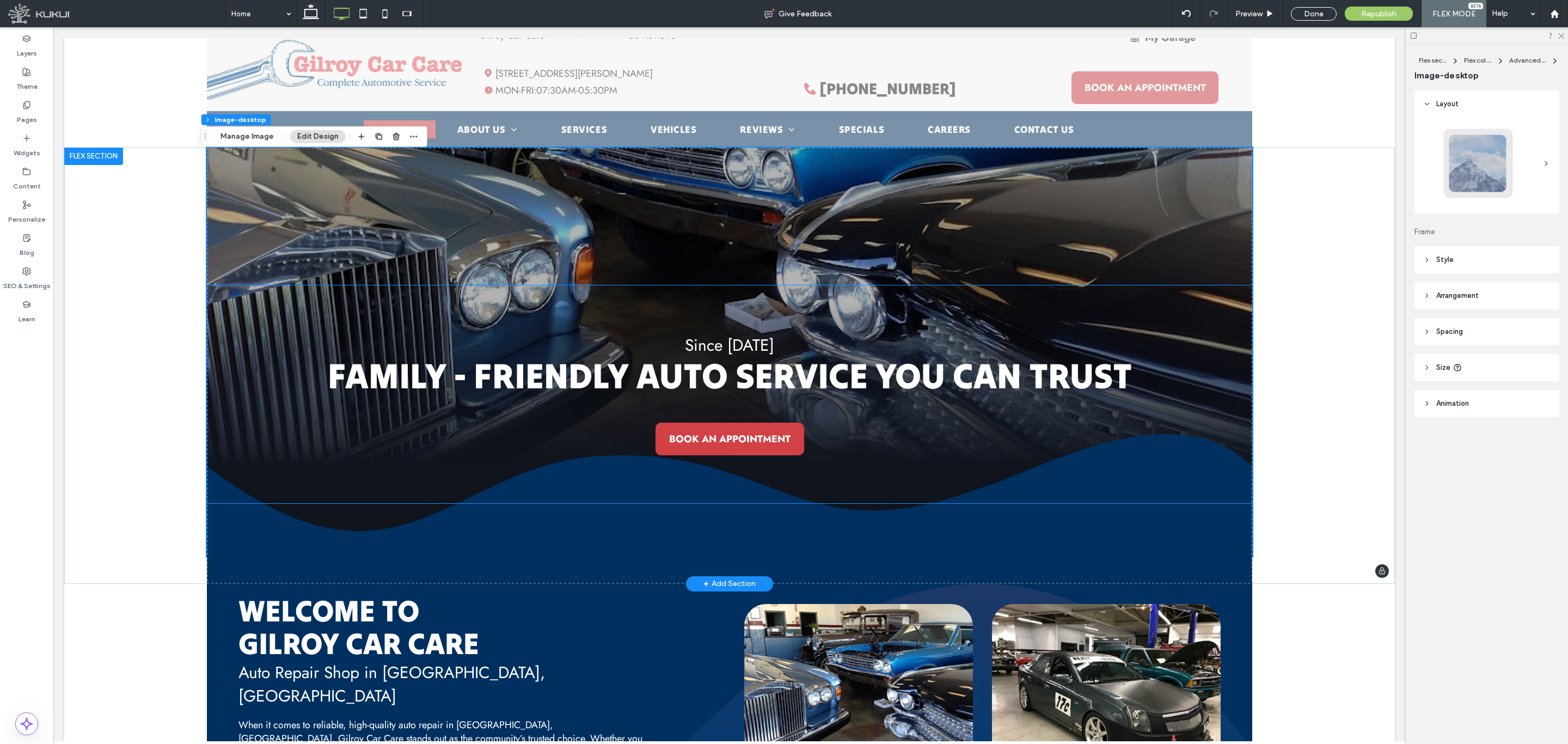
scroll to position [0, 0]
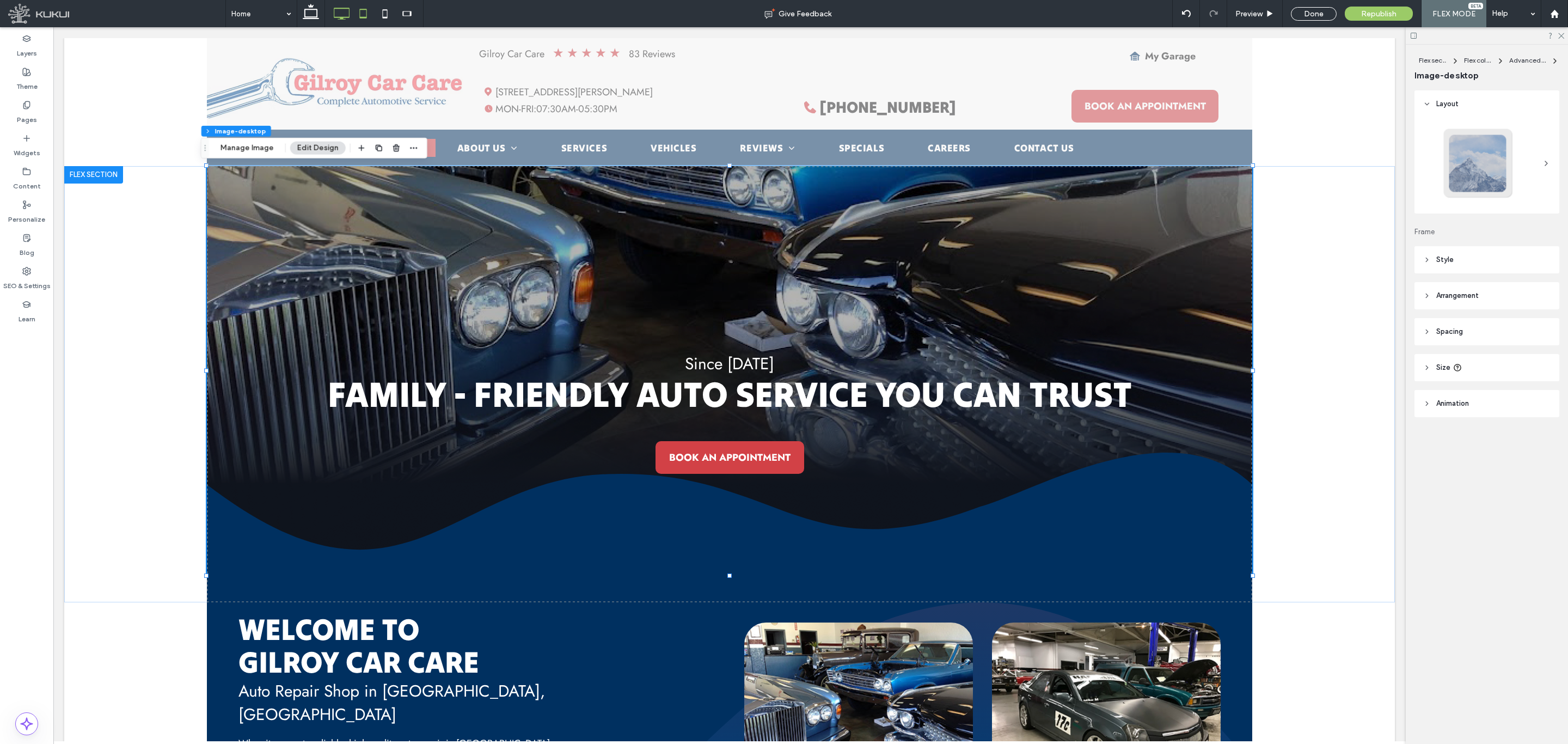
click at [368, 7] on icon at bounding box center [363, 13] width 22 height 22
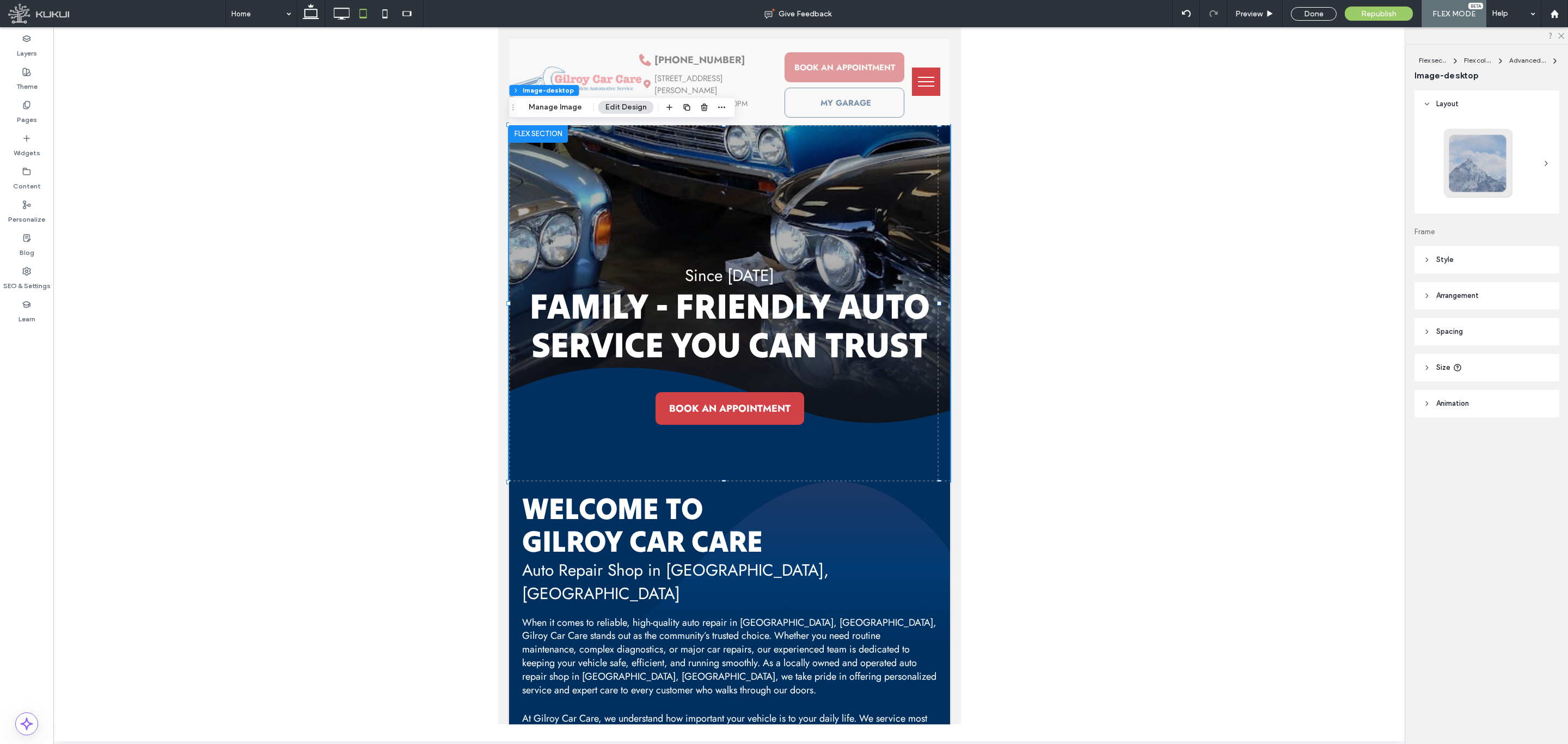
type input "***"
click at [379, 12] on icon at bounding box center [385, 13] width 22 height 22
type input "***"
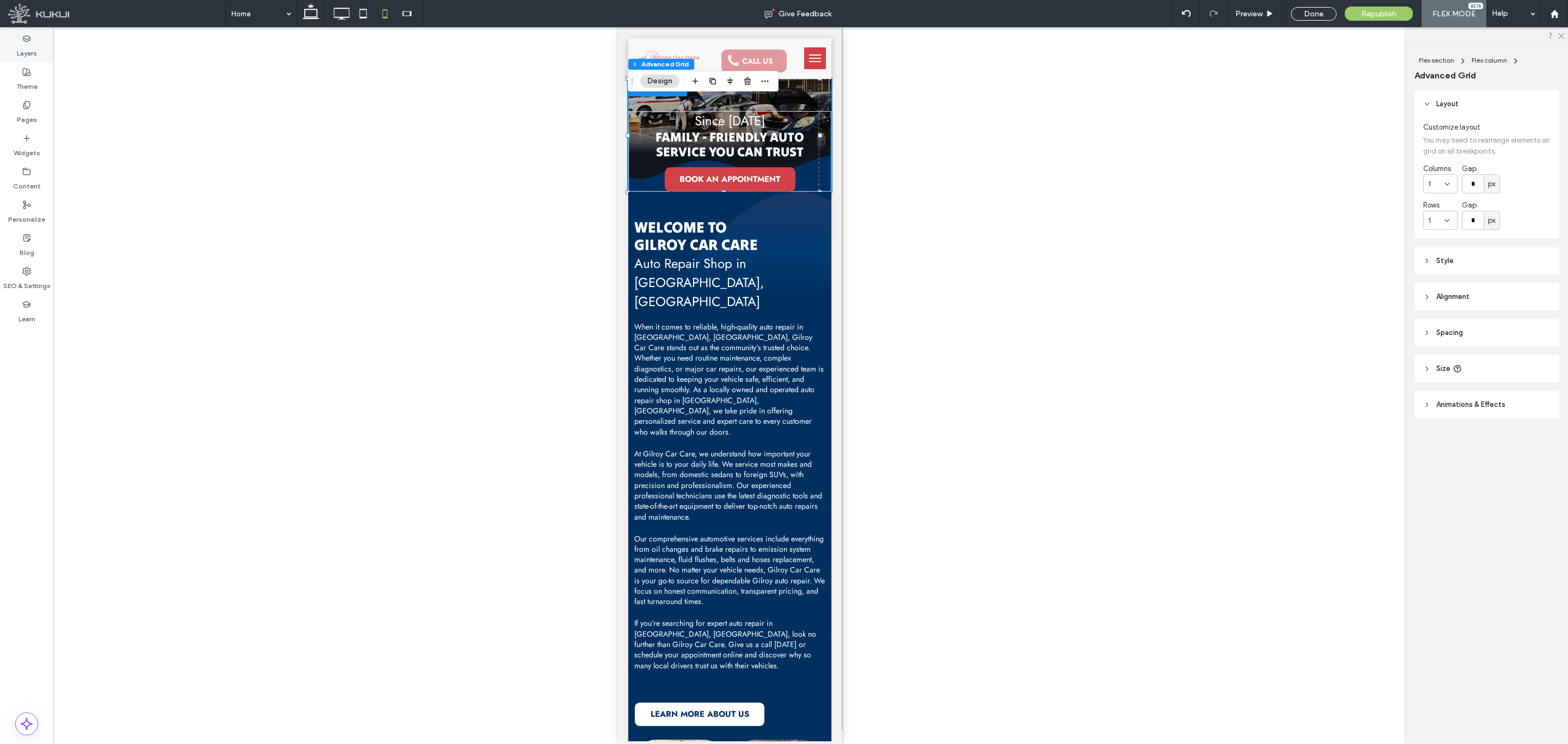
click at [38, 53] on div "Layers" at bounding box center [27, 46] width 54 height 34
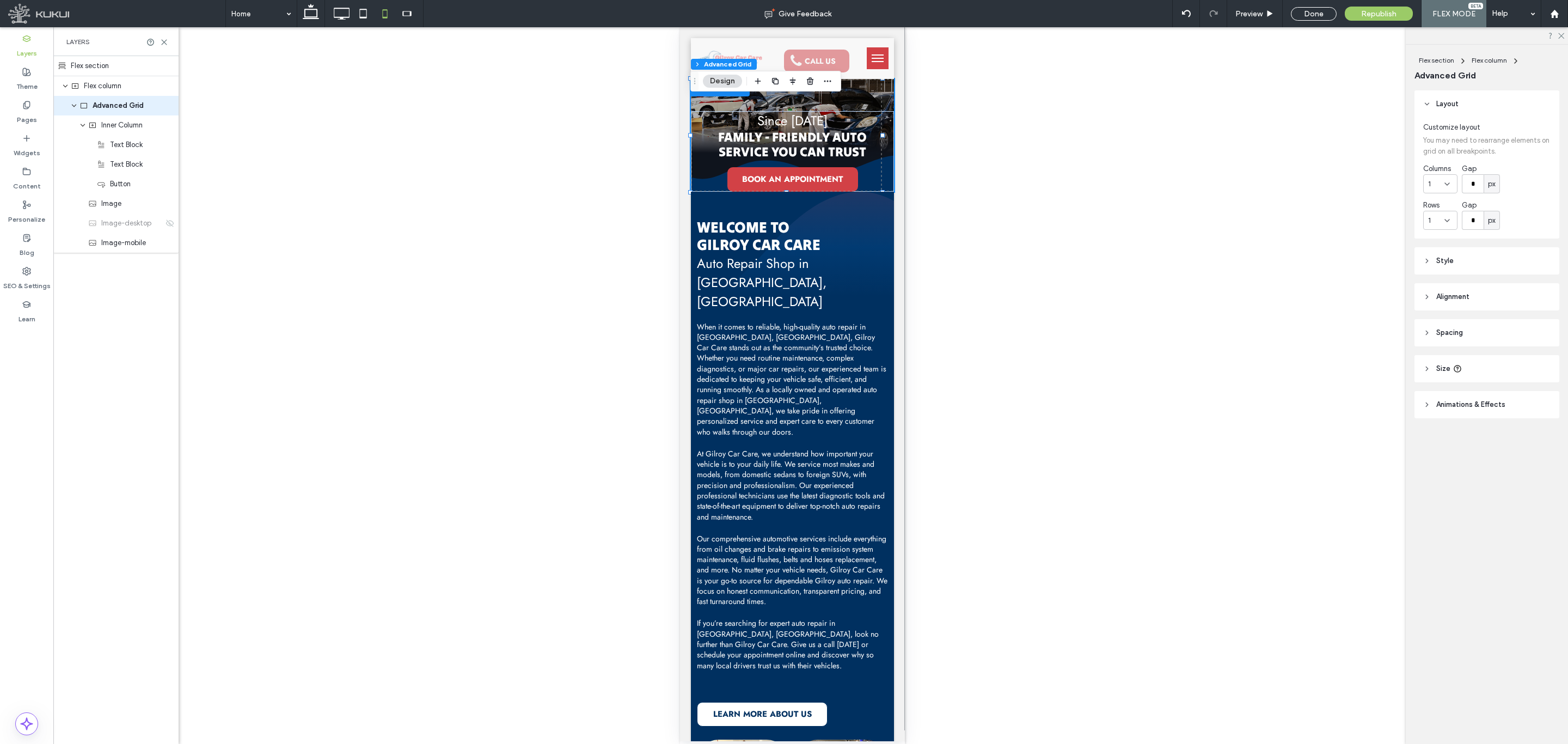
click at [122, 256] on div "Flex section Flex column Advanced Grid Inner Column Text Block Text Block Butto…" at bounding box center [116, 176] width 125 height 240
click at [121, 249] on div "Image-mobile" at bounding box center [116, 242] width 125 height 19
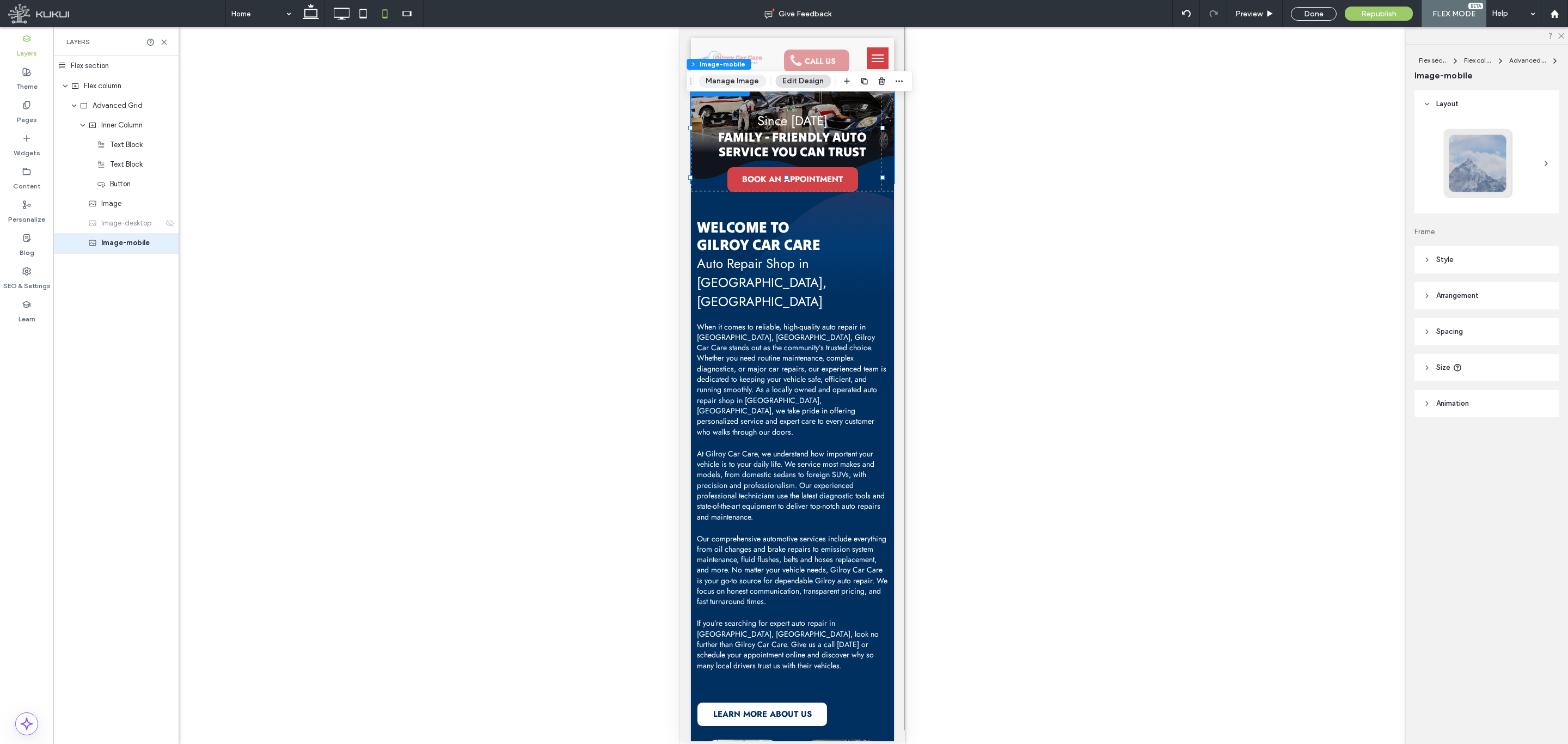
click at [753, 80] on button "Manage Image" at bounding box center [732, 81] width 67 height 13
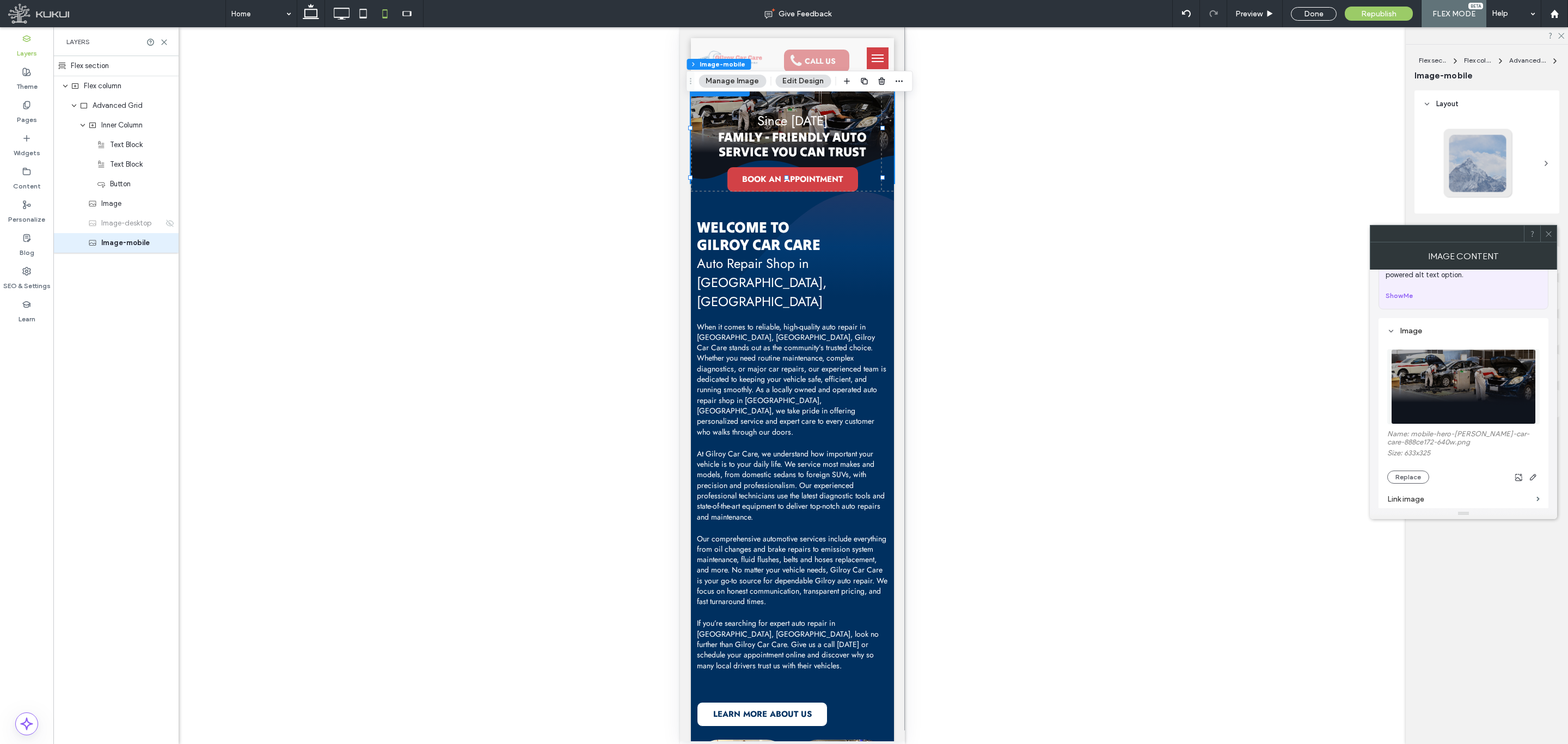
scroll to position [81, 0]
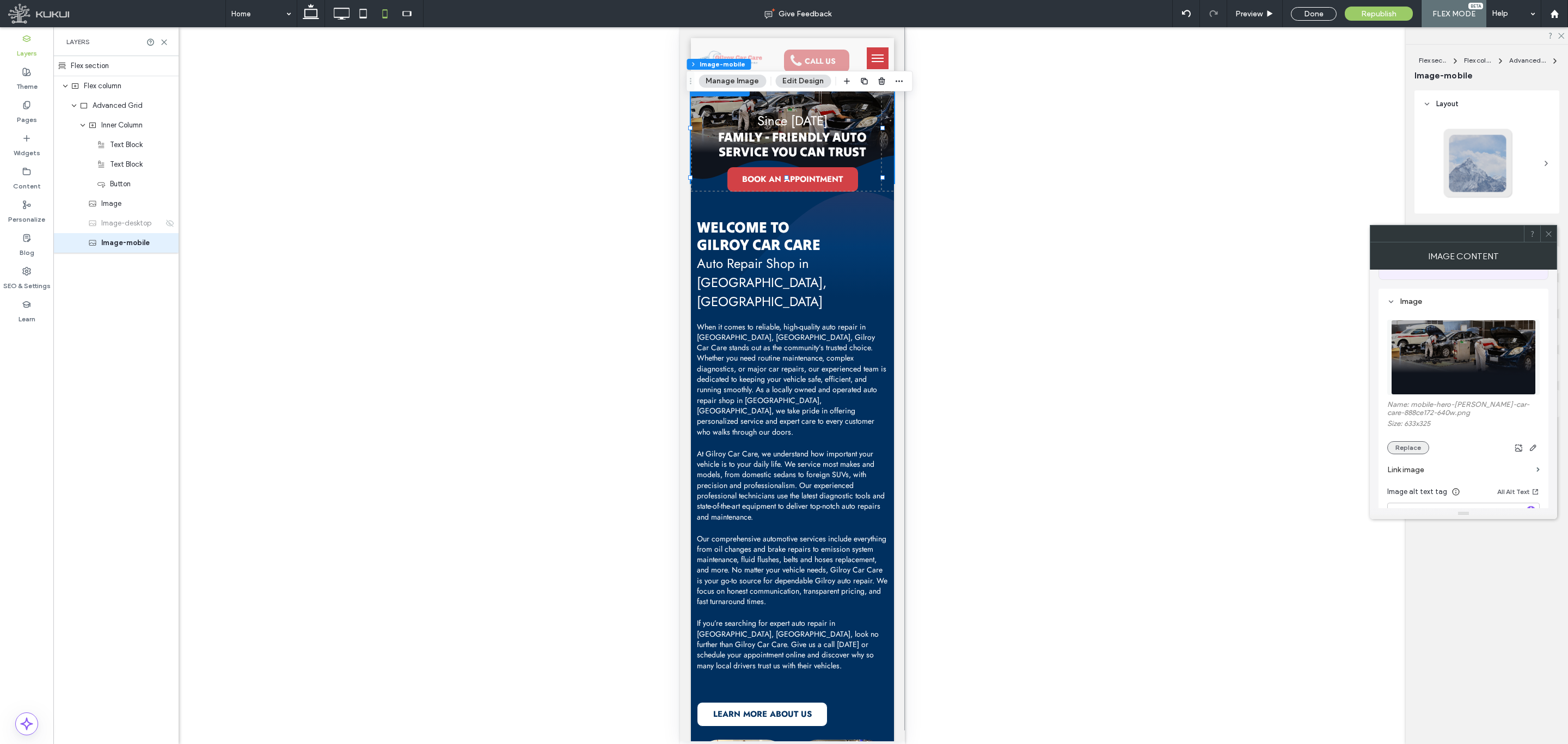
click at [1045, 446] on button "Replace" at bounding box center [1409, 448] width 42 height 13
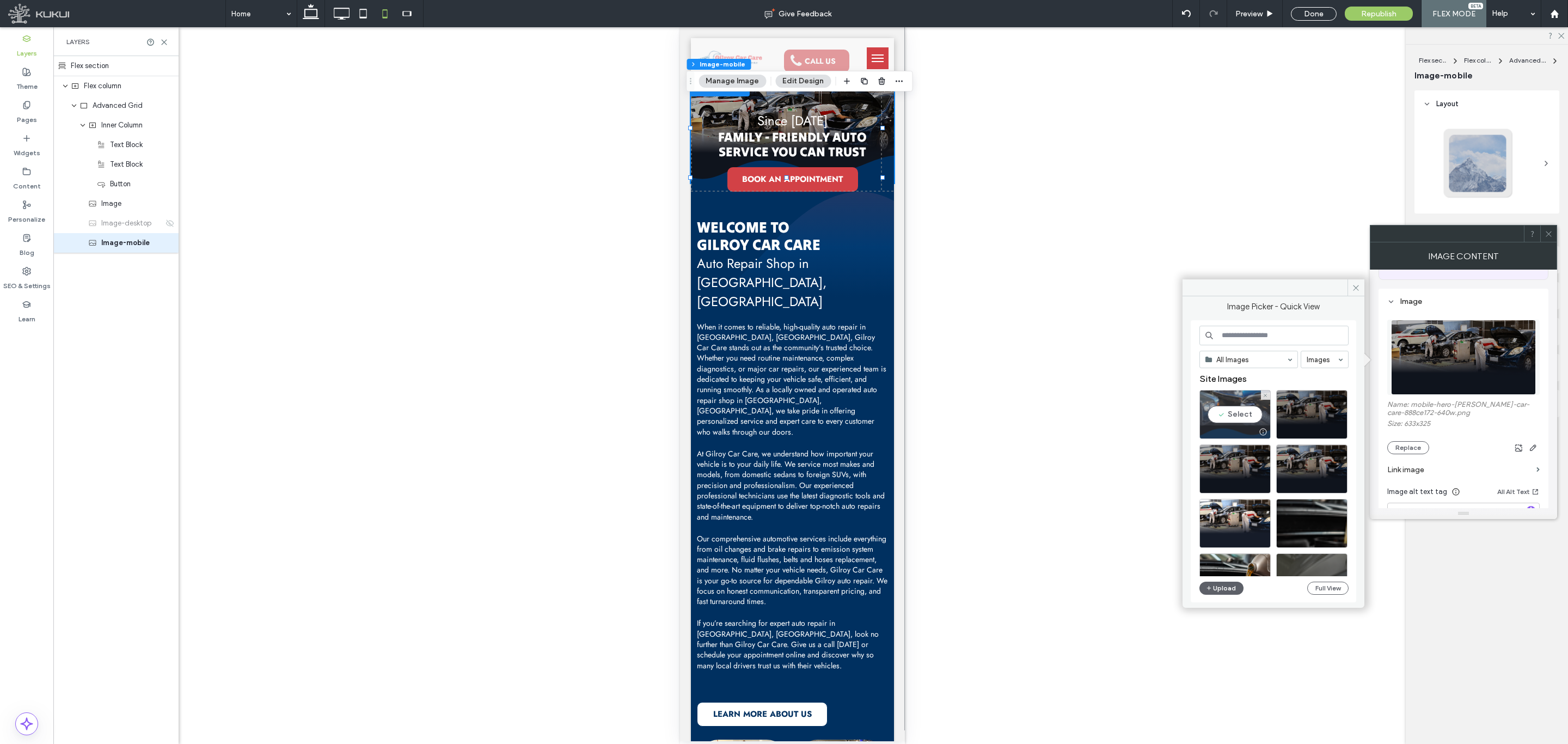
click at [1045, 416] on div "Select" at bounding box center [1236, 414] width 71 height 49
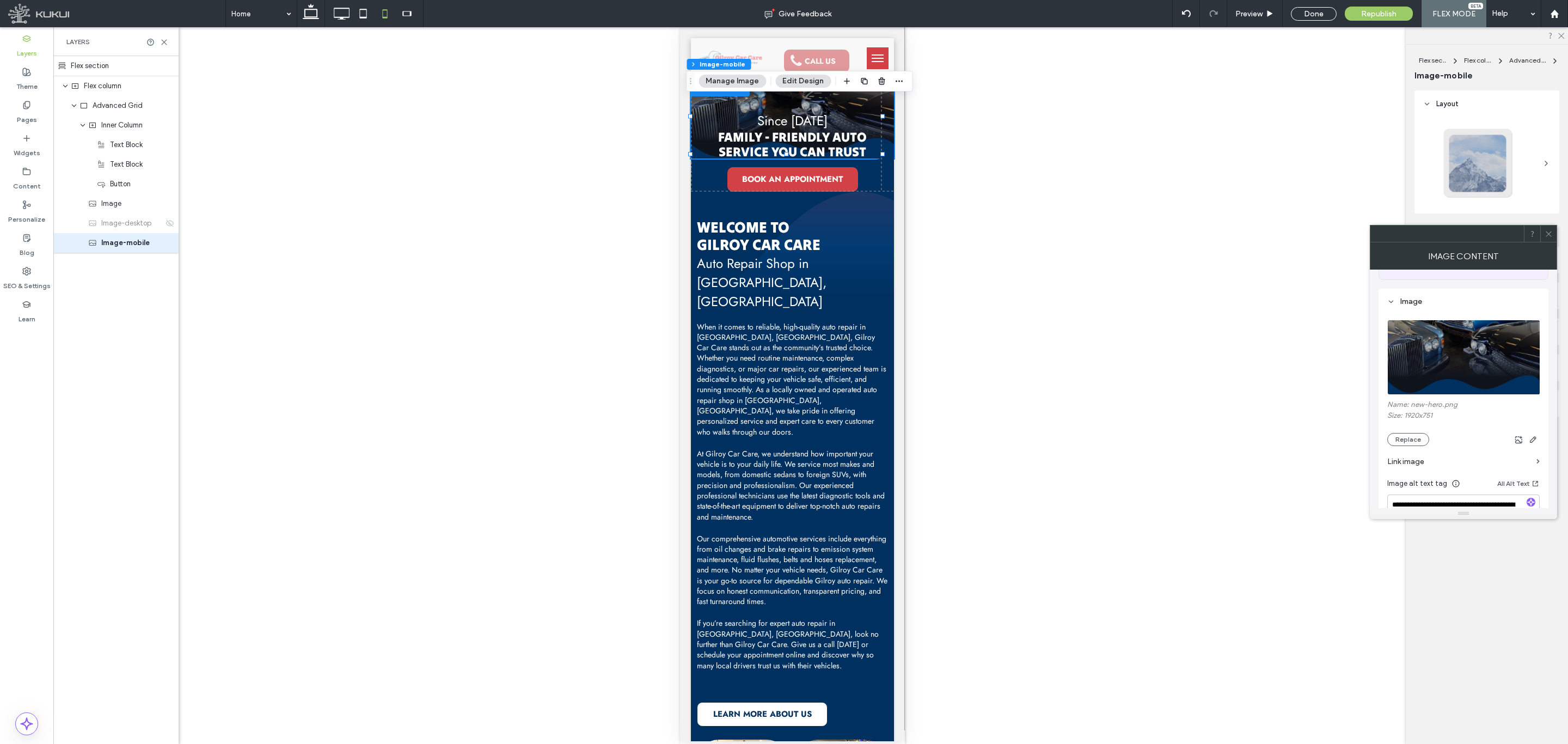
click at [1045, 236] on div at bounding box center [1548, 233] width 16 height 16
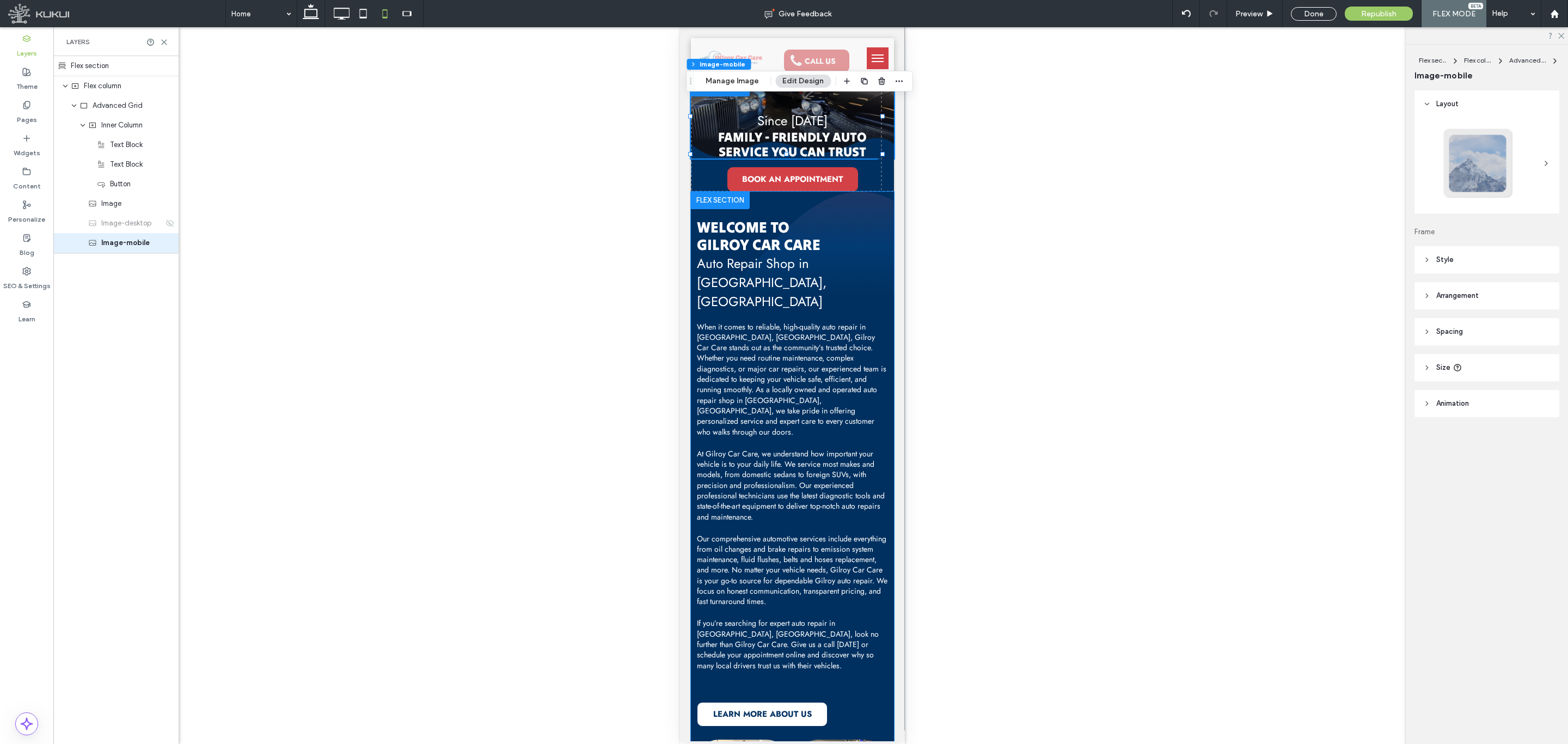
click at [839, 321] on span "When it comes to reliable, high-quality auto repair in Gilroy, CA, Gilroy Car C…" at bounding box center [791, 378] width 190 height 116
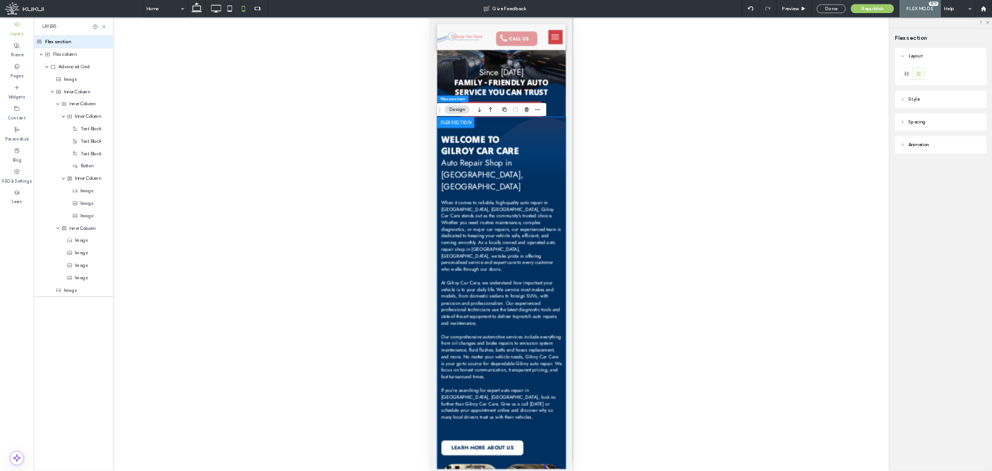
scroll to position [0, 0]
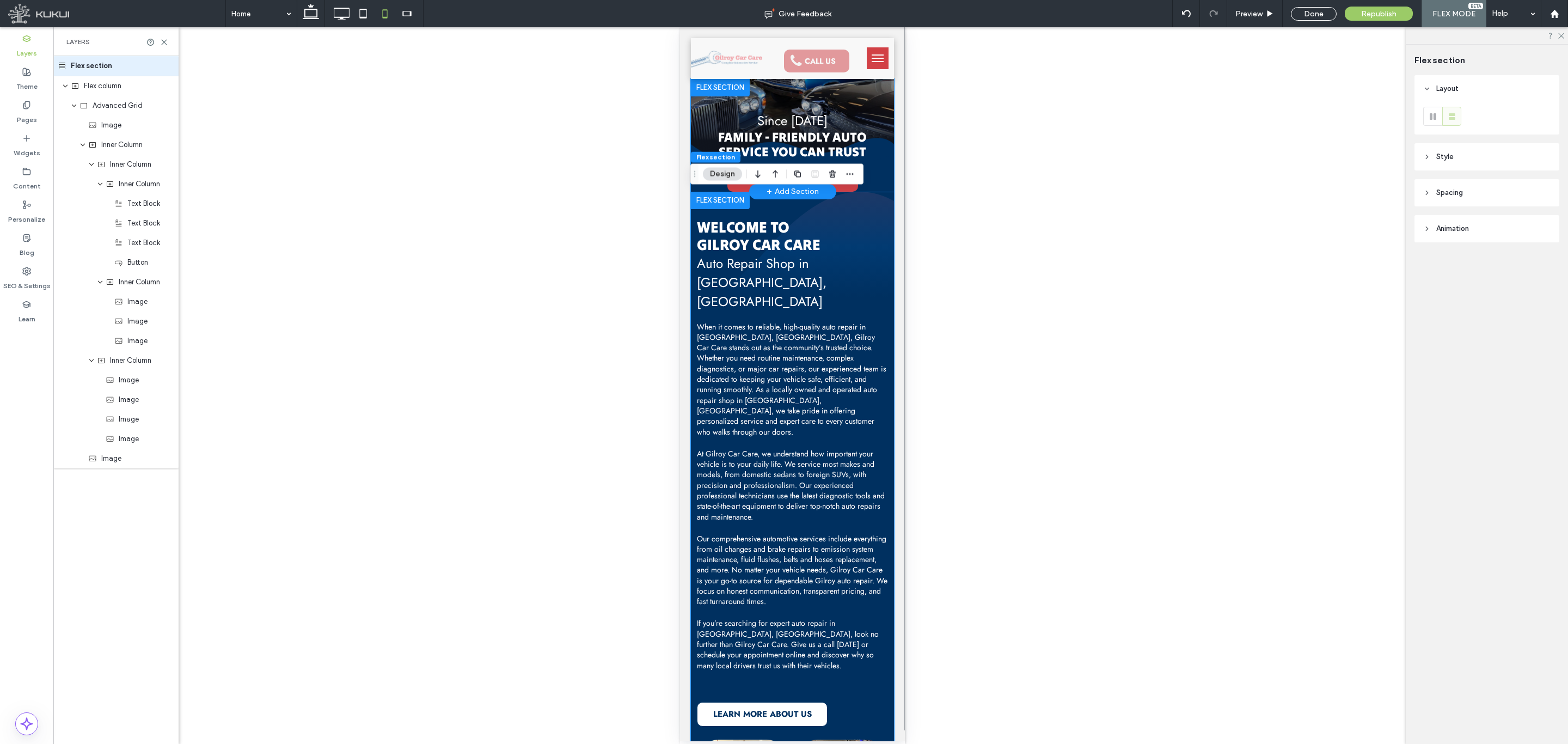
click at [875, 123] on p "Since 1982" at bounding box center [792, 121] width 193 height 19
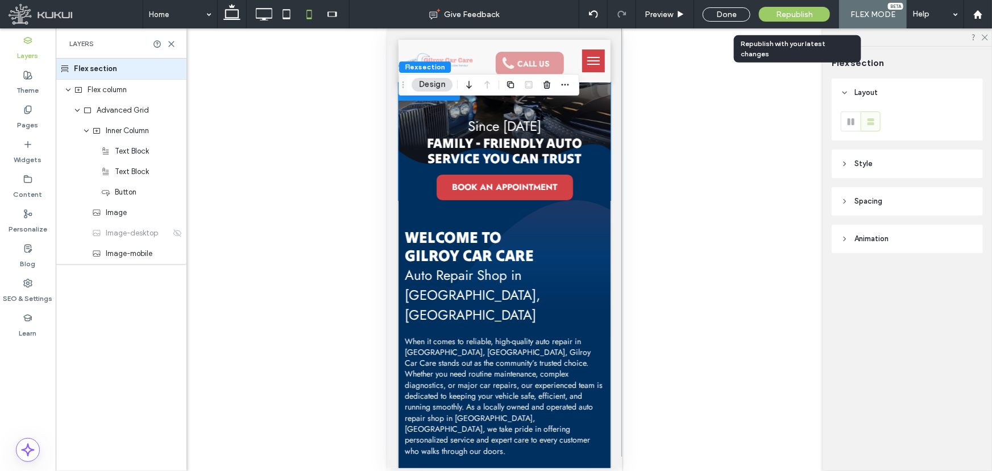
click at [805, 15] on span "Republish" at bounding box center [794, 15] width 37 height 10
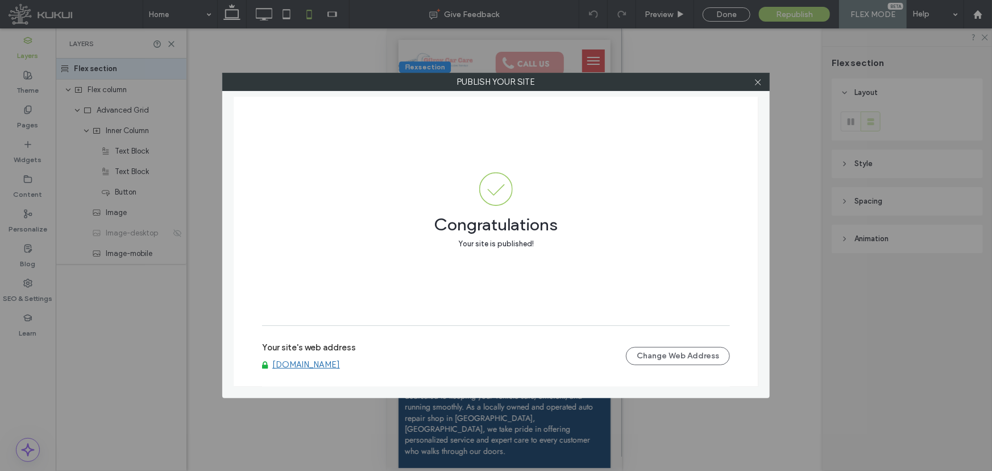
click at [327, 366] on link "www.gilroycarcare.com" at bounding box center [306, 364] width 68 height 10
drag, startPoint x: 756, startPoint y: 80, endPoint x: 695, endPoint y: 89, distance: 61.5
click at [756, 80] on icon at bounding box center [758, 82] width 9 height 9
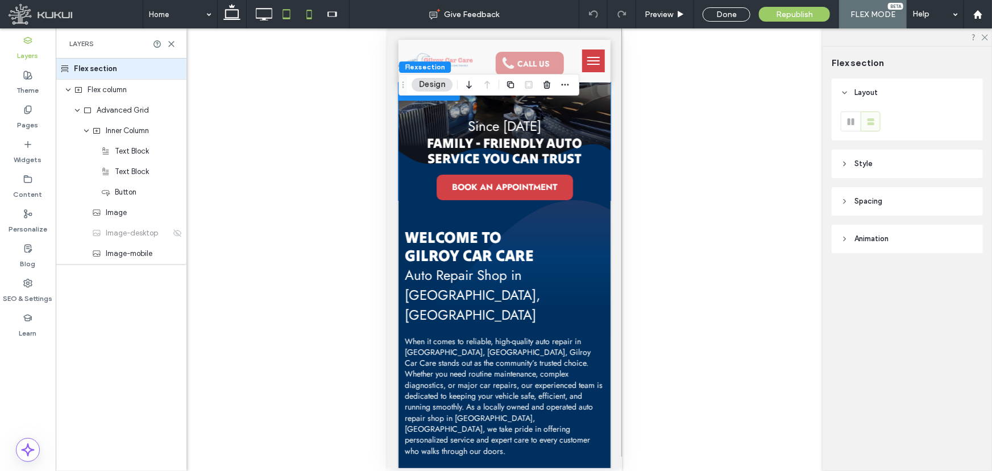
click at [291, 21] on icon at bounding box center [286, 14] width 23 height 23
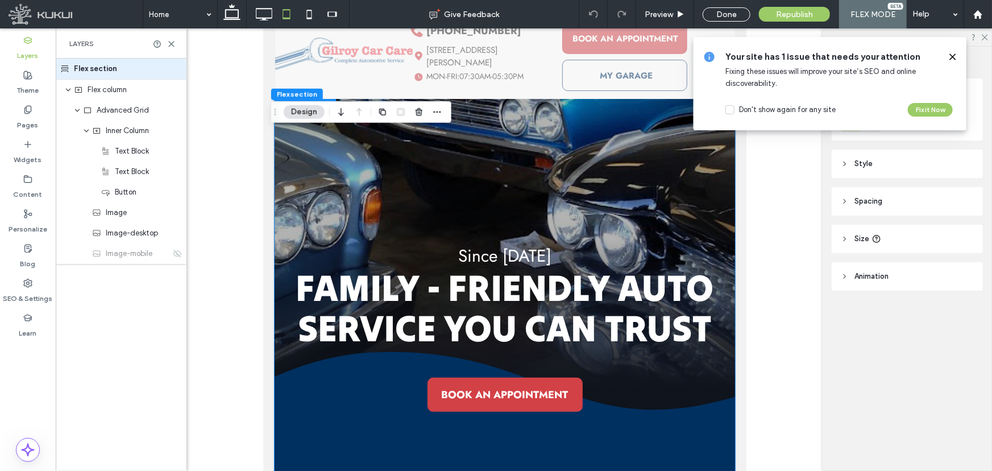
click at [952, 51] on span at bounding box center [952, 57] width 9 height 13
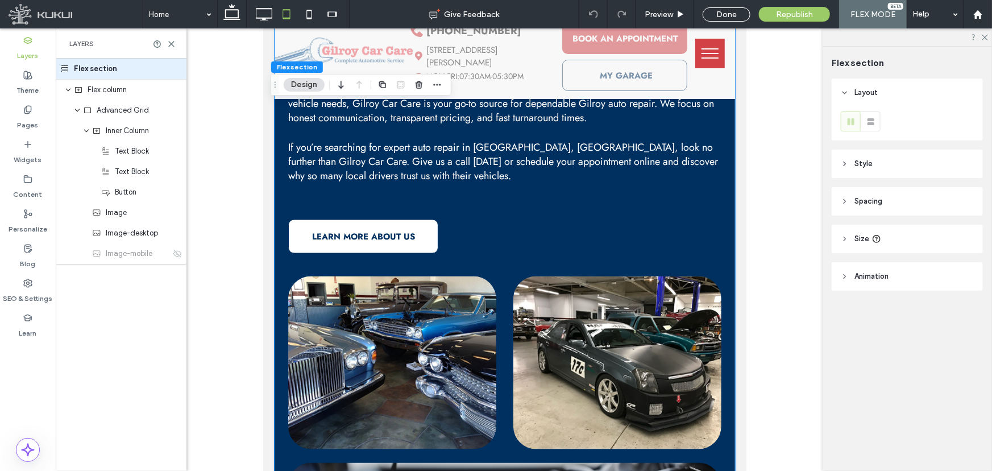
scroll to position [775, 0]
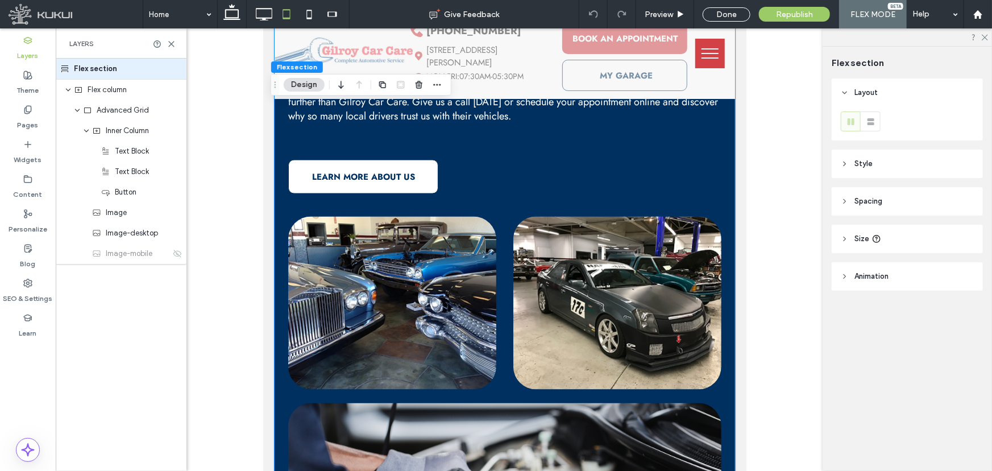
click at [447, 281] on img at bounding box center [392, 303] width 208 height 173
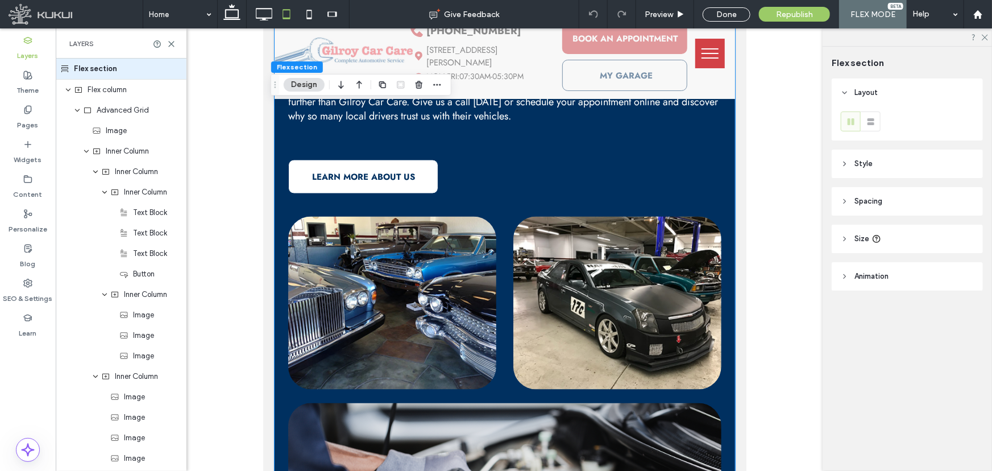
click at [447, 281] on img at bounding box center [392, 303] width 208 height 173
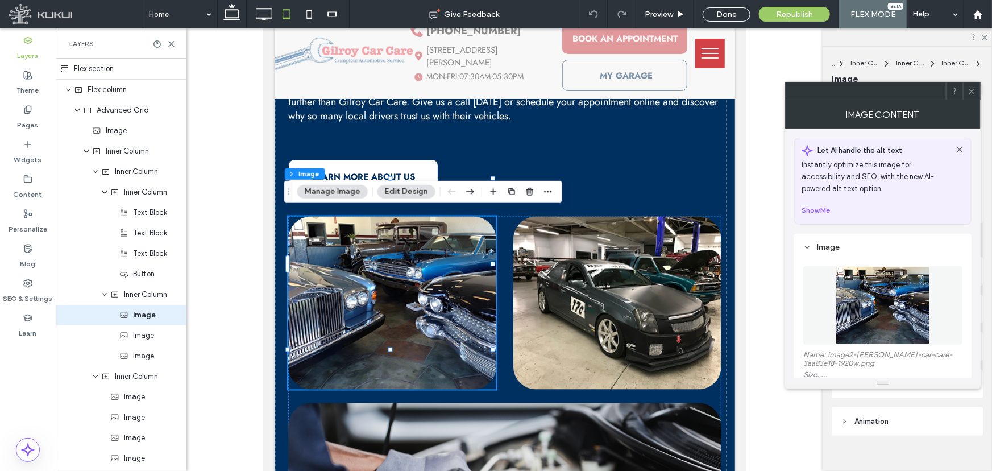
type input "**"
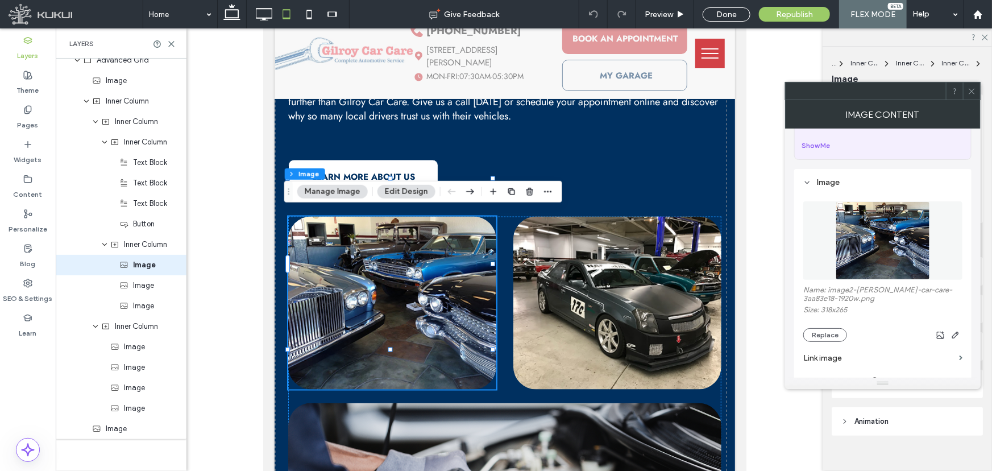
scroll to position [206, 0]
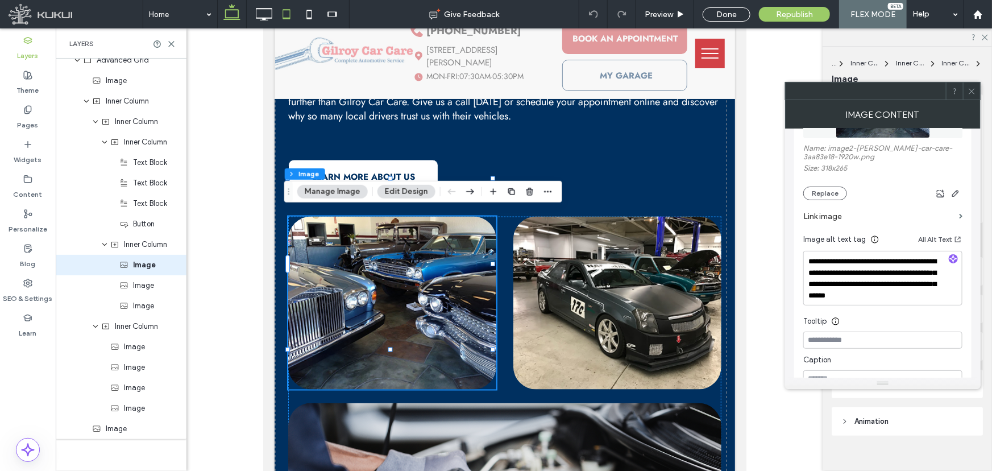
drag, startPoint x: 233, startPoint y: 15, endPoint x: 132, endPoint y: 45, distance: 105.6
click at [233, 15] on icon at bounding box center [232, 14] width 23 height 23
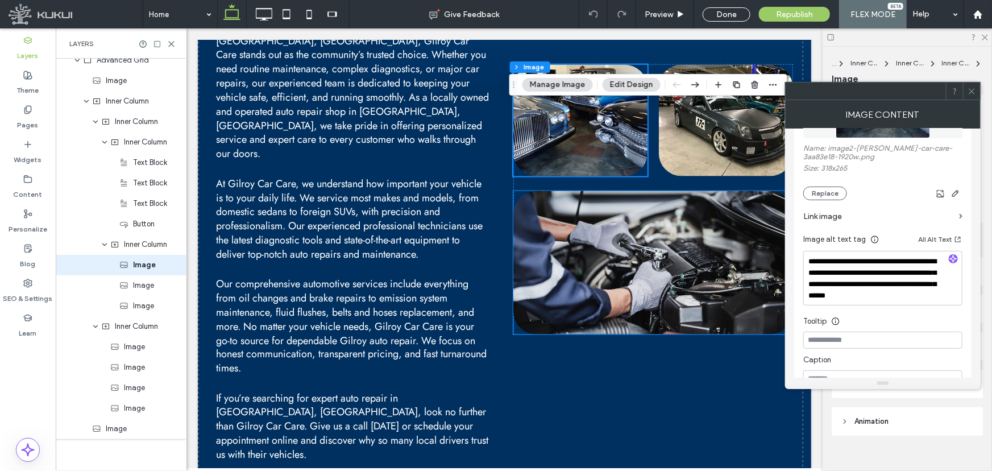
scroll to position [671, 0]
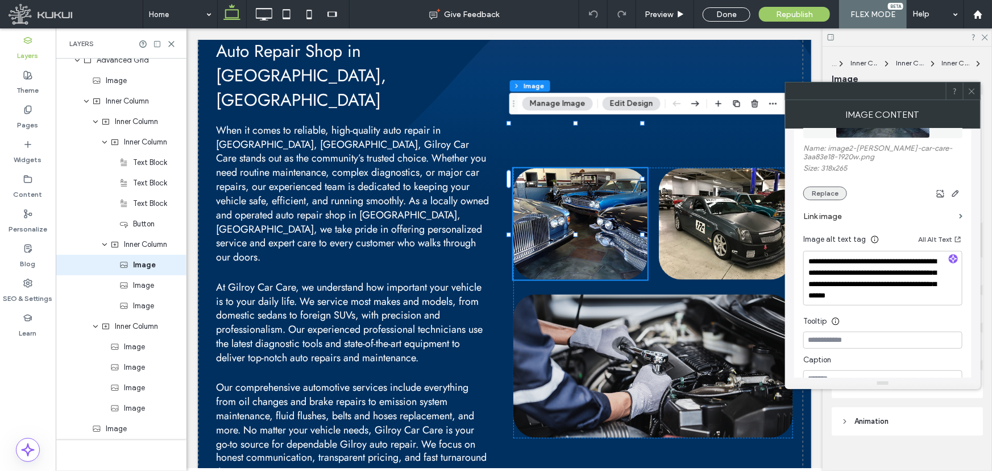
click at [826, 193] on button "Replace" at bounding box center [825, 193] width 44 height 14
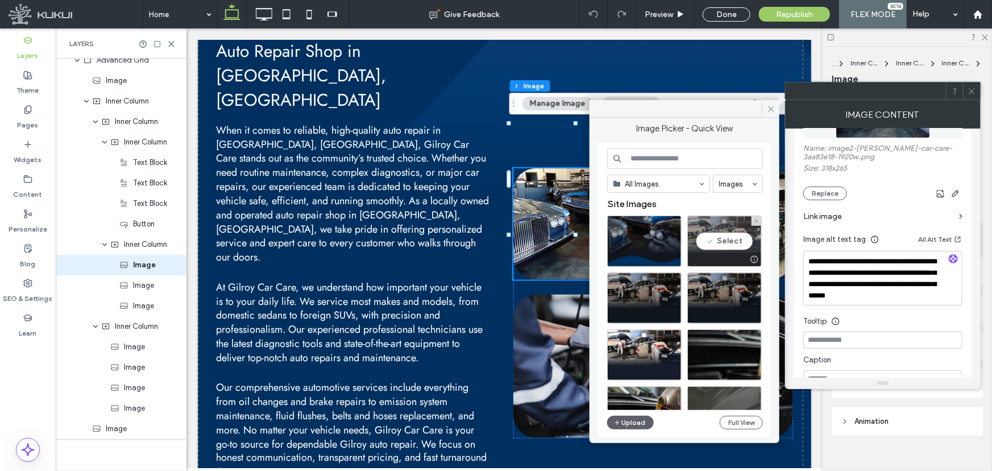
click at [735, 238] on div "Select" at bounding box center [724, 240] width 74 height 51
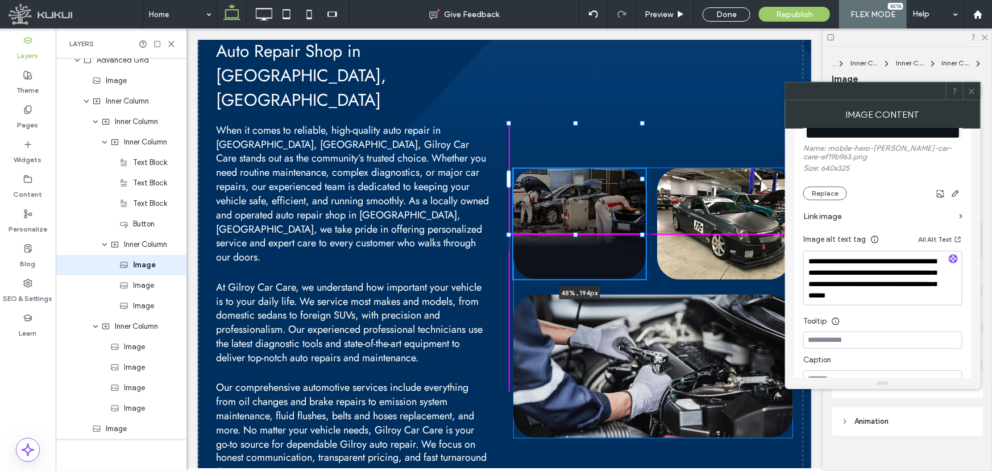
drag, startPoint x: 576, startPoint y: 211, endPoint x: 577, endPoint y: 233, distance: 21.6
click at [577, 233] on div at bounding box center [575, 233] width 5 height 5
type input "***"
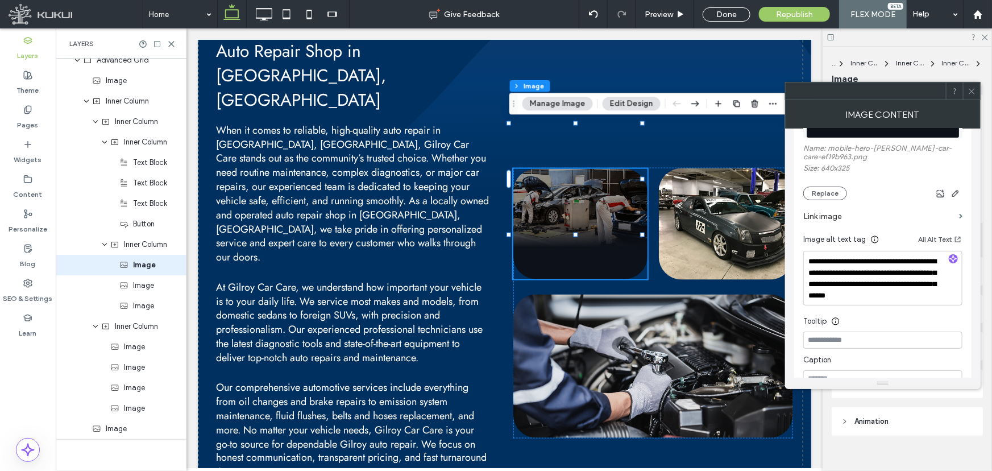
click at [972, 92] on icon at bounding box center [972, 91] width 9 height 9
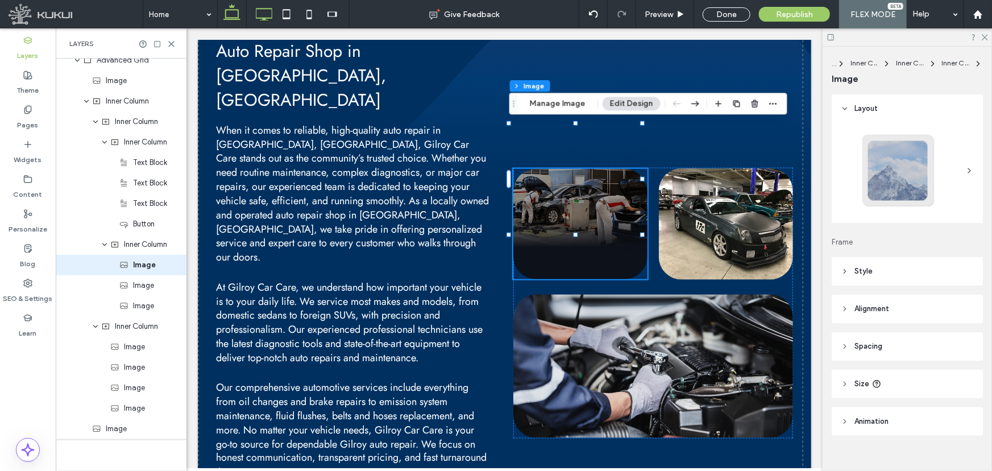
click at [255, 5] on icon at bounding box center [263, 14] width 23 height 23
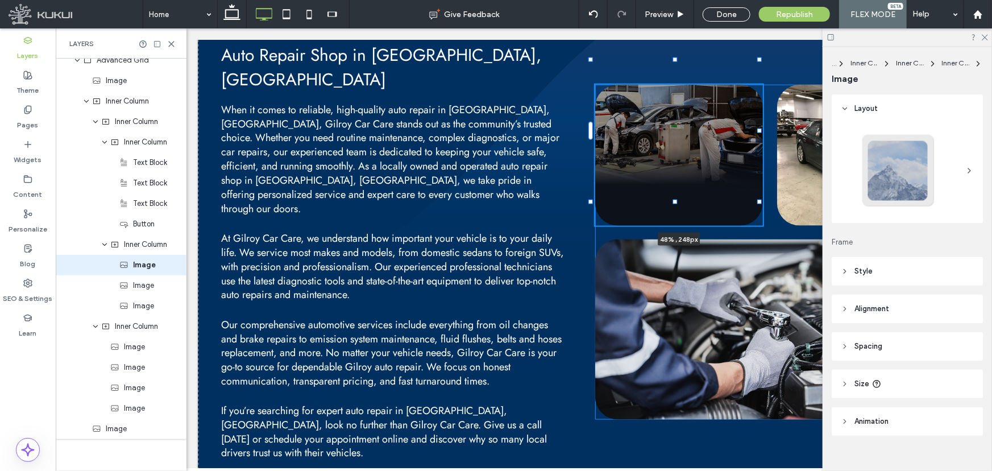
drag, startPoint x: 675, startPoint y: 183, endPoint x: 673, endPoint y: 198, distance: 15.4
click at [673, 198] on div at bounding box center [675, 200] width 5 height 5
type input "***"
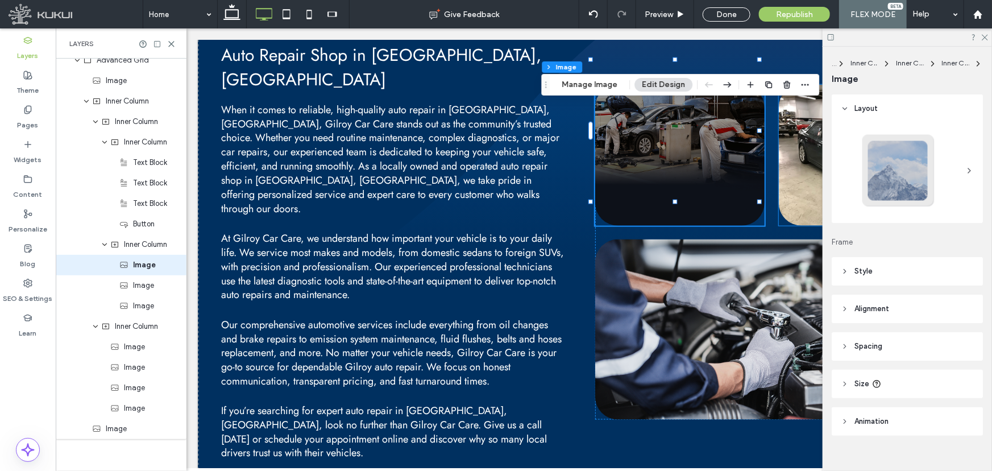
click at [812, 172] on img at bounding box center [862, 154] width 169 height 141
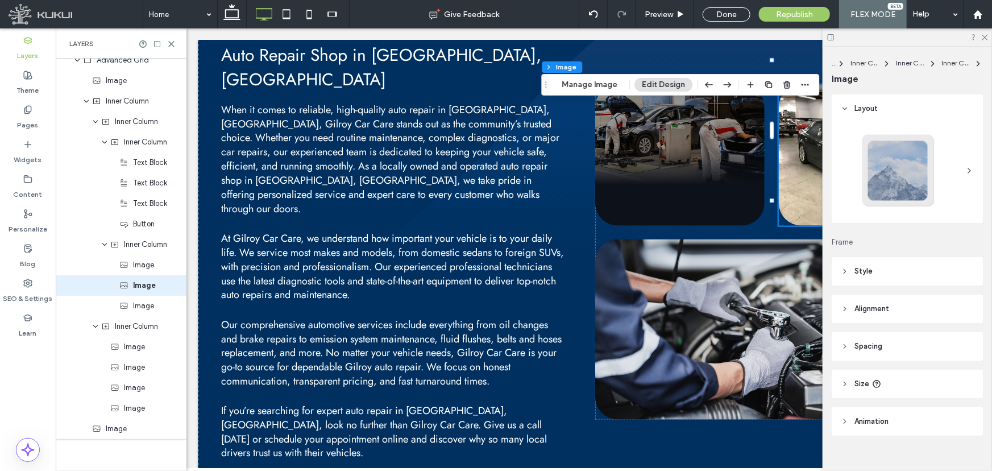
scroll to position [63, 0]
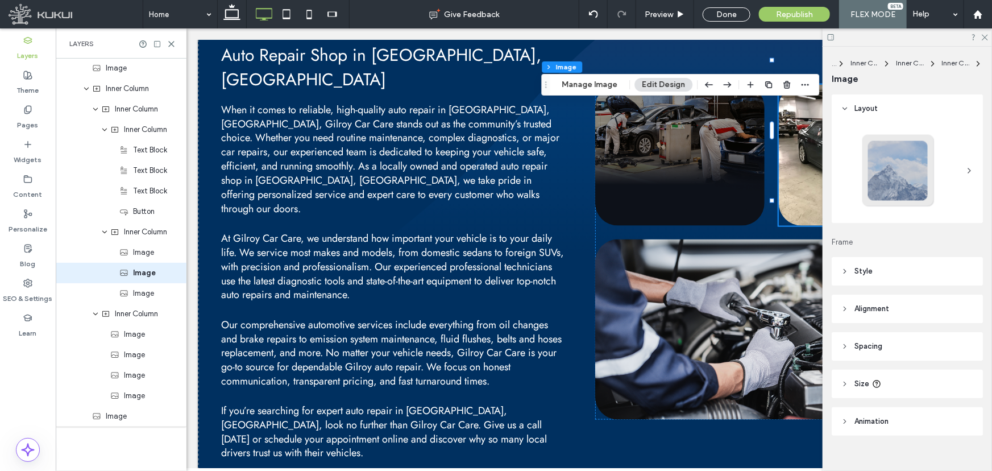
click at [859, 380] on span "Size" at bounding box center [862, 383] width 15 height 11
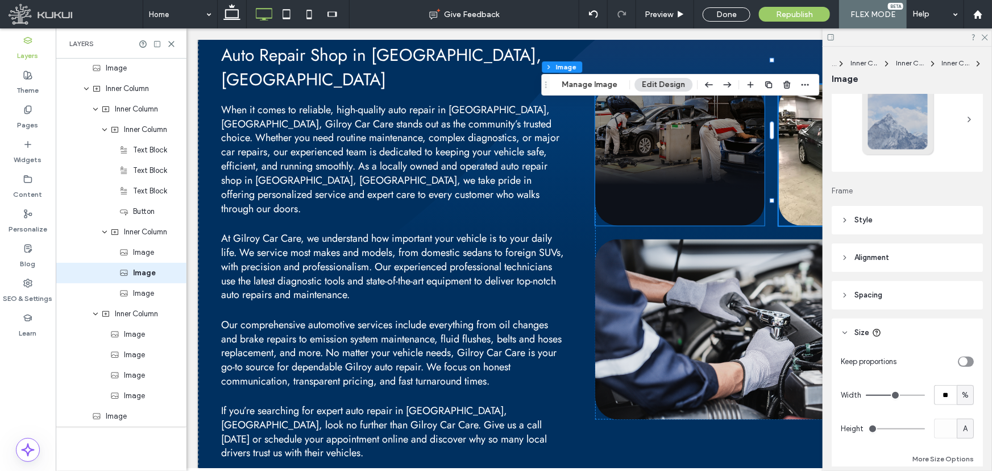
click at [703, 147] on img at bounding box center [679, 154] width 169 height 141
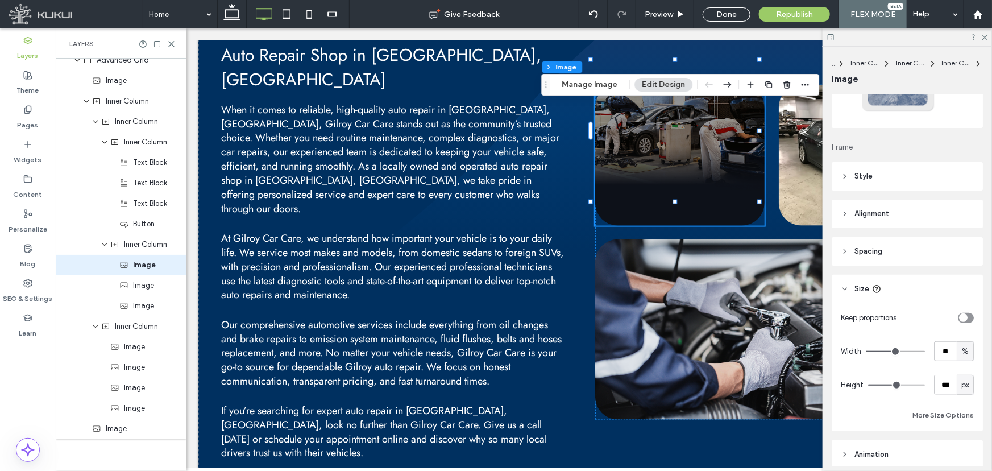
scroll to position [103, 0]
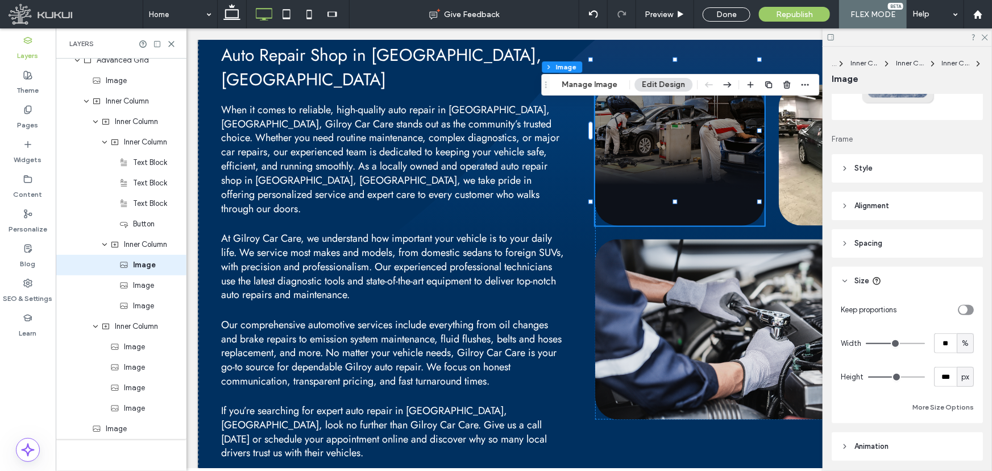
click at [957, 372] on div "px" at bounding box center [965, 377] width 17 height 20
click at [296, 16] on icon at bounding box center [286, 14] width 23 height 23
type input "***"
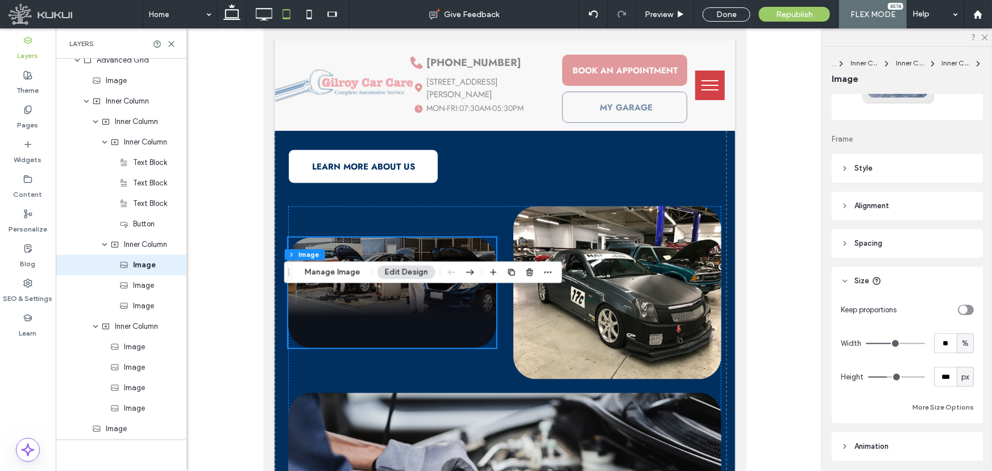
scroll to position [827, 0]
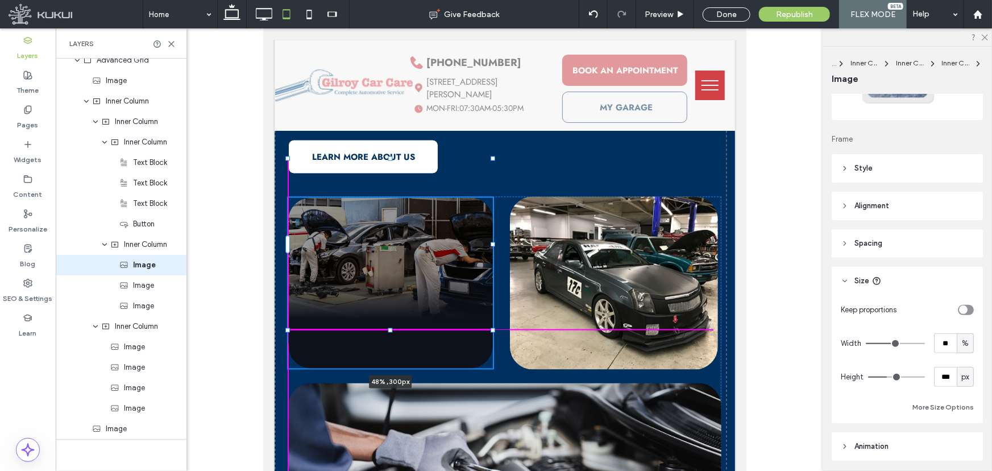
drag, startPoint x: 389, startPoint y: 299, endPoint x: 389, endPoint y: 329, distance: 30.1
click at [389, 329] on div at bounding box center [390, 329] width 5 height 5
type input "***"
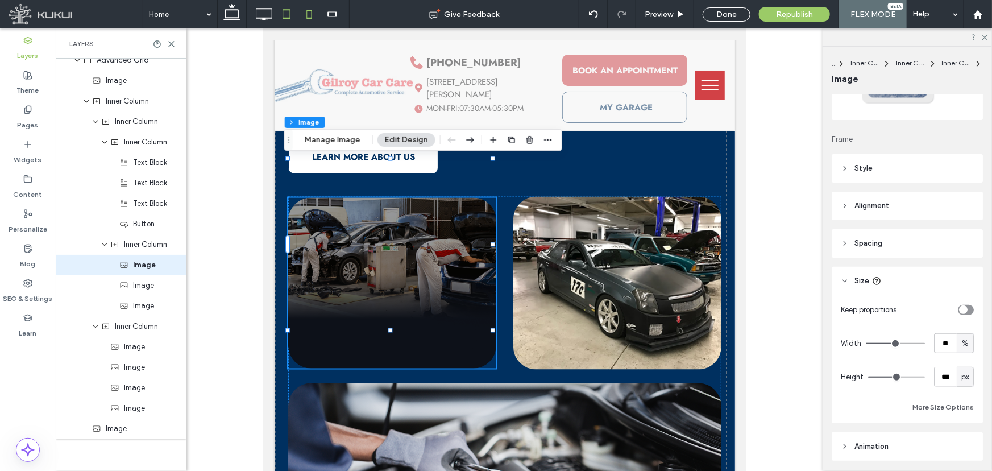
click at [306, 9] on icon at bounding box center [309, 14] width 23 height 23
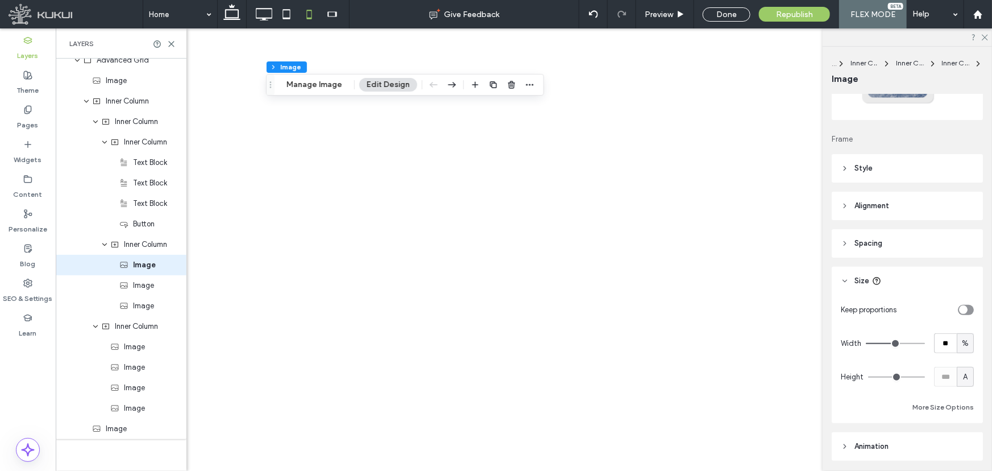
scroll to position [0, 0]
type input "*"
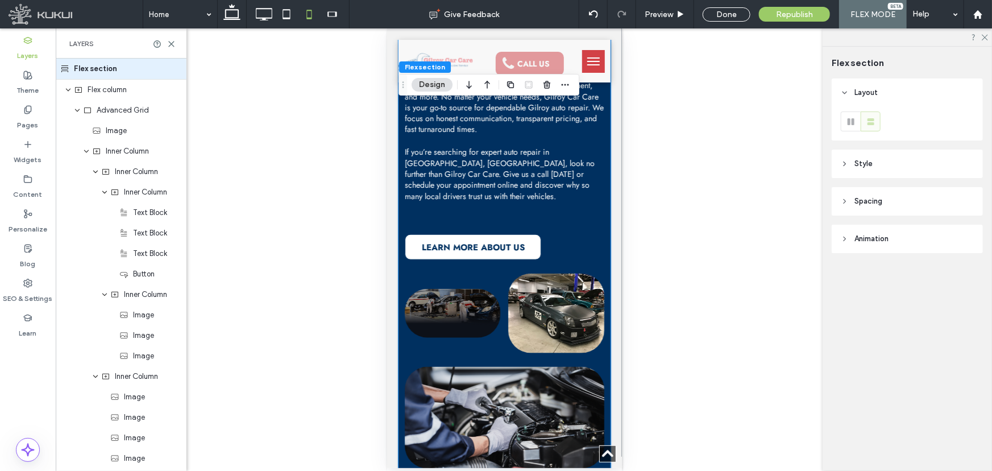
click at [443, 288] on img at bounding box center [452, 312] width 96 height 48
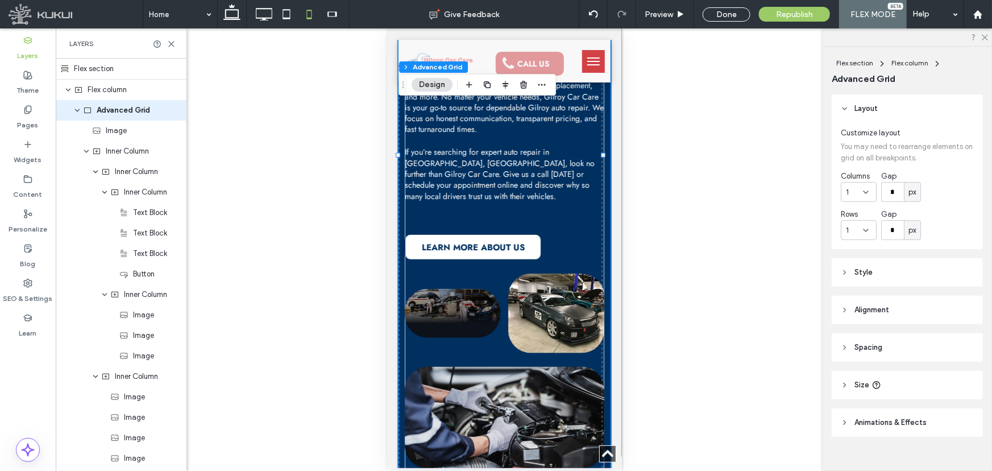
click at [443, 288] on img at bounding box center [452, 312] width 96 height 48
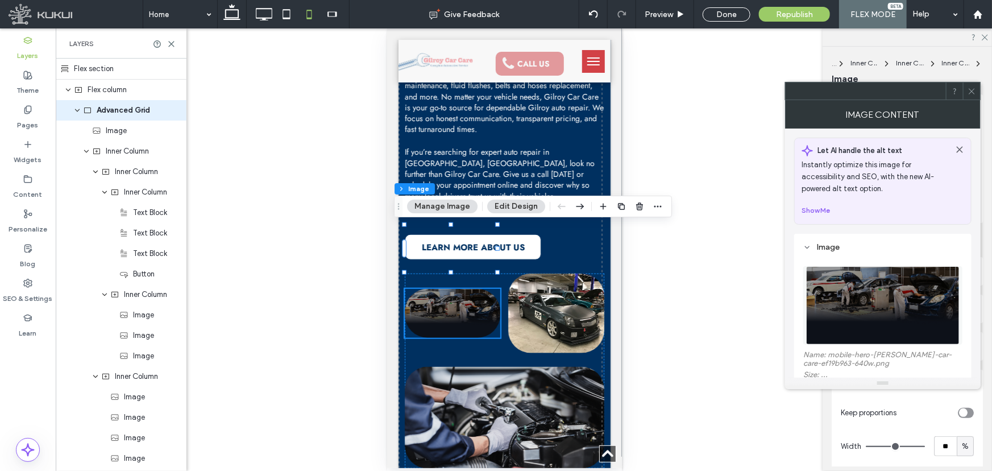
type input "**"
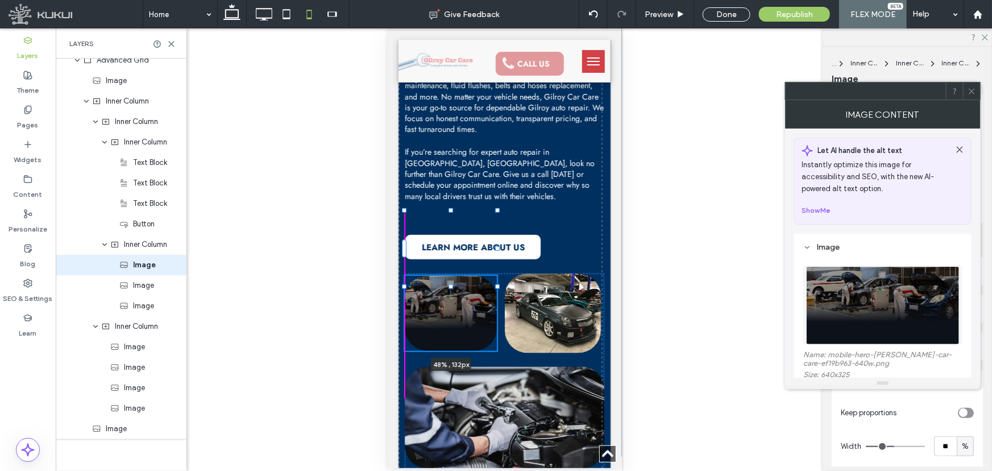
drag, startPoint x: 450, startPoint y: 271, endPoint x: 451, endPoint y: 286, distance: 14.8
click at [451, 286] on div at bounding box center [450, 286] width 5 height 5
type input "***"
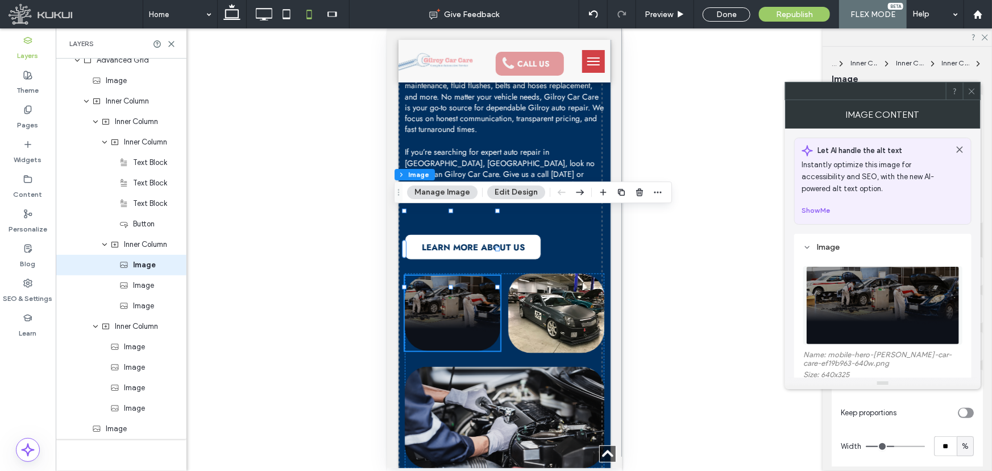
click at [971, 97] on span at bounding box center [972, 90] width 9 height 17
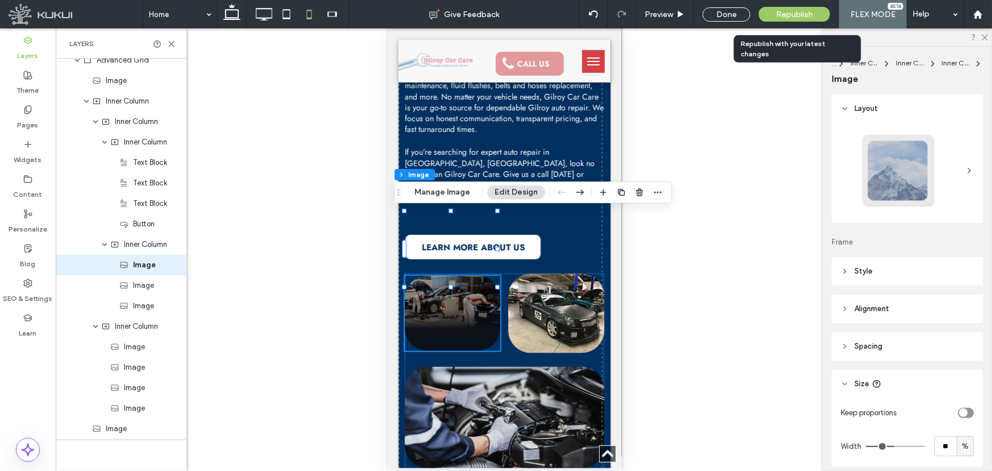
click at [782, 12] on span "Republish" at bounding box center [794, 15] width 37 height 10
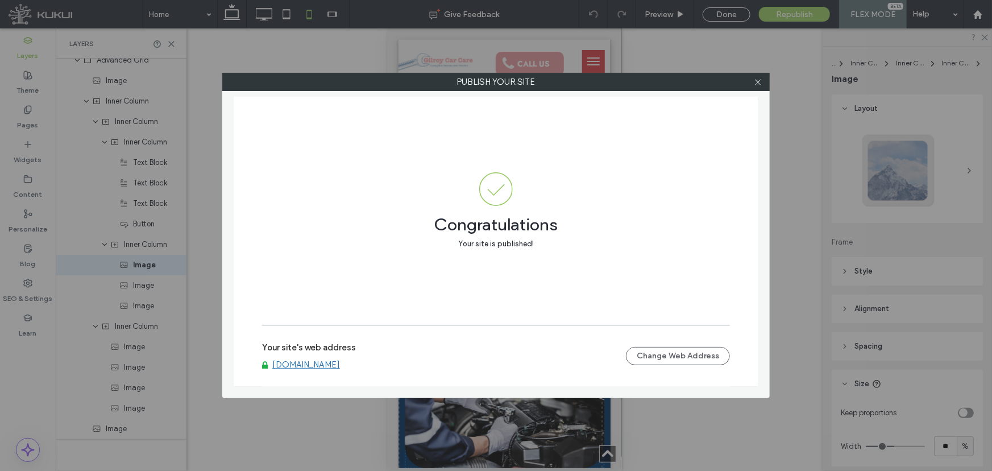
click at [330, 371] on div "Your site's web address www.gilroycarcare.com Change Web Address" at bounding box center [496, 356] width 468 height 36
click at [330, 369] on link "www.gilroycarcare.com" at bounding box center [306, 364] width 68 height 10
click at [756, 86] on span at bounding box center [758, 81] width 9 height 17
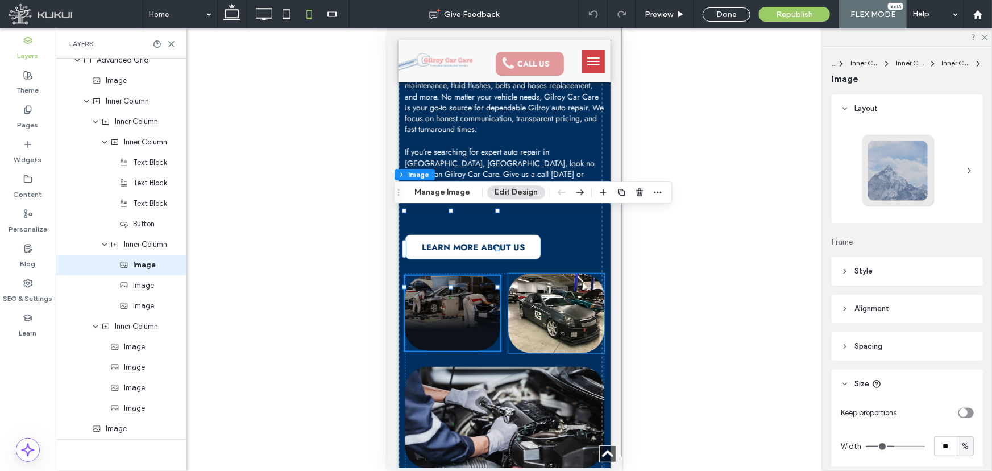
click at [540, 273] on img at bounding box center [556, 313] width 96 height 80
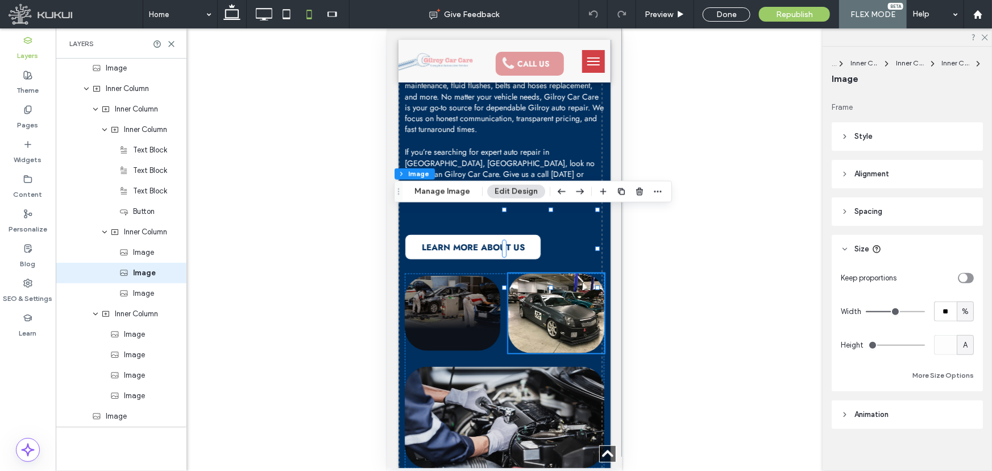
scroll to position [142, 0]
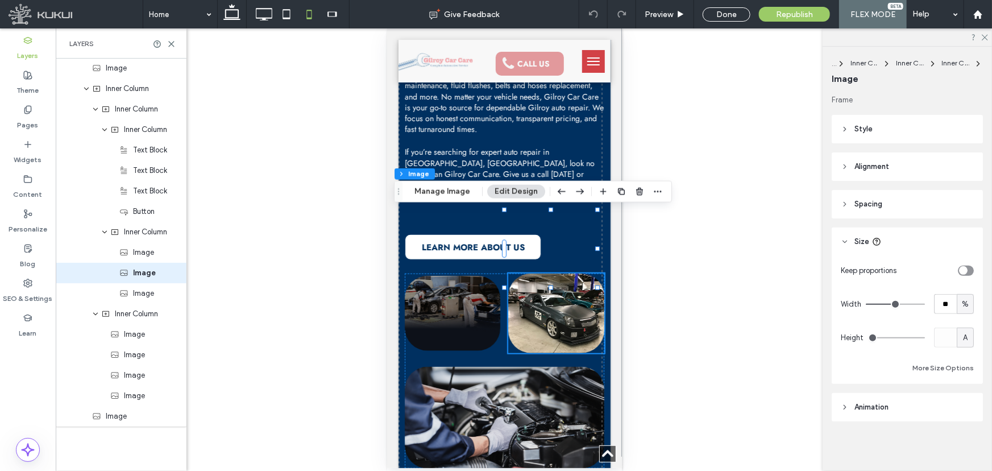
click at [963, 341] on span "A" at bounding box center [965, 337] width 5 height 11
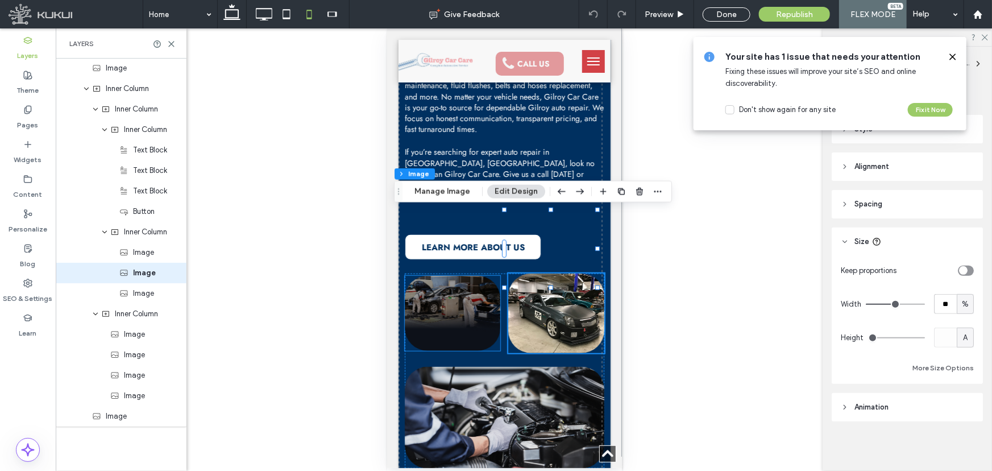
click at [461, 275] on img at bounding box center [452, 312] width 96 height 75
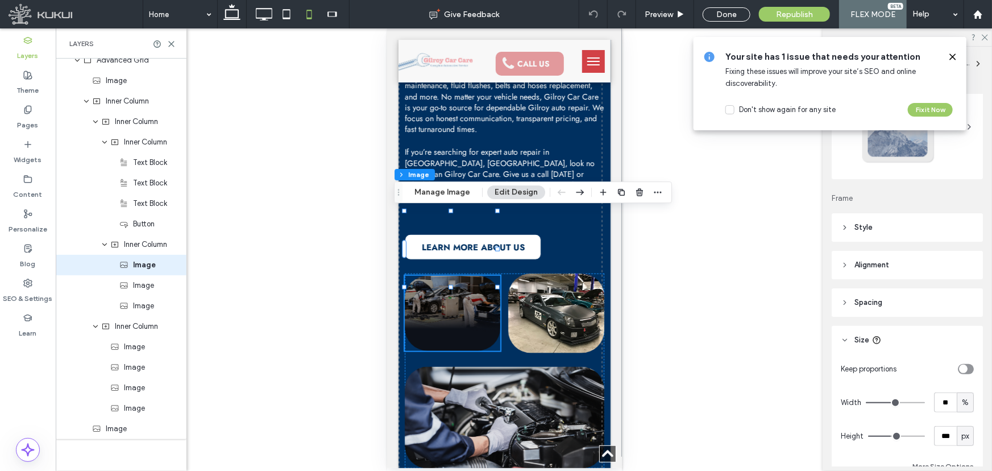
scroll to position [103, 0]
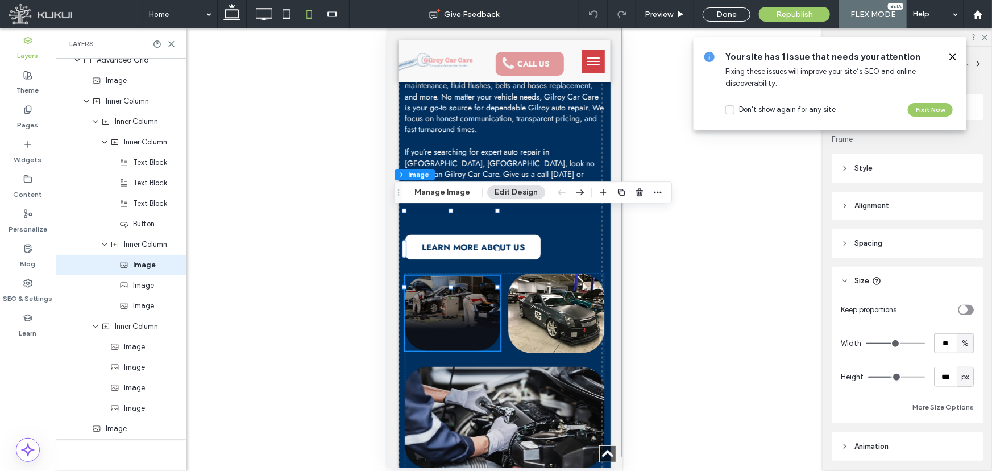
click at [961, 380] on span "px" at bounding box center [965, 376] width 8 height 11
click at [960, 359] on span "A" at bounding box center [961, 356] width 5 height 11
type input "*"
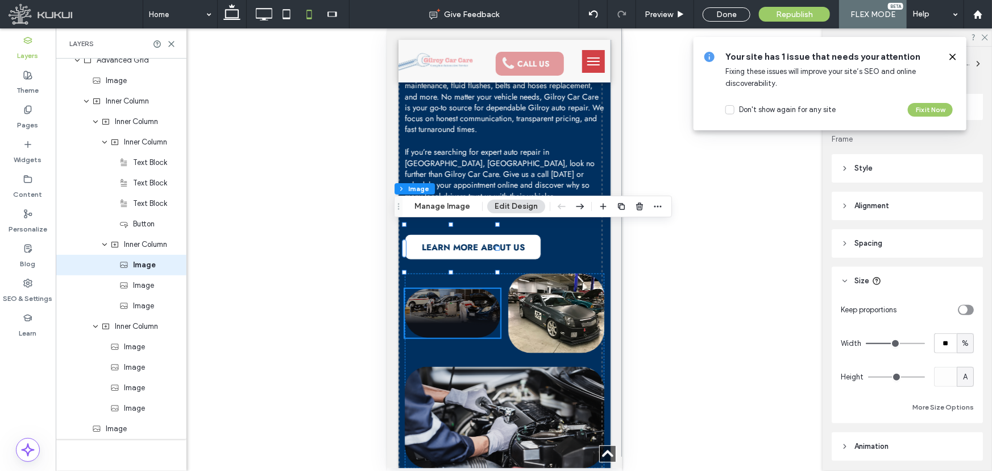
click at [963, 375] on span "A" at bounding box center [965, 376] width 5 height 11
click at [963, 281] on span "px" at bounding box center [961, 276] width 8 height 11
type input "**"
click at [949, 379] on input "****" at bounding box center [945, 377] width 23 height 20
type input "***"
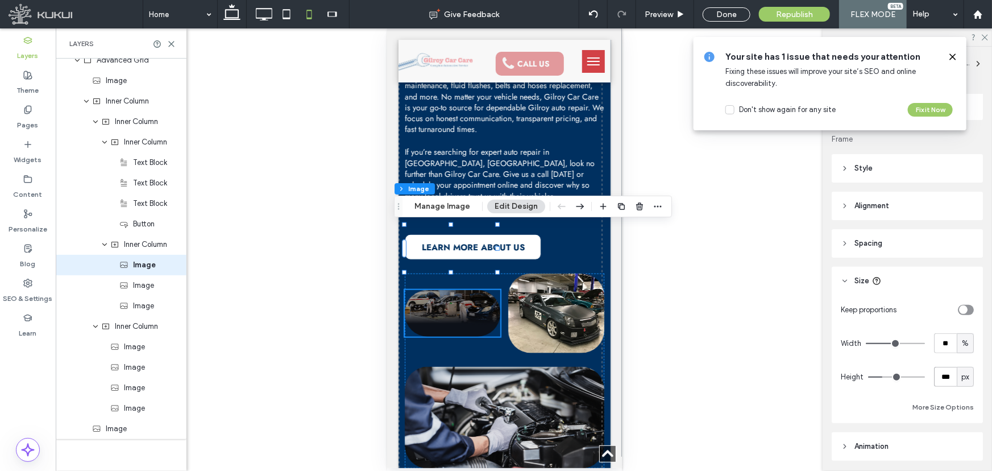
type input "***"
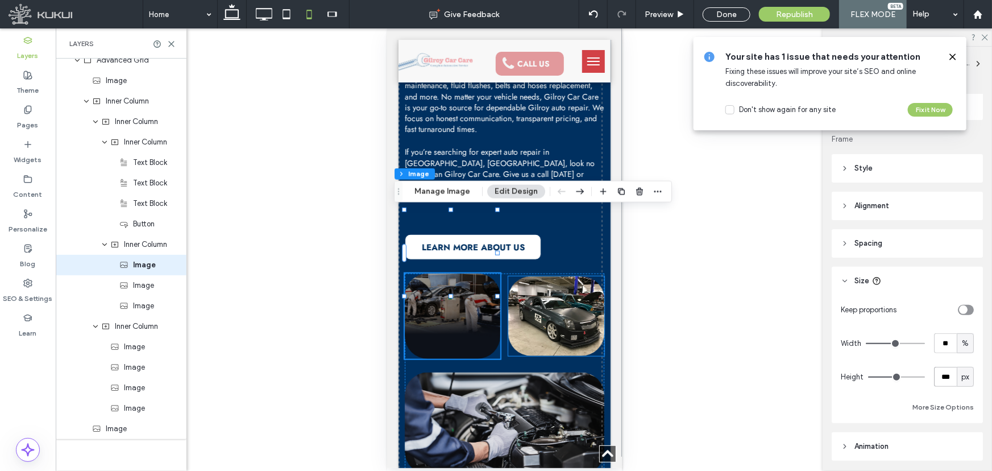
click at [555, 276] on img at bounding box center [556, 316] width 96 height 80
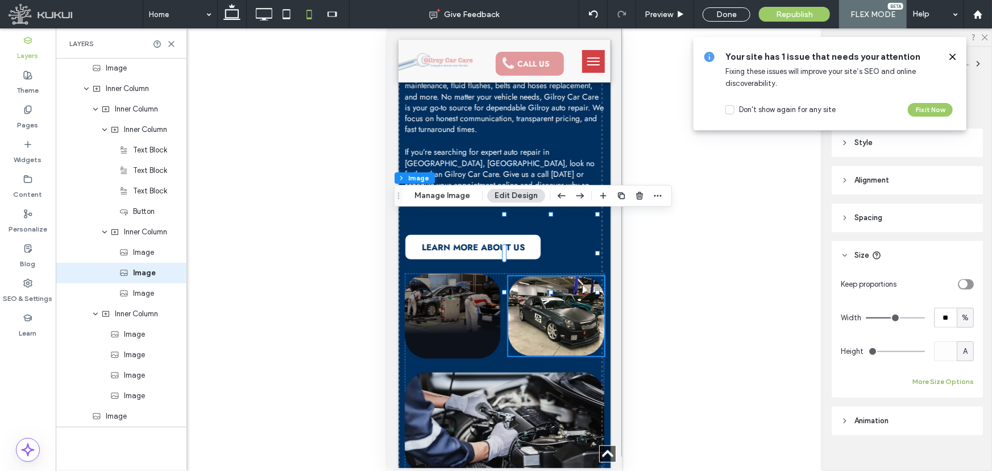
scroll to position [142, 0]
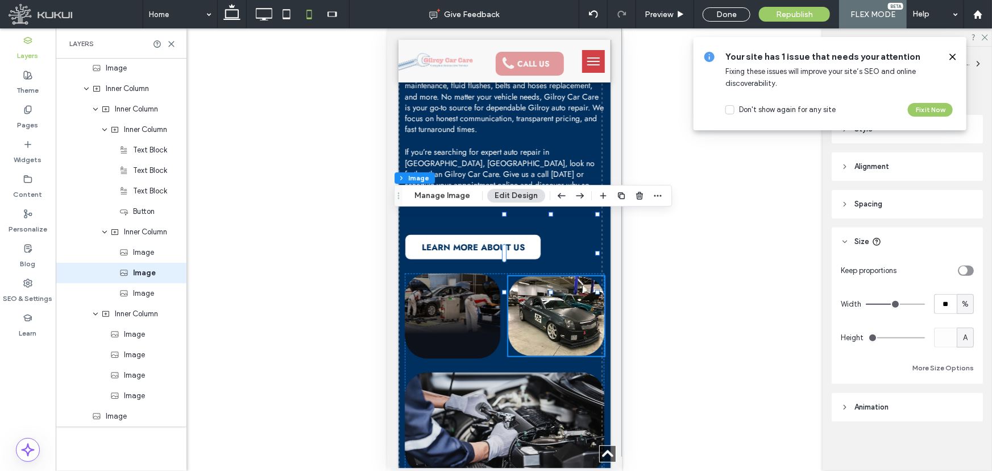
click at [963, 340] on span "A" at bounding box center [965, 337] width 5 height 11
click at [961, 352] on span "px" at bounding box center [961, 357] width 8 height 11
type input "***"
click at [963, 339] on span "px" at bounding box center [965, 337] width 8 height 11
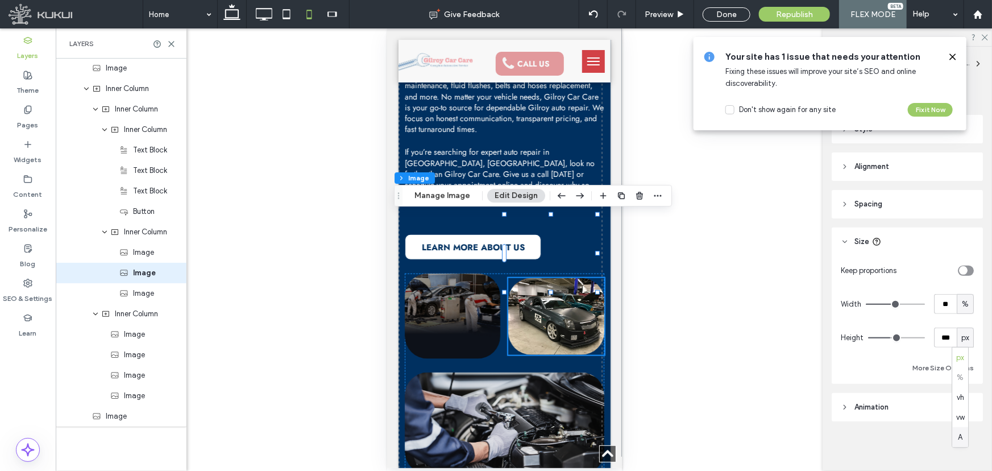
click at [961, 439] on span "A" at bounding box center [961, 437] width 5 height 11
type input "*"
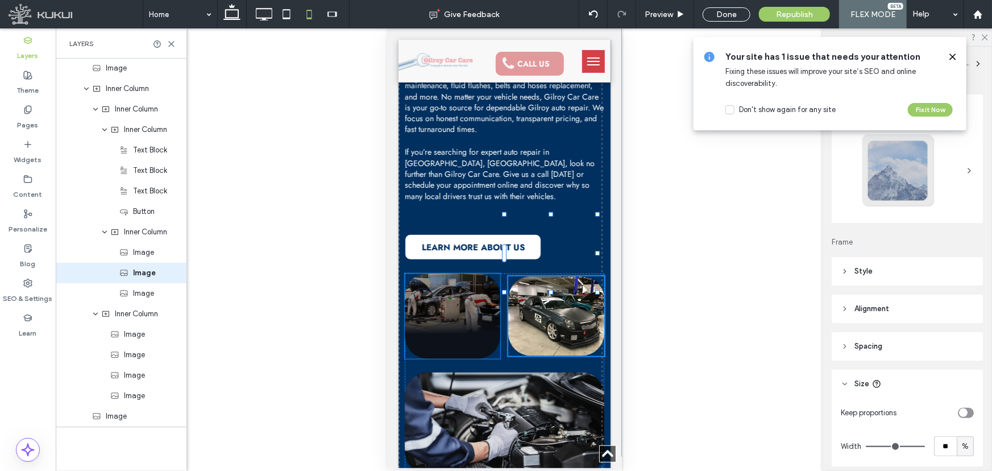
type input "**"
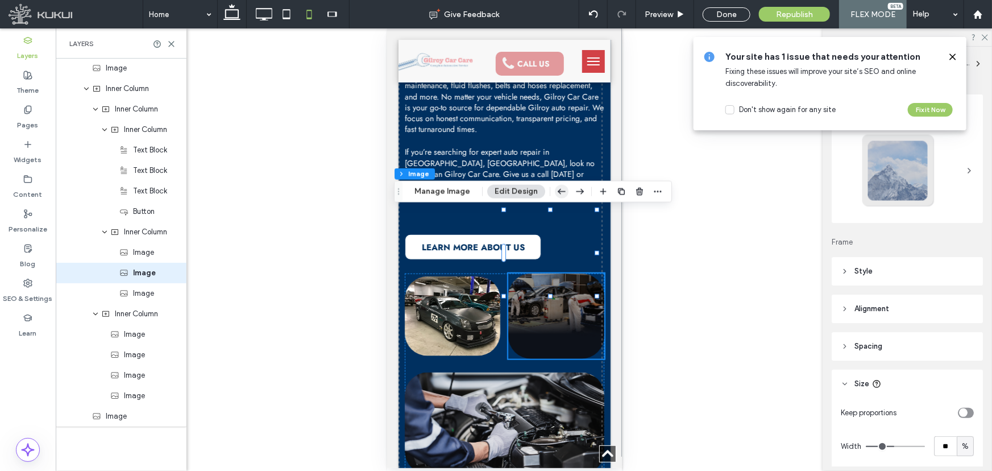
click at [555, 198] on icon "button" at bounding box center [562, 191] width 14 height 20
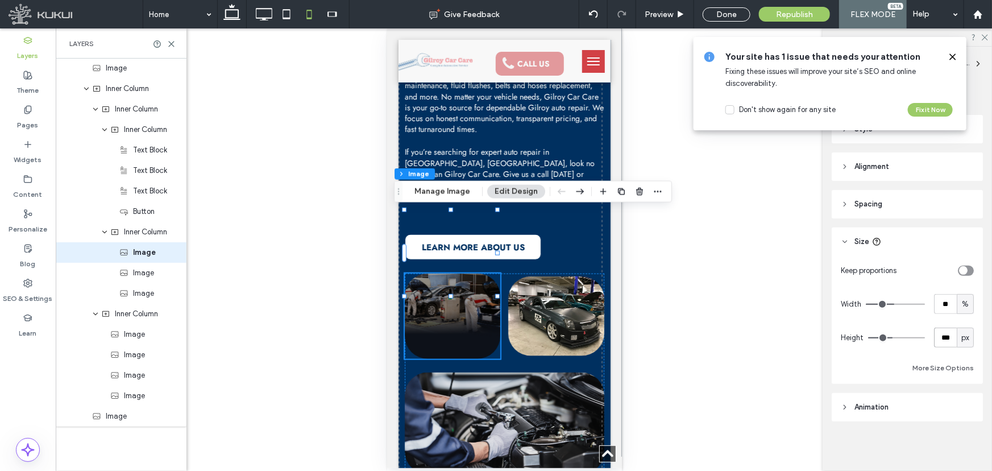
click at [939, 345] on input "***" at bounding box center [945, 337] width 23 height 20
type input "***"
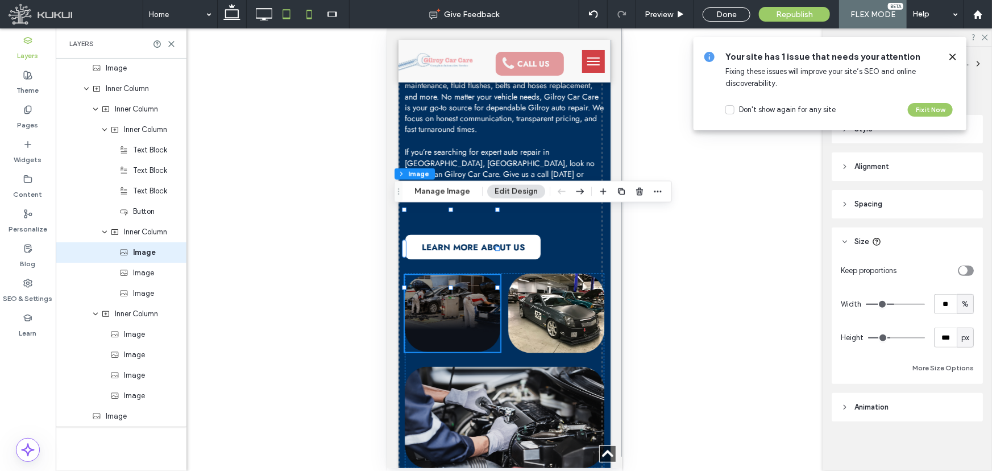
click at [290, 6] on icon at bounding box center [286, 14] width 23 height 23
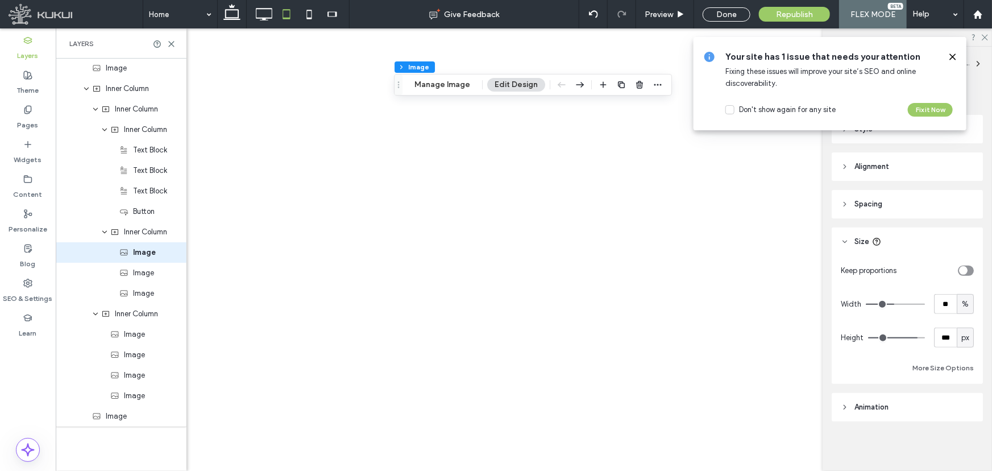
type input "***"
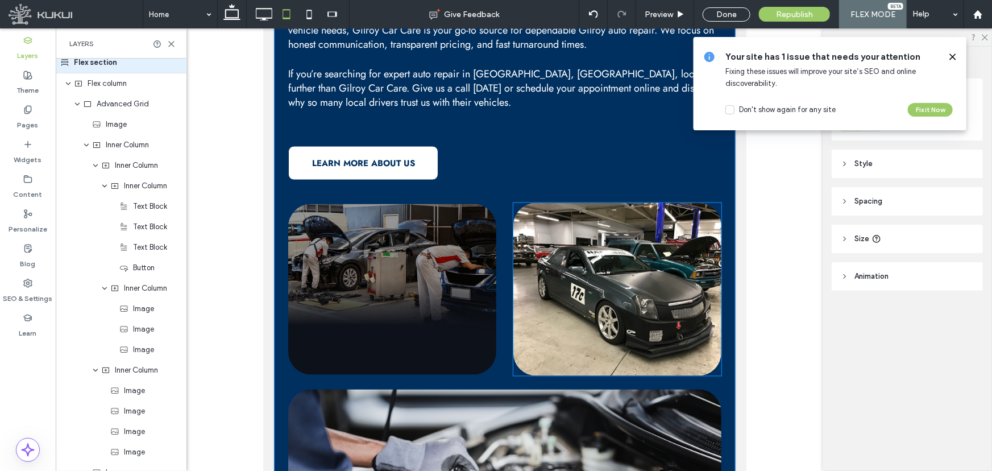
scroll to position [0, 0]
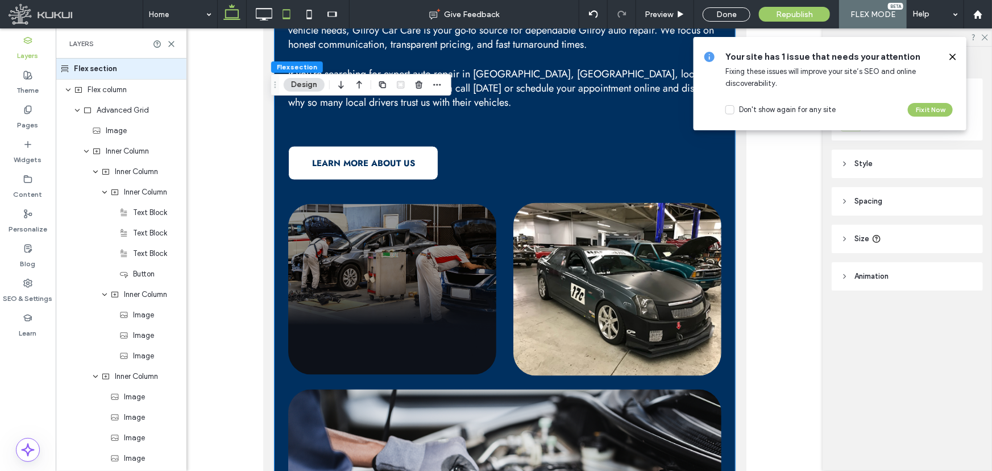
click at [233, 13] on icon at bounding box center [232, 14] width 23 height 23
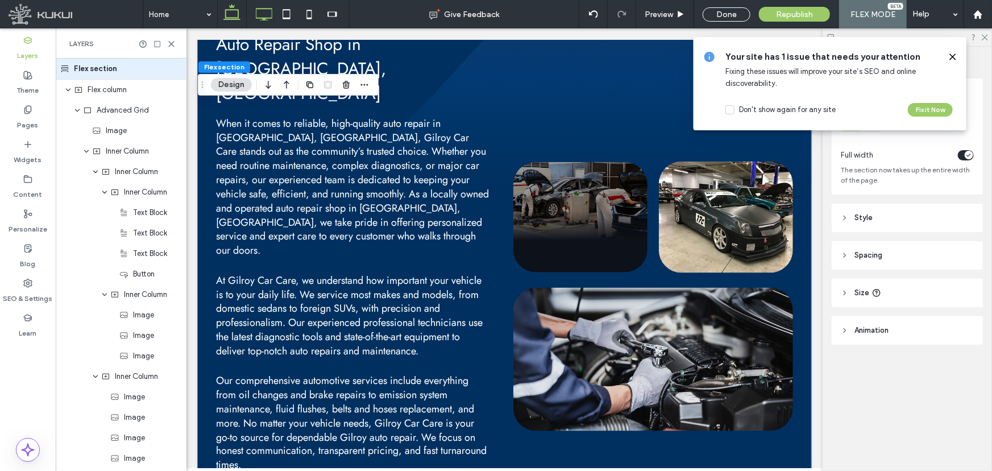
click at [252, 23] on icon at bounding box center [263, 14] width 23 height 23
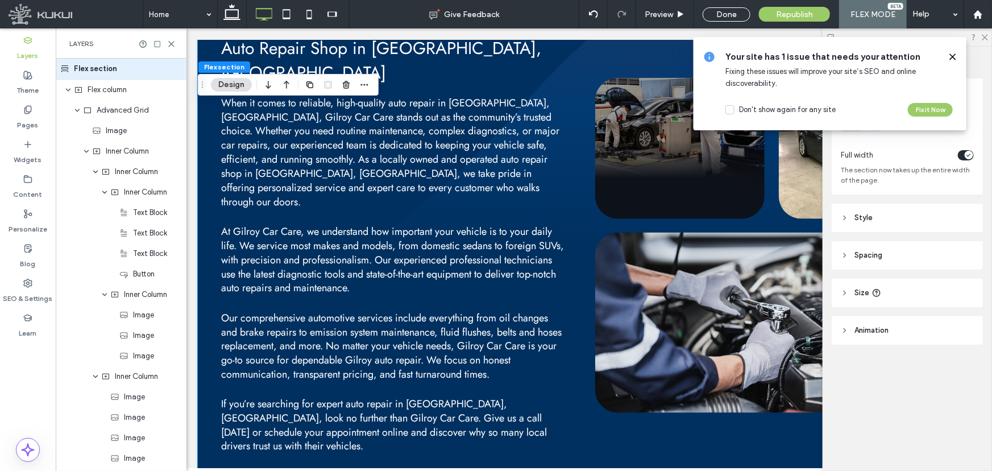
click at [649, 174] on img at bounding box center [679, 147] width 169 height 141
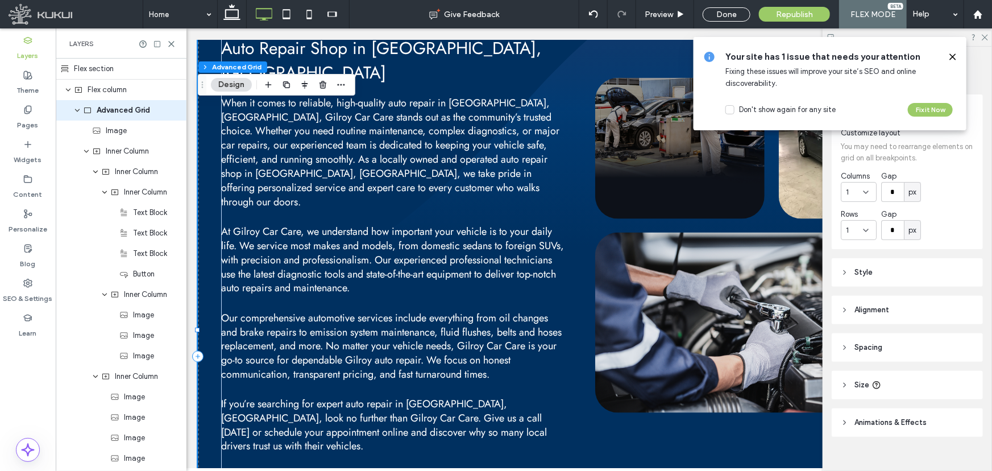
click at [649, 174] on img at bounding box center [679, 147] width 169 height 141
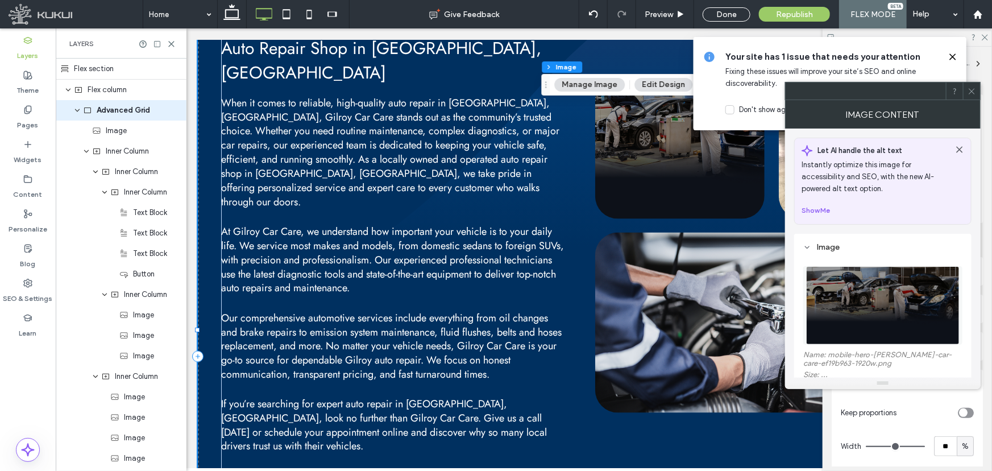
type input "**"
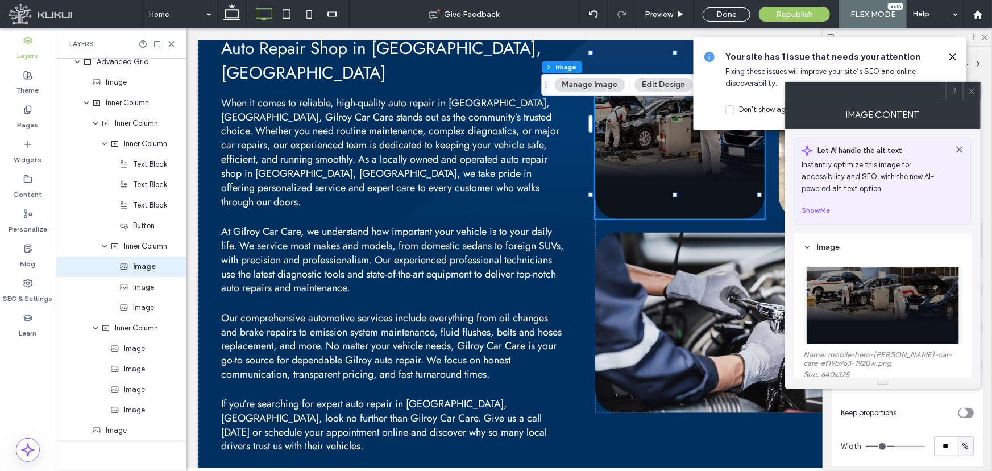
scroll to position [50, 0]
click at [970, 95] on icon at bounding box center [972, 91] width 9 height 9
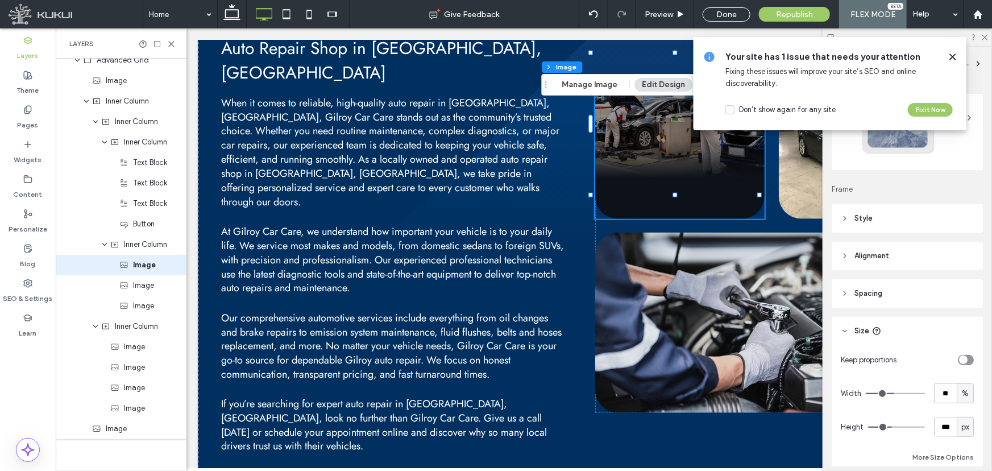
scroll to position [142, 0]
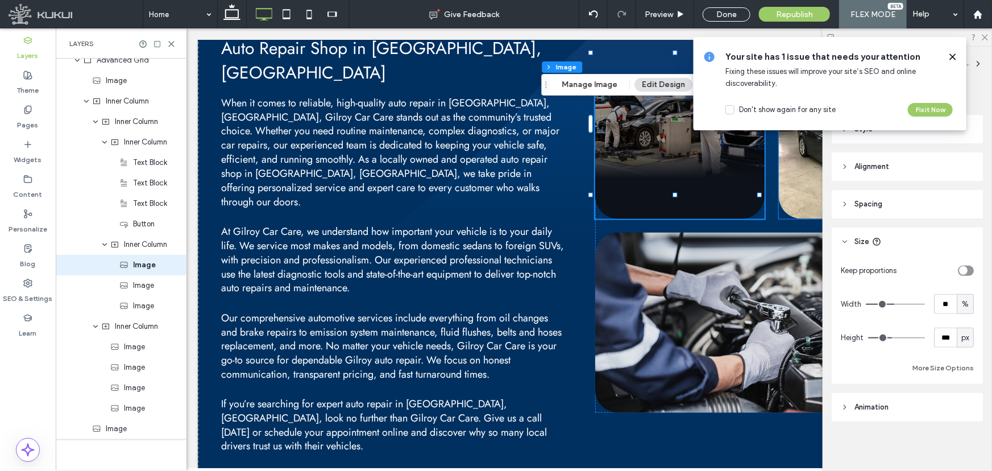
click at [794, 152] on img at bounding box center [862, 147] width 169 height 141
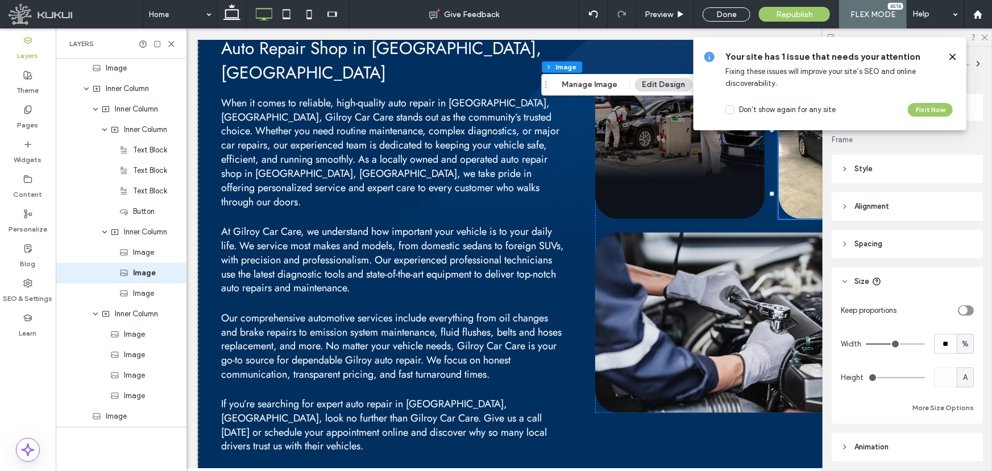
scroll to position [103, 0]
click at [644, 256] on img at bounding box center [771, 322] width 352 height 180
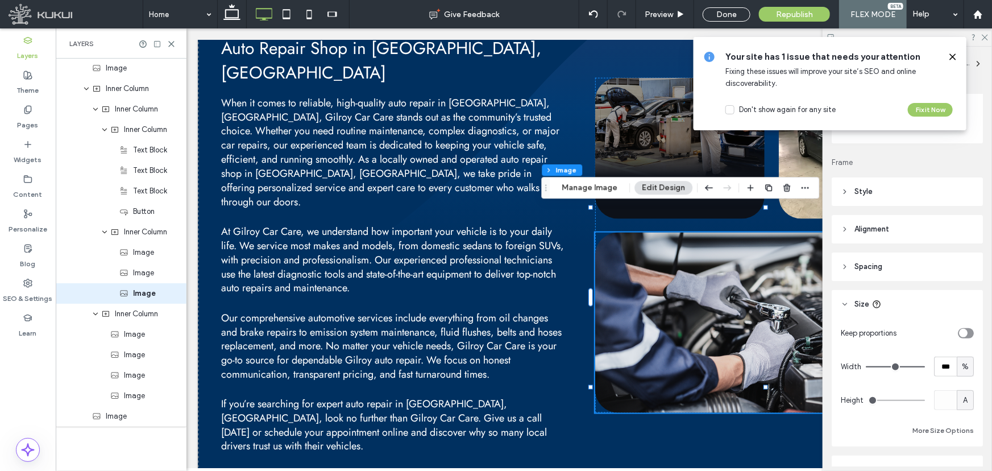
scroll to position [39, 0]
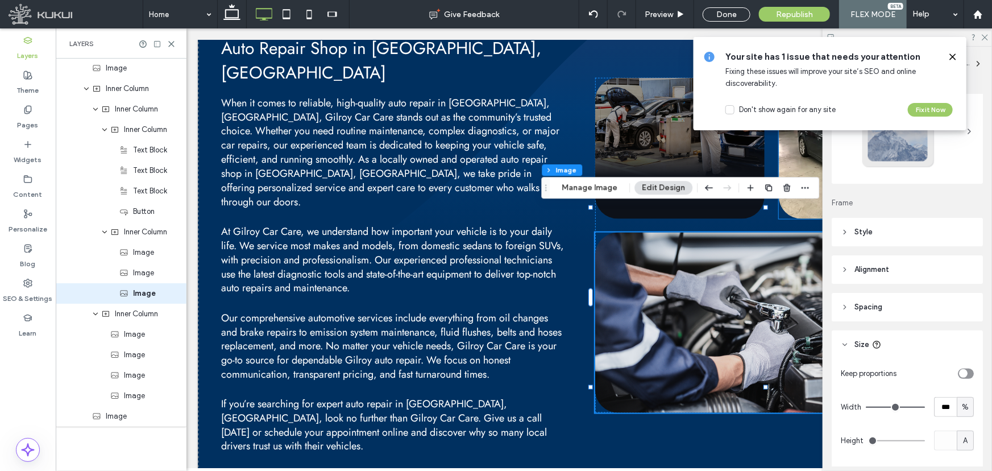
click at [795, 137] on img at bounding box center [862, 147] width 169 height 141
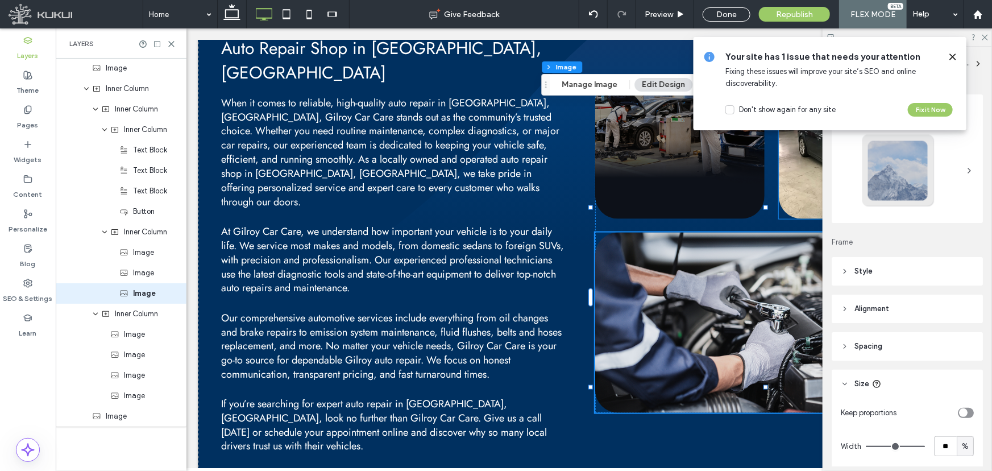
type input "**"
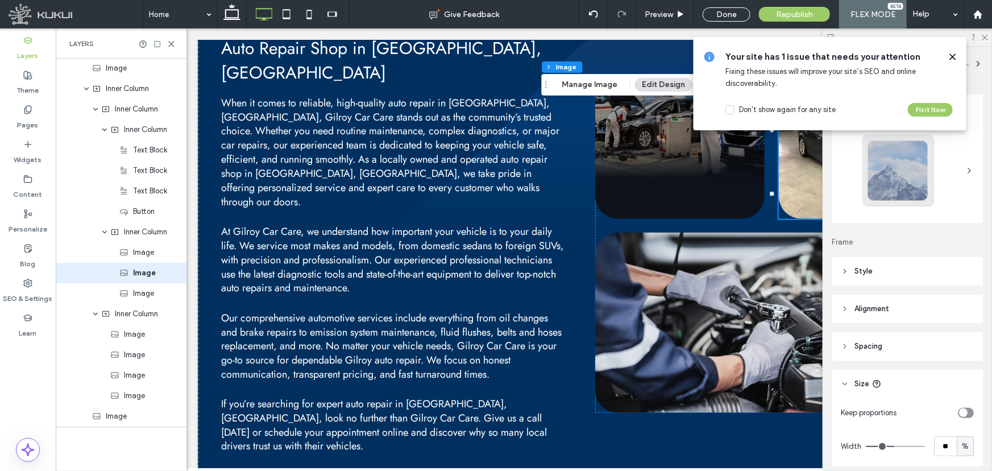
click at [949, 60] on icon at bounding box center [952, 56] width 9 height 9
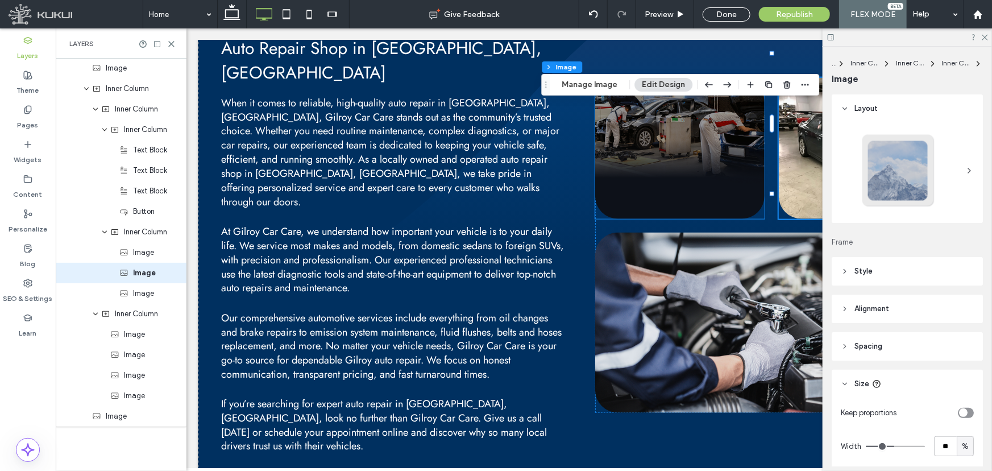
click at [698, 143] on img at bounding box center [679, 147] width 169 height 141
type input "**"
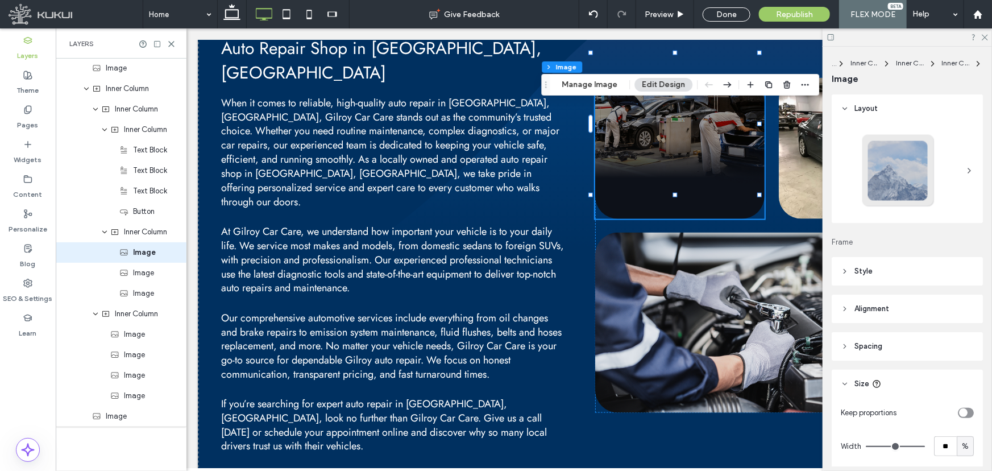
scroll to position [50, 0]
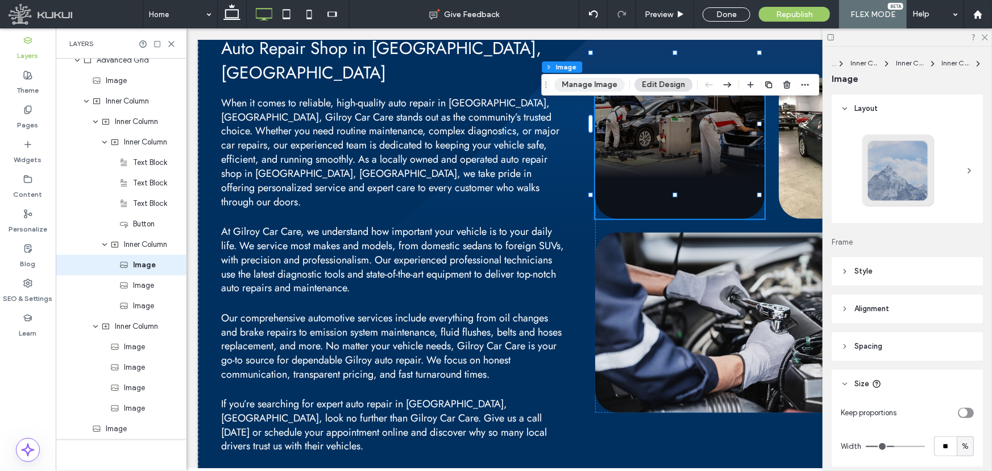
click at [616, 82] on button "Manage Image" at bounding box center [589, 85] width 70 height 14
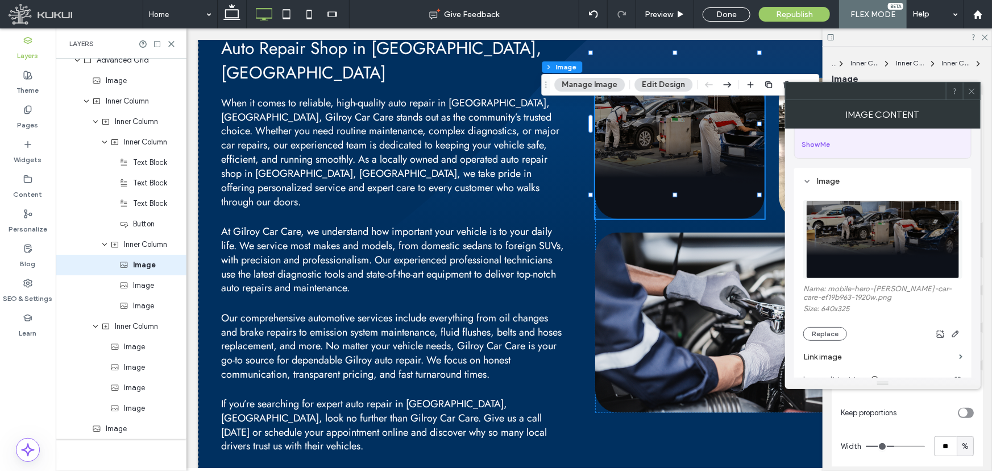
scroll to position [155, 0]
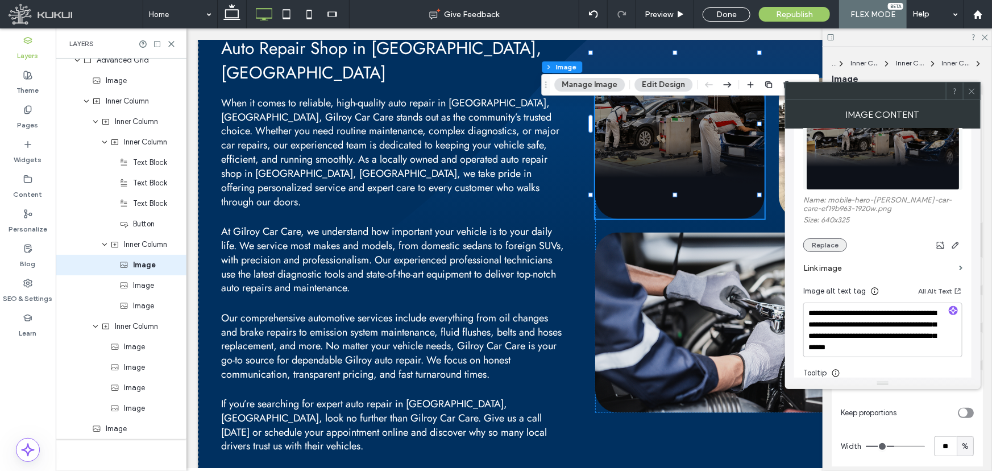
click at [828, 251] on button "Replace" at bounding box center [825, 245] width 44 height 14
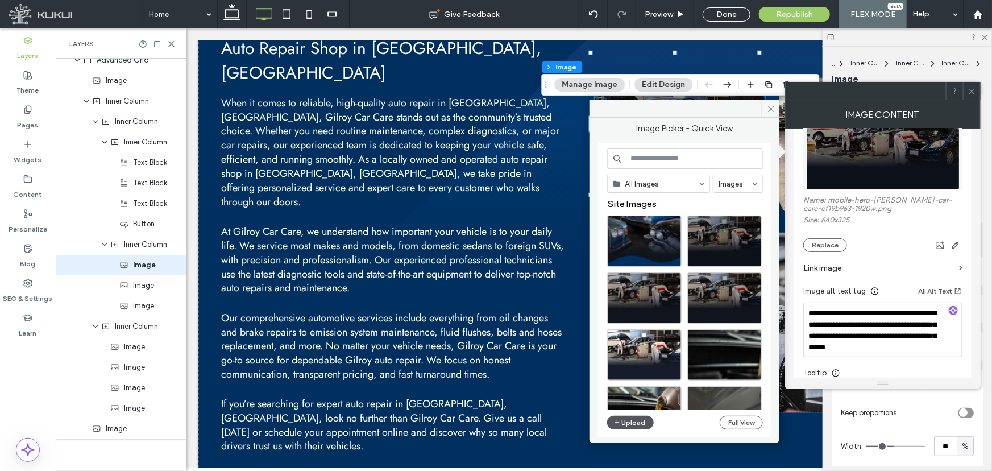
click at [640, 422] on button "Upload" at bounding box center [630, 423] width 47 height 14
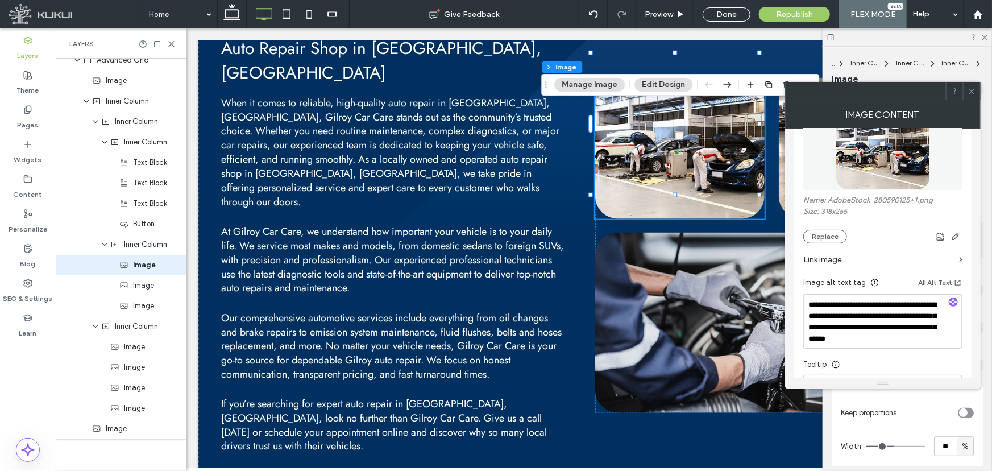
click at [975, 87] on icon at bounding box center [972, 91] width 9 height 9
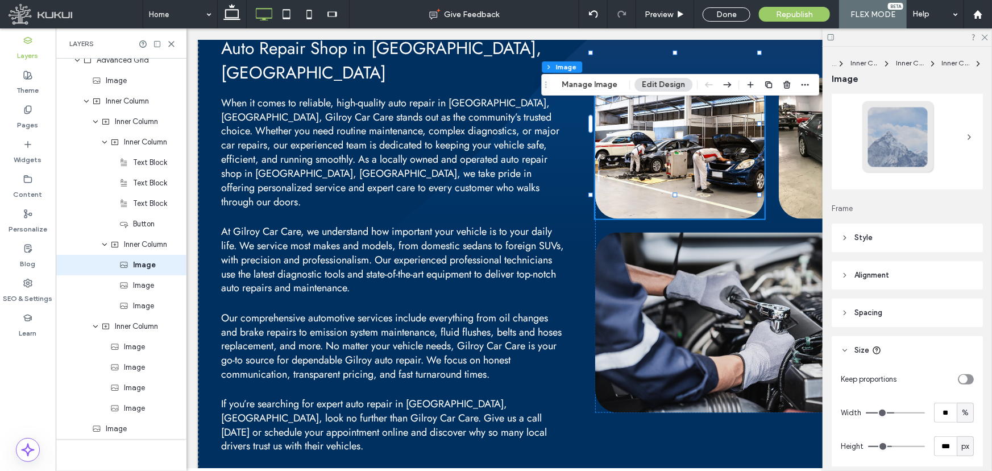
scroll to position [51, 0]
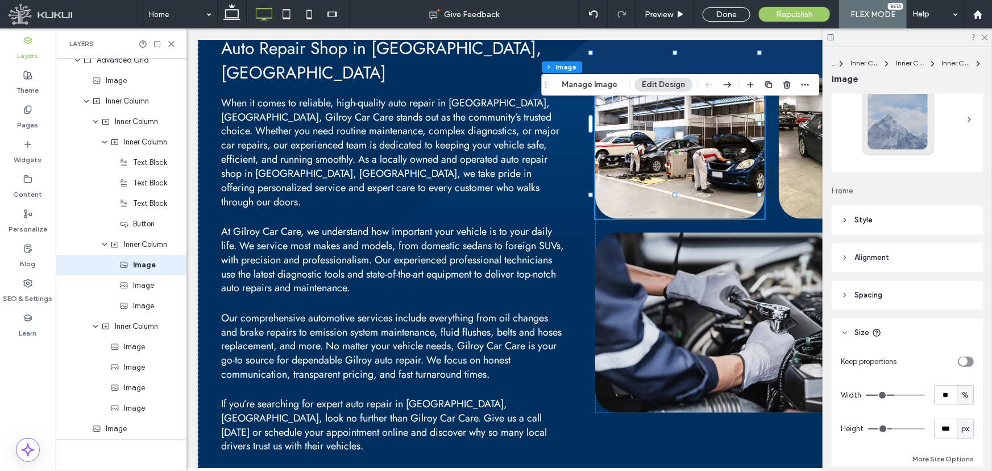
click at [963, 426] on span "px" at bounding box center [965, 428] width 8 height 11
click at [962, 416] on div "A" at bounding box center [961, 408] width 16 height 20
type input "*"
click at [251, 18] on div at bounding box center [297, 14] width 103 height 28
click at [246, 18] on div at bounding box center [297, 14] width 103 height 28
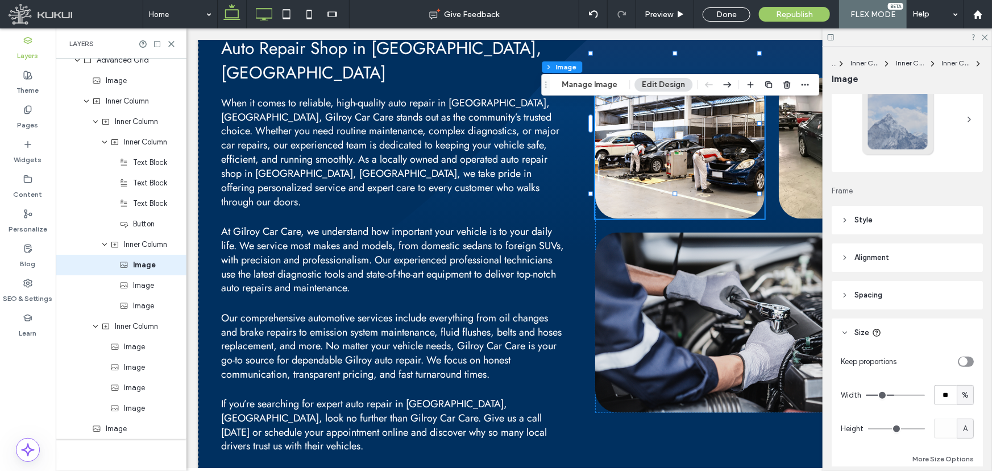
click at [235, 16] on icon at bounding box center [232, 14] width 23 height 23
type input "***"
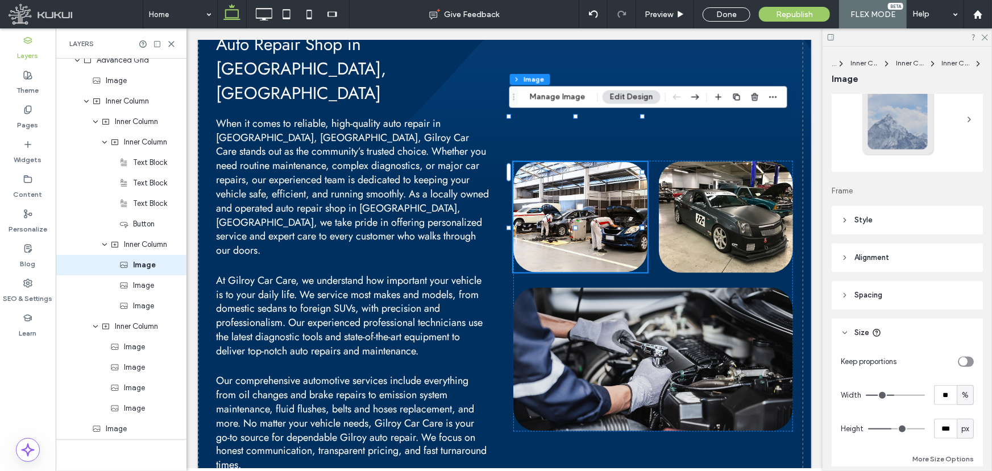
click at [961, 428] on span "px" at bounding box center [965, 428] width 8 height 11
click at [958, 416] on div "A" at bounding box center [961, 408] width 16 height 20
type input "*"
click at [275, 16] on icon at bounding box center [286, 14] width 23 height 23
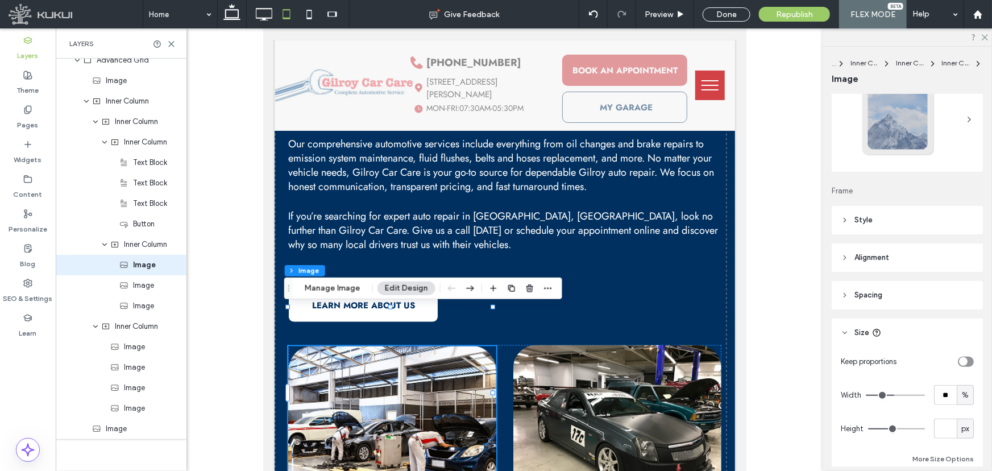
type input "***"
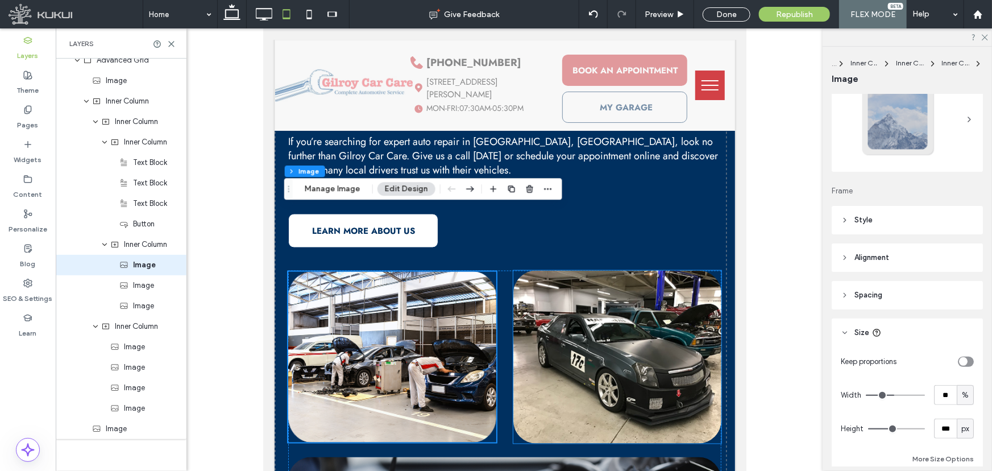
scroll to position [782, 0]
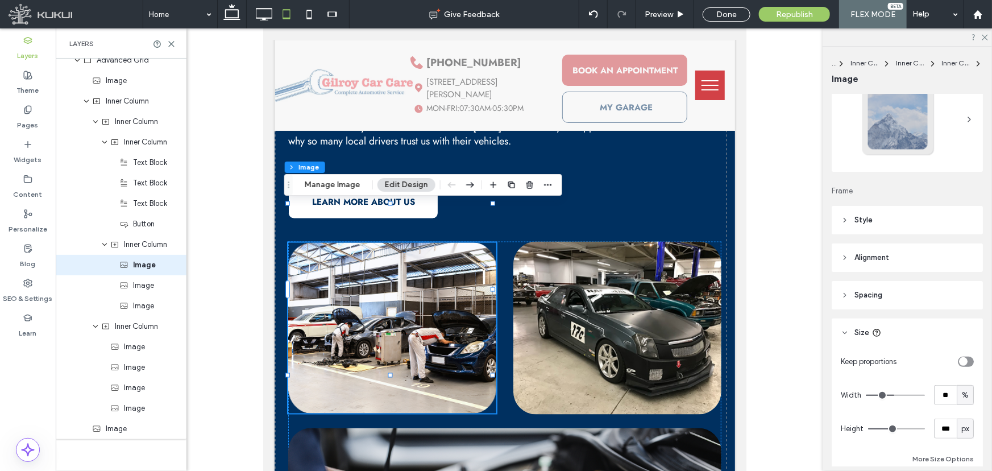
click at [961, 432] on span "px" at bounding box center [965, 428] width 8 height 11
click at [959, 410] on span "A" at bounding box center [961, 408] width 5 height 11
type input "*"
click at [305, 6] on icon at bounding box center [309, 14] width 23 height 23
type input "***"
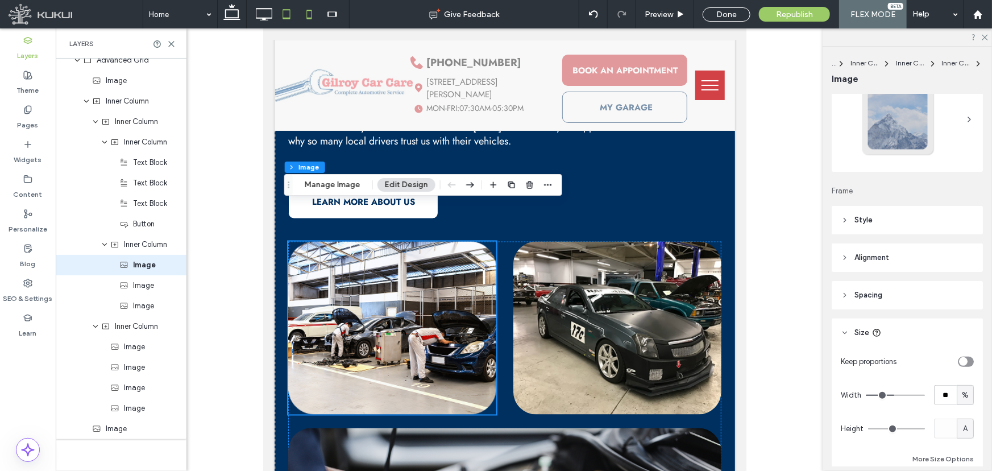
type input "***"
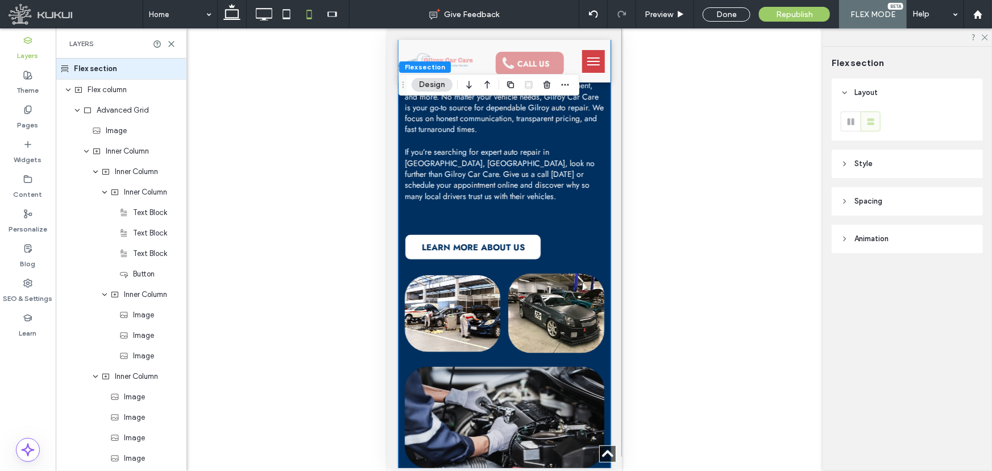
scroll to position [0, 0]
click at [483, 275] on img at bounding box center [452, 313] width 96 height 77
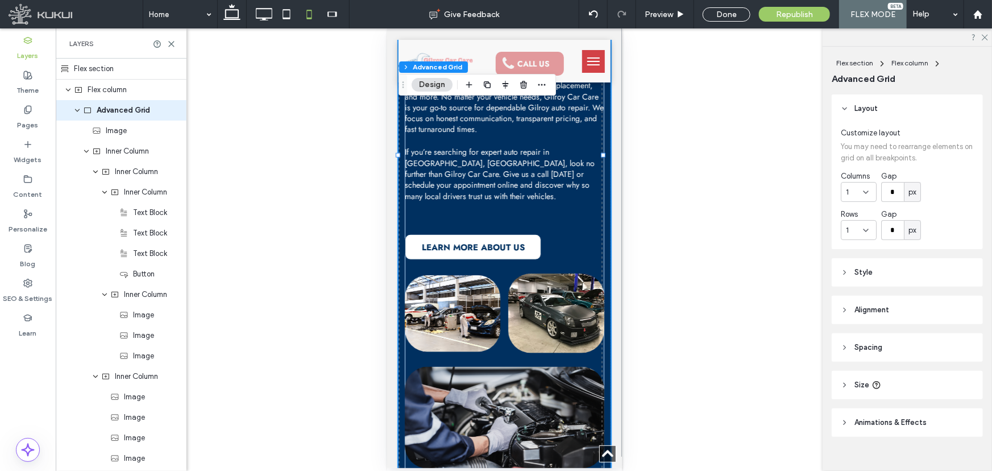
click at [483, 275] on img at bounding box center [452, 313] width 96 height 77
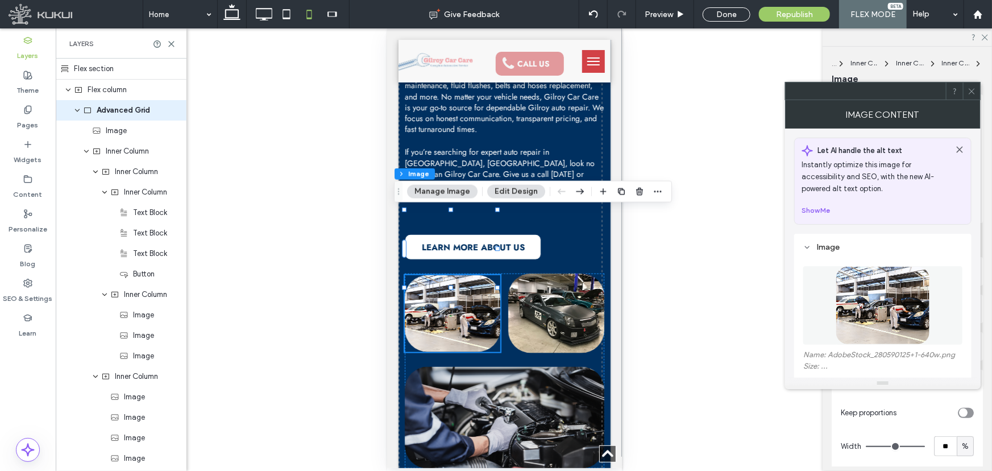
type input "**"
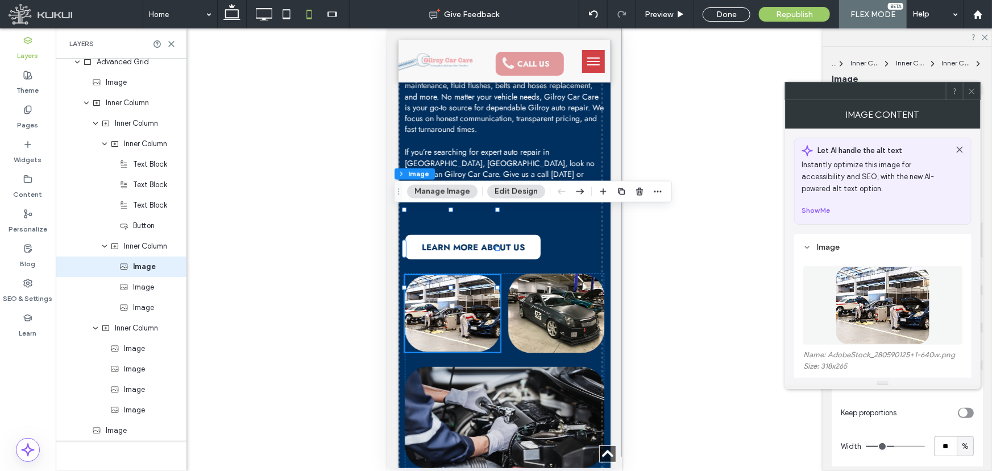
scroll to position [50, 0]
click at [972, 89] on icon at bounding box center [972, 91] width 9 height 9
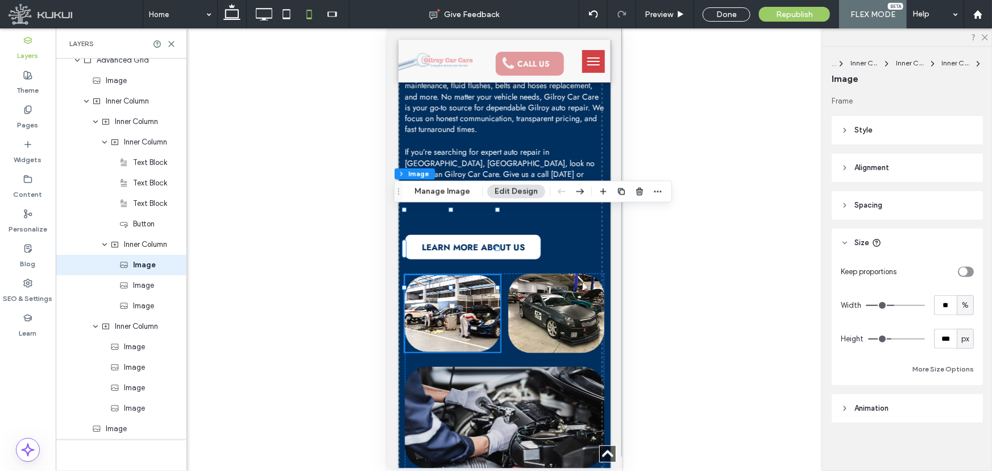
scroll to position [142, 0]
click at [967, 343] on div "px" at bounding box center [965, 337] width 17 height 20
click at [960, 432] on span "A" at bounding box center [961, 437] width 5 height 11
type input "*"
click at [291, 13] on icon at bounding box center [286, 14] width 23 height 23
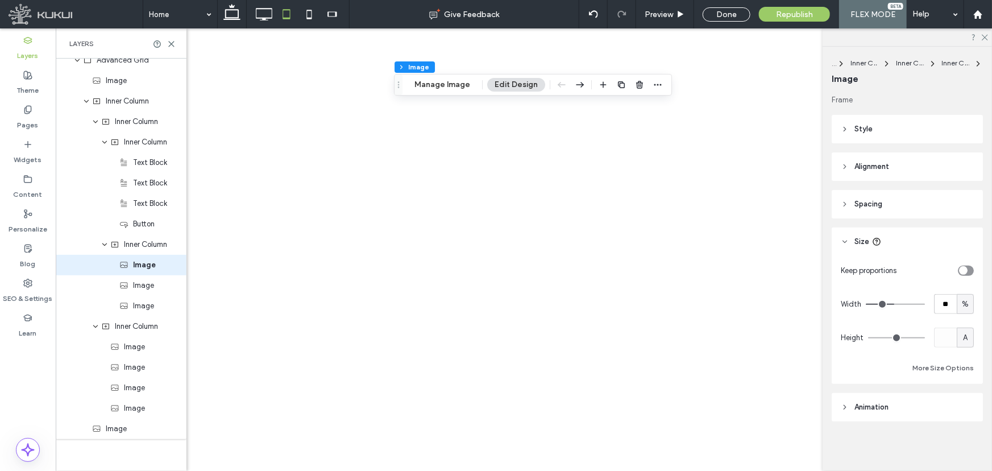
scroll to position [0, 0]
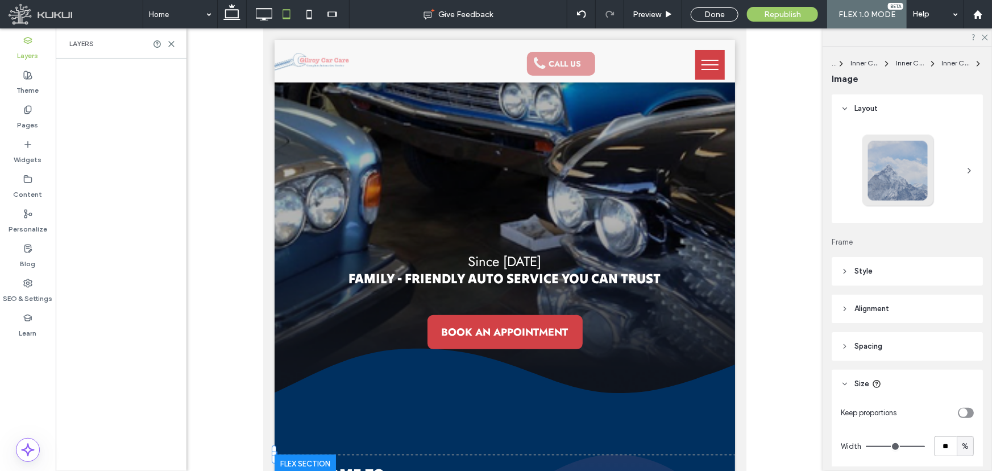
click at [773, 7] on div "Republish" at bounding box center [782, 14] width 71 height 15
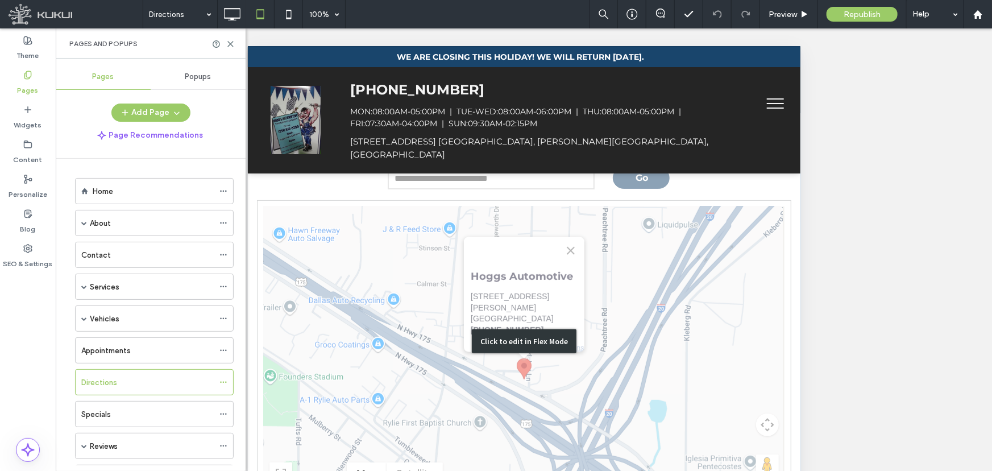
scroll to position [84, 0]
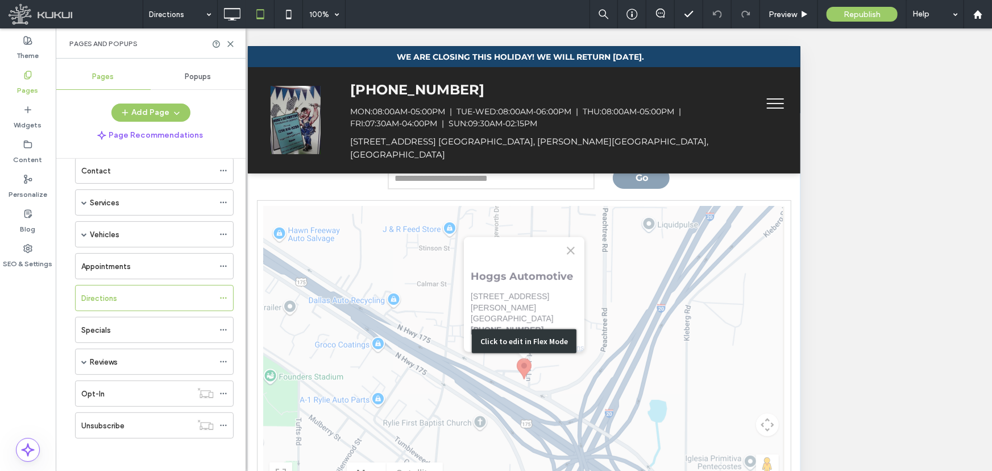
click at [465, 234] on div "Click to edit in Flex Mode" at bounding box center [523, 341] width 553 height 456
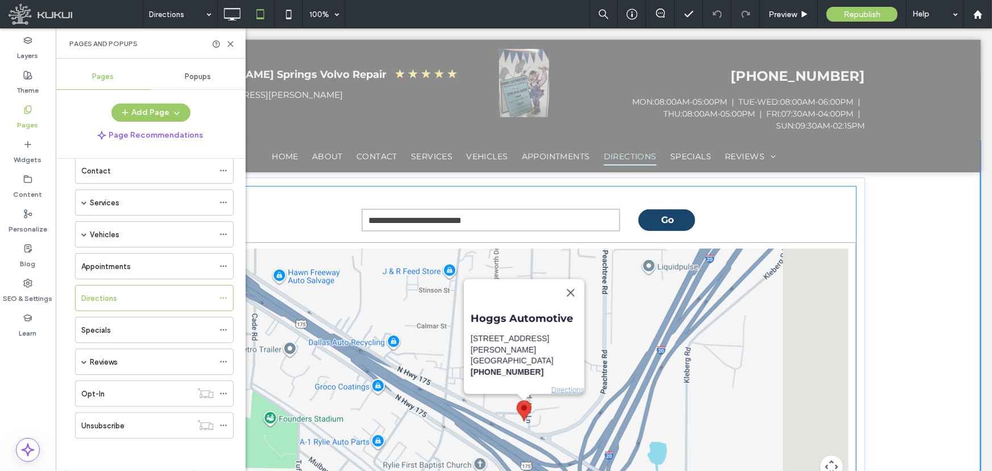
scroll to position [96, 0]
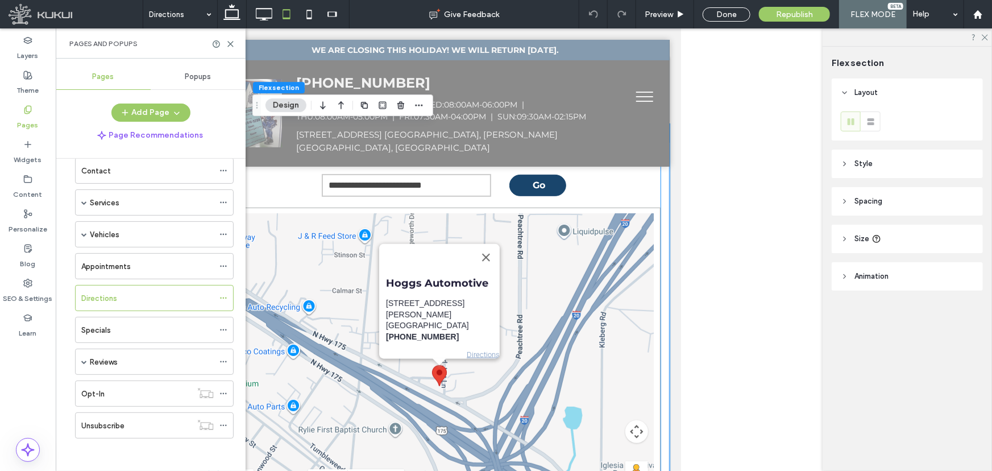
click at [465, 235] on div "Hoggs Automotive [STREET_ADDRESS][PERSON_NAME] (214) 810-8289 Directions" at bounding box center [439, 355] width 429 height 284
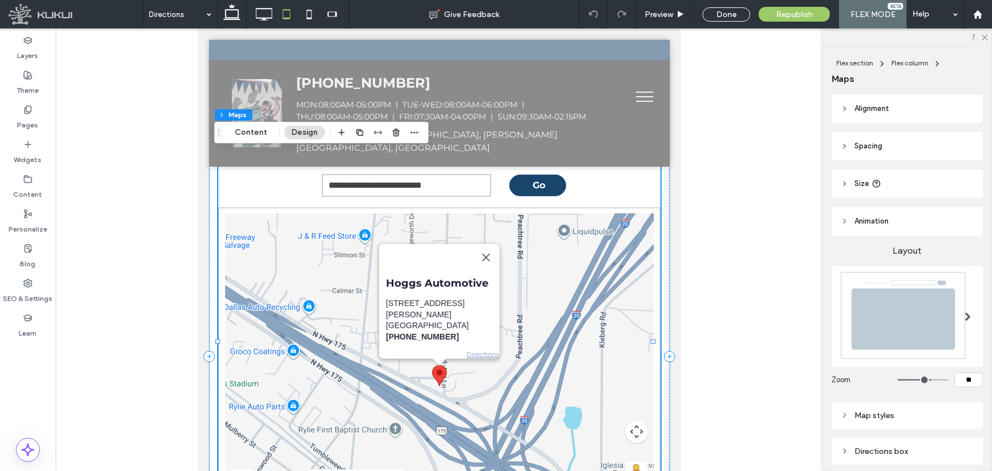
click at [466, 350] on link "Directions" at bounding box center [482, 354] width 33 height 9
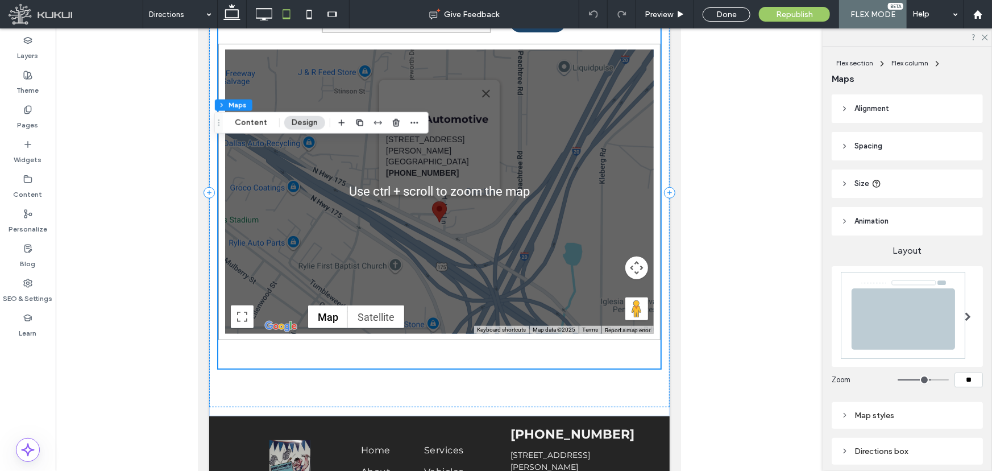
scroll to position [0, 0]
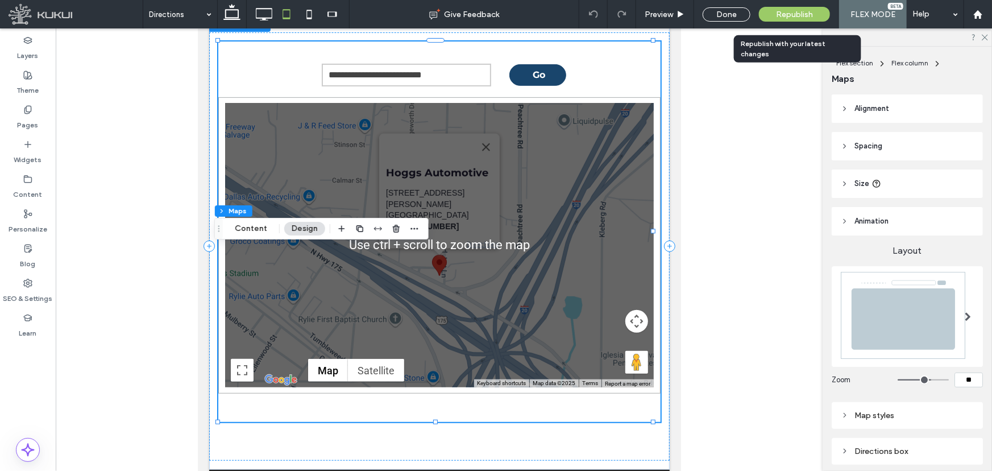
click at [791, 5] on div "Republish" at bounding box center [794, 14] width 71 height 28
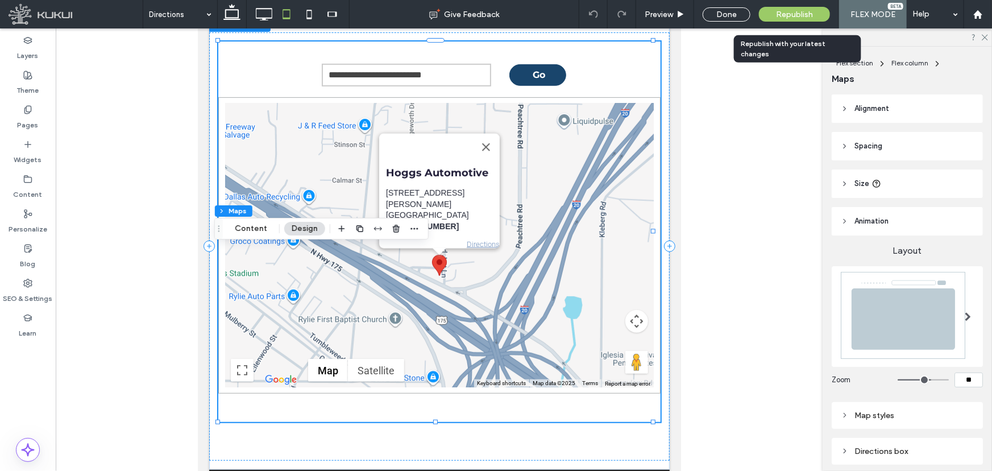
click at [780, 18] on span "Republish" at bounding box center [794, 15] width 37 height 10
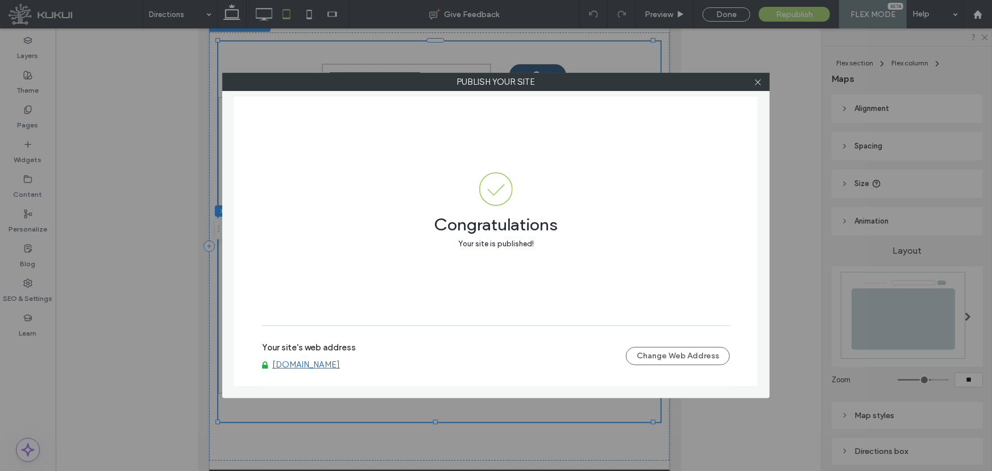
click at [316, 359] on div "Your site's web address [DOMAIN_NAME]" at bounding box center [444, 355] width 364 height 27
click at [316, 360] on link "[DOMAIN_NAME]" at bounding box center [306, 364] width 68 height 10
